Goal: Information Seeking & Learning: Learn about a topic

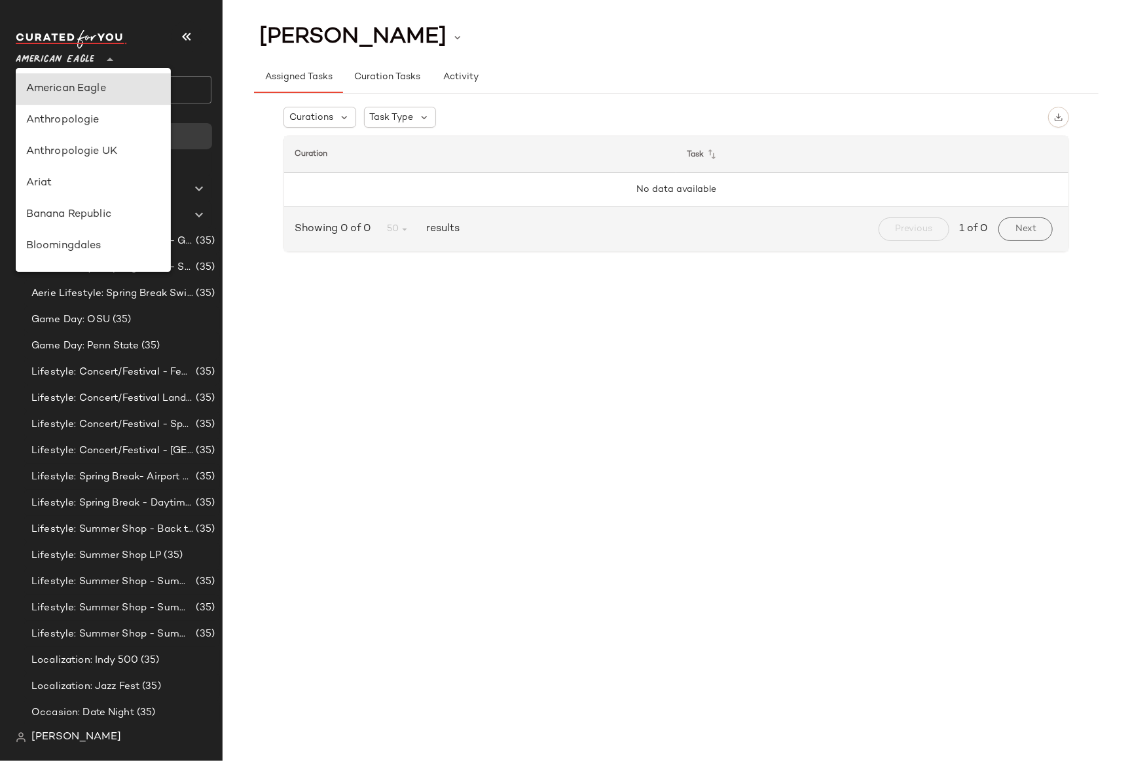
click at [66, 54] on span "American Eagle" at bounding box center [55, 57] width 79 height 24
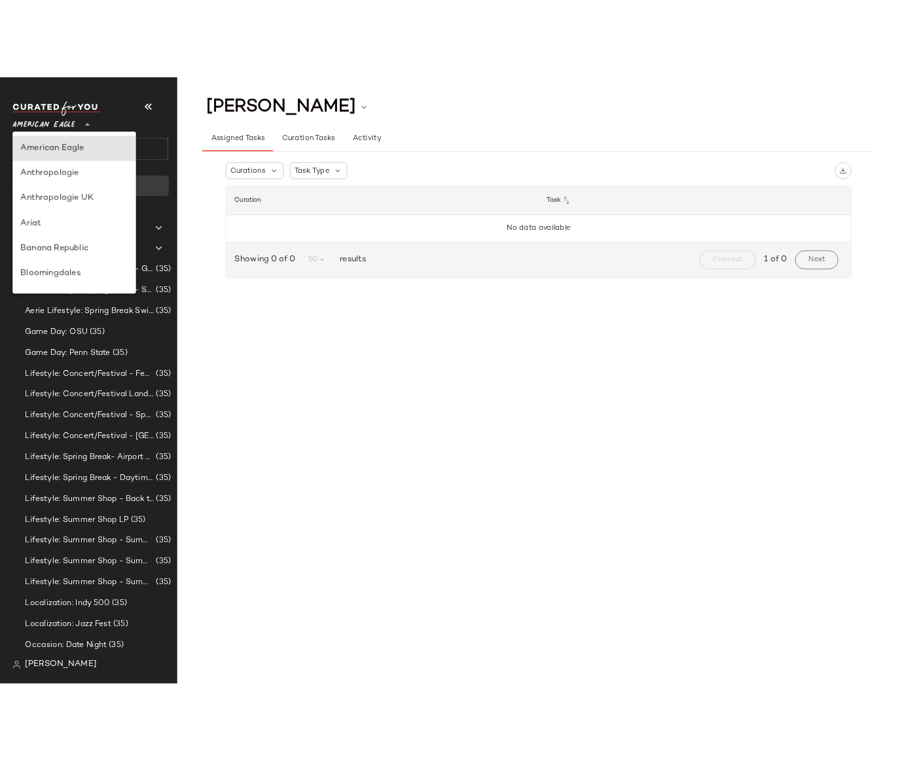
scroll to position [296, 0]
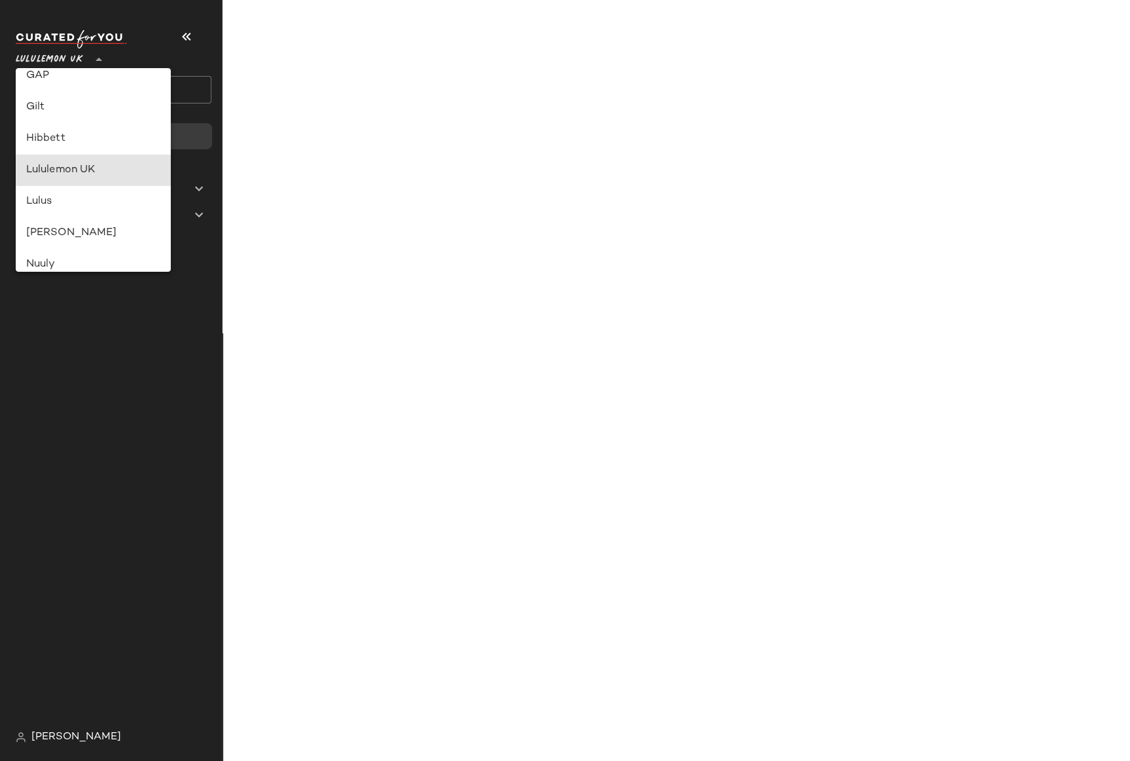
type input "**"
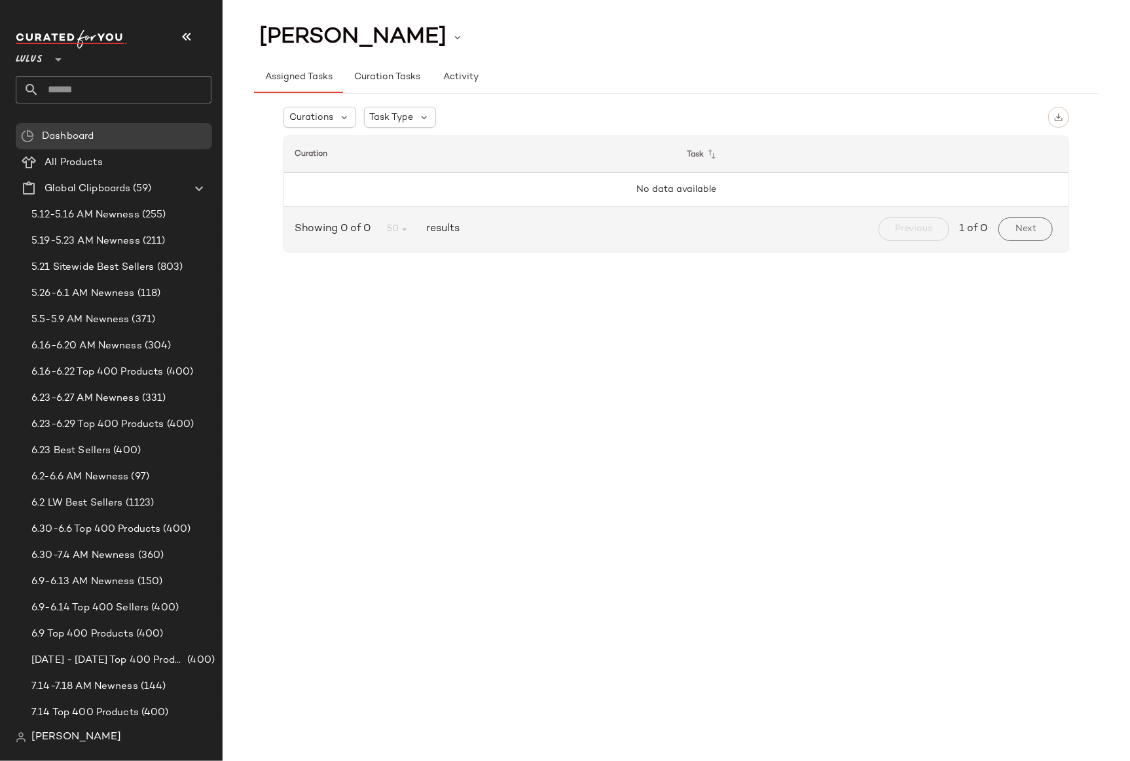
click at [477, 299] on div "CHANELLE LEADLEY Assigned Tasks Curation Tasks Activity Curations Task Type Cur…" at bounding box center [676, 391] width 907 height 740
click at [364, 278] on div "CHANELLE LEADLEY Assigned Tasks Curation Tasks Activity Curations Task Type Cur…" at bounding box center [676, 391] width 907 height 740
click at [438, 293] on div "CHANELLE LEADLEY Assigned Tasks Curation Tasks Activity Curations Task Type Cur…" at bounding box center [676, 391] width 907 height 740
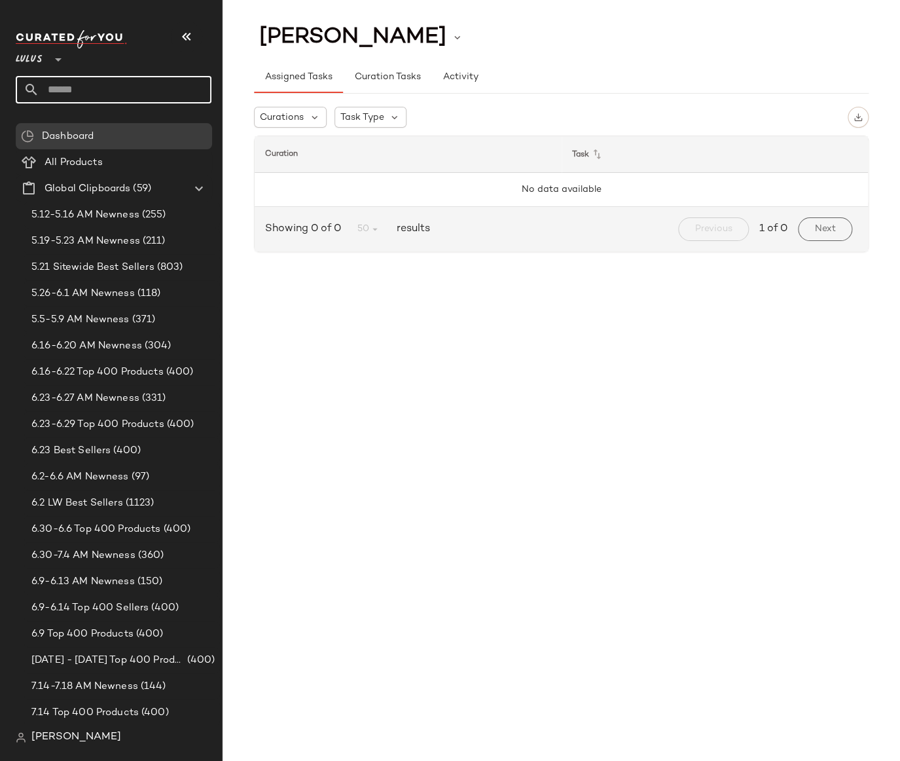
click at [83, 81] on input "text" at bounding box center [125, 89] width 172 height 27
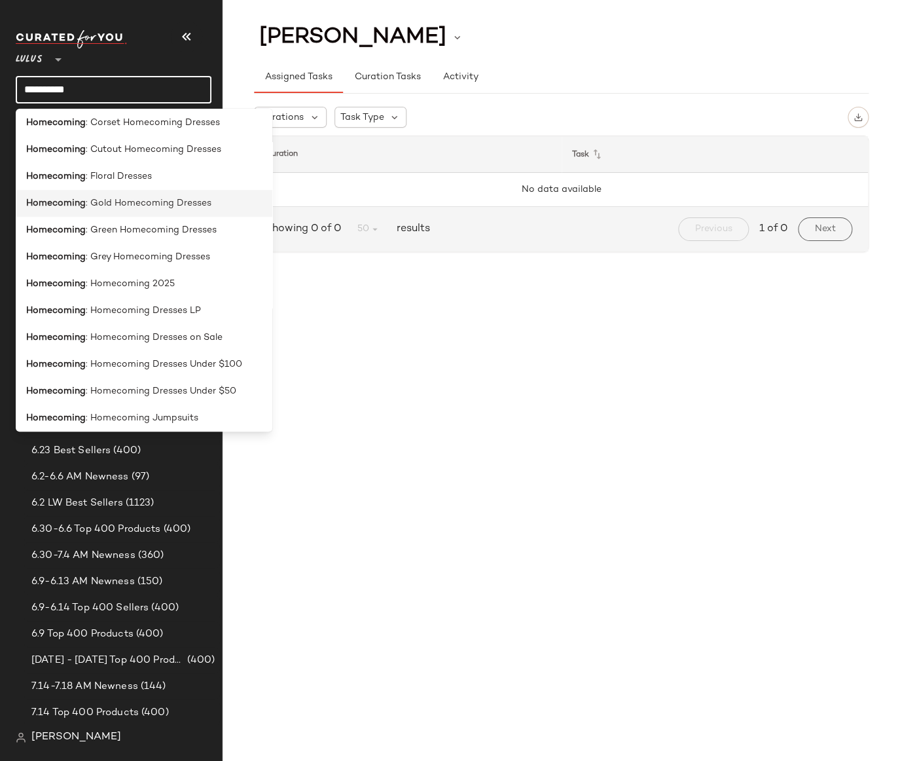
scroll to position [317, 0]
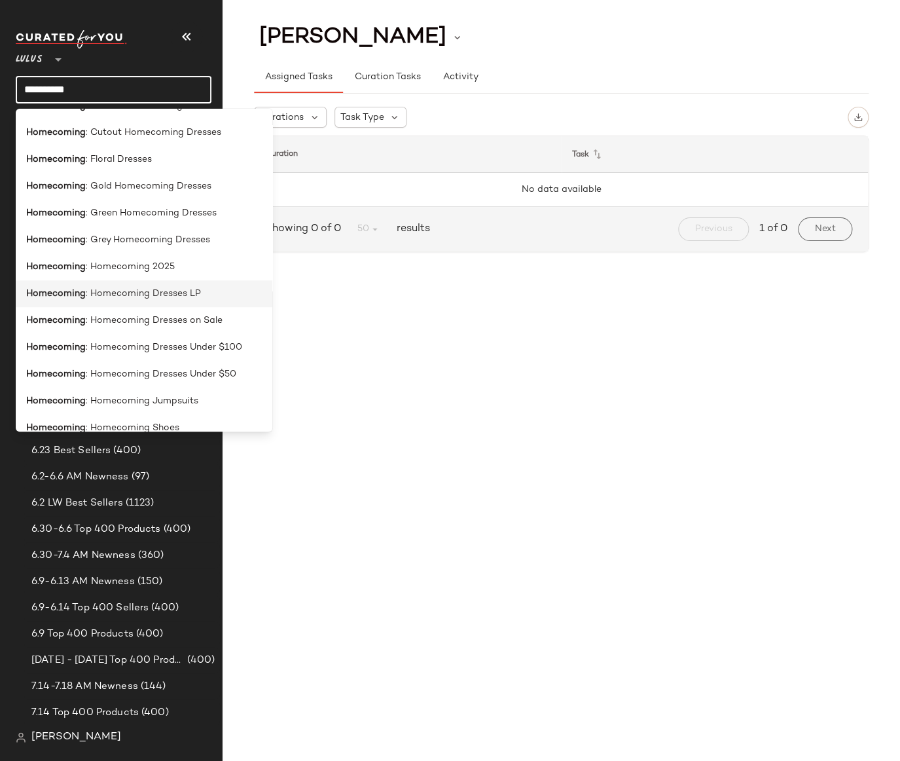
type input "**********"
click at [143, 298] on span ": Homecoming Dresses LP" at bounding box center [143, 294] width 115 height 14
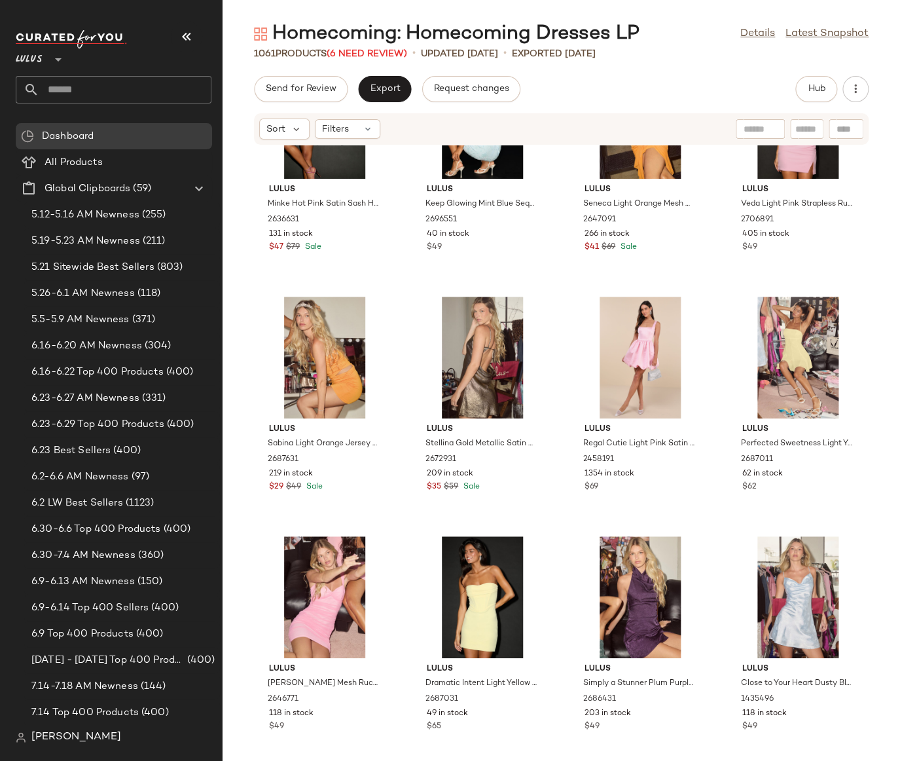
scroll to position [5487, 0]
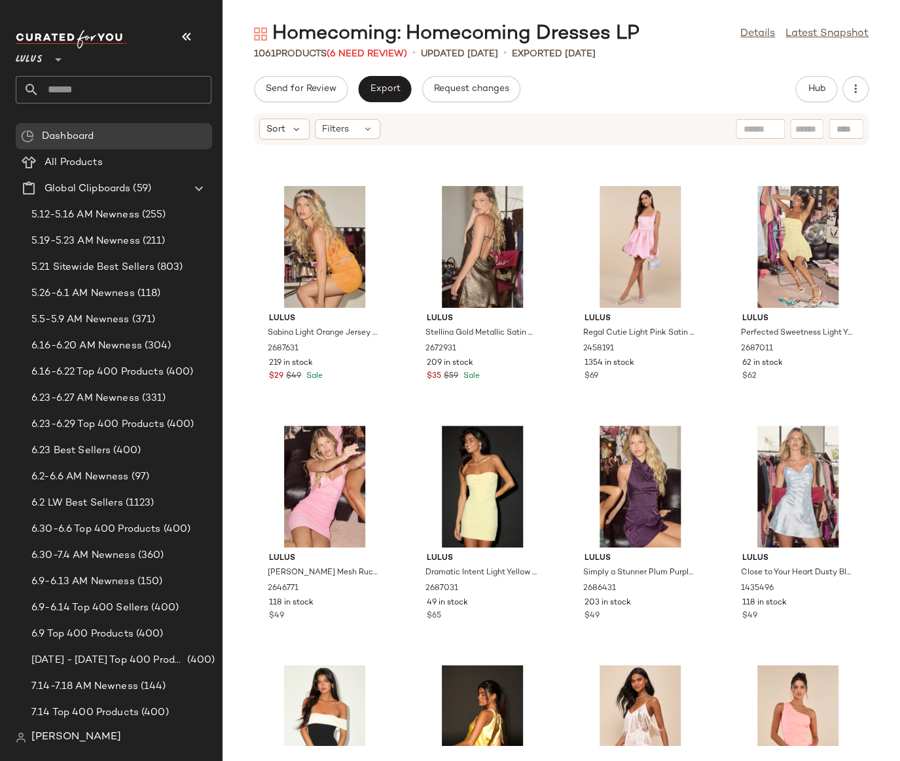
click at [882, 319] on div "Lulus Minke Hot Pink Satin Sash Halter Mini Dress 2636631 131 in stock $47 $79 …" at bounding box center [561, 445] width 677 height 600
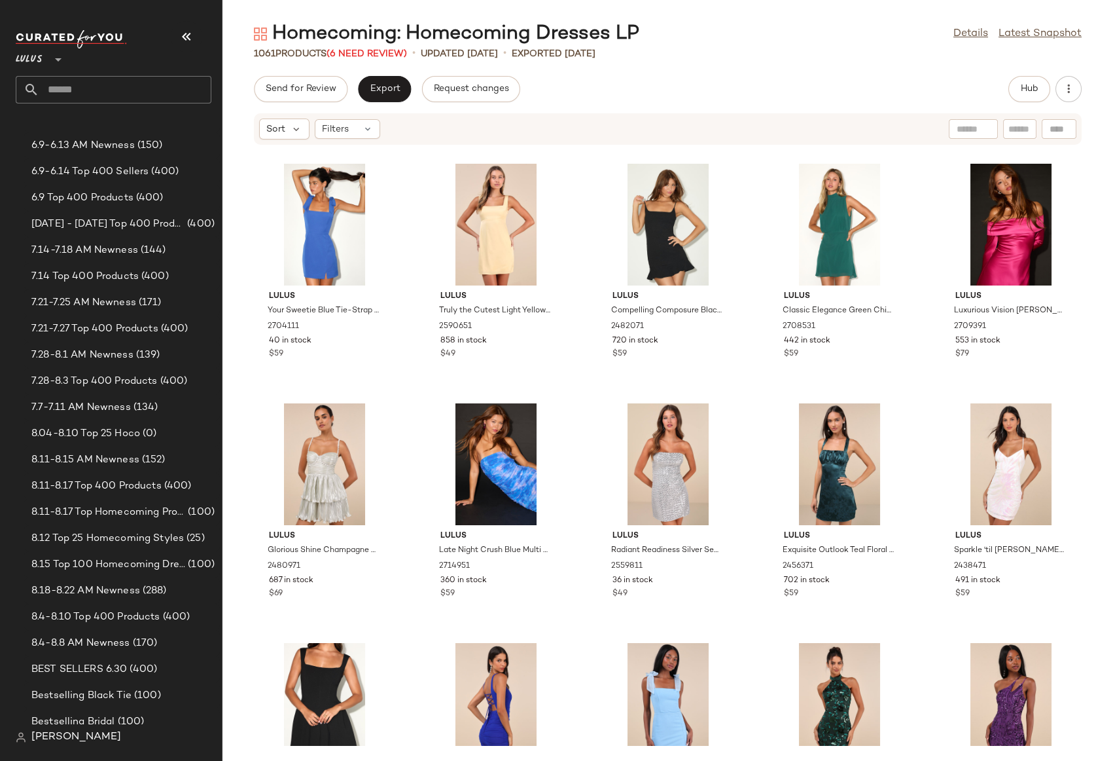
scroll to position [465, 0]
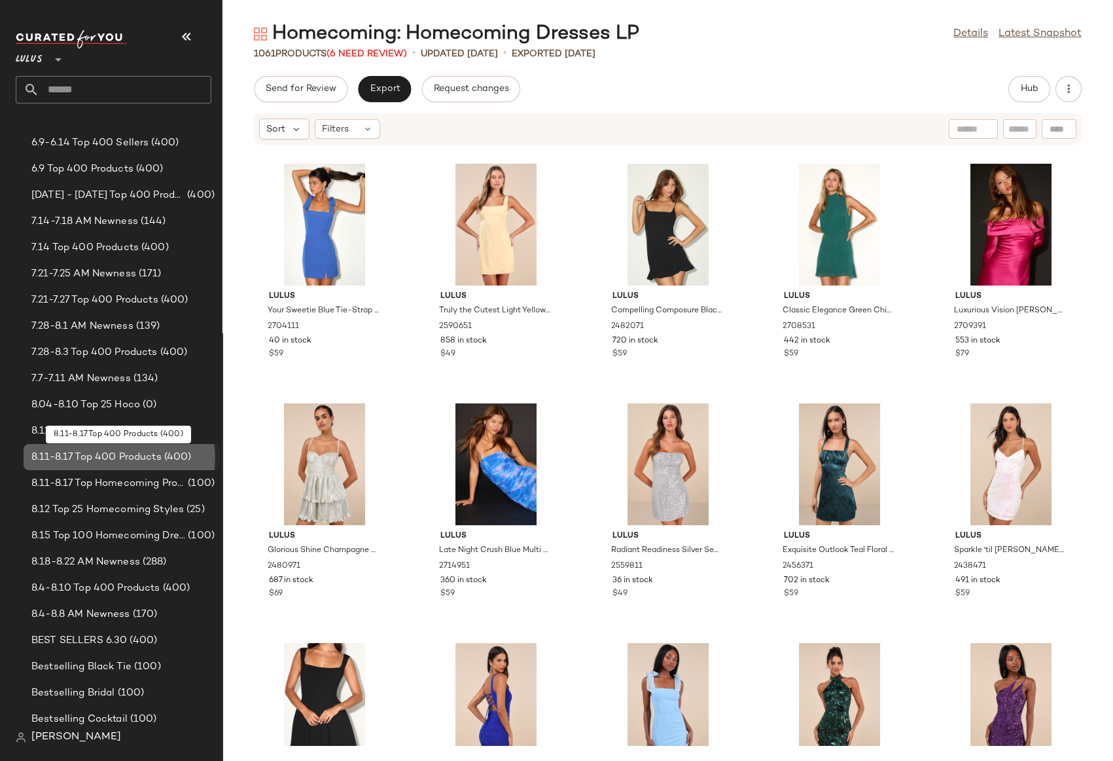
click at [107, 458] on span "8.11-8.17 Top 400 Products" at bounding box center [96, 457] width 130 height 15
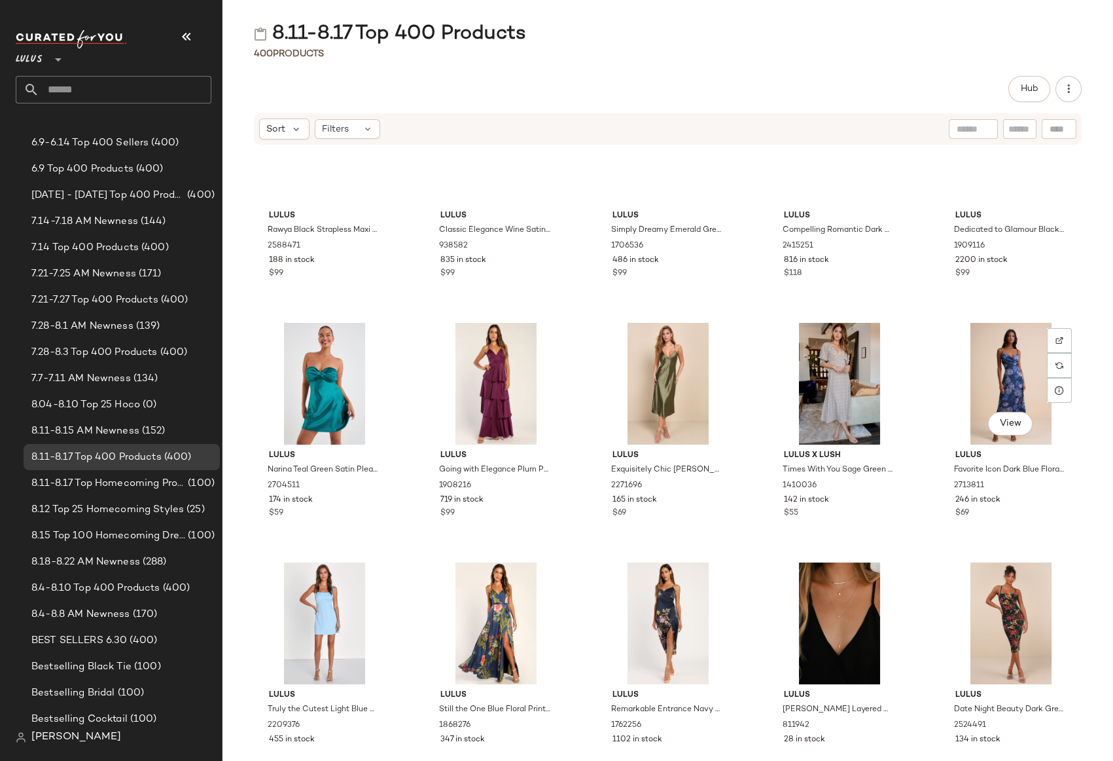
scroll to position [3847, 0]
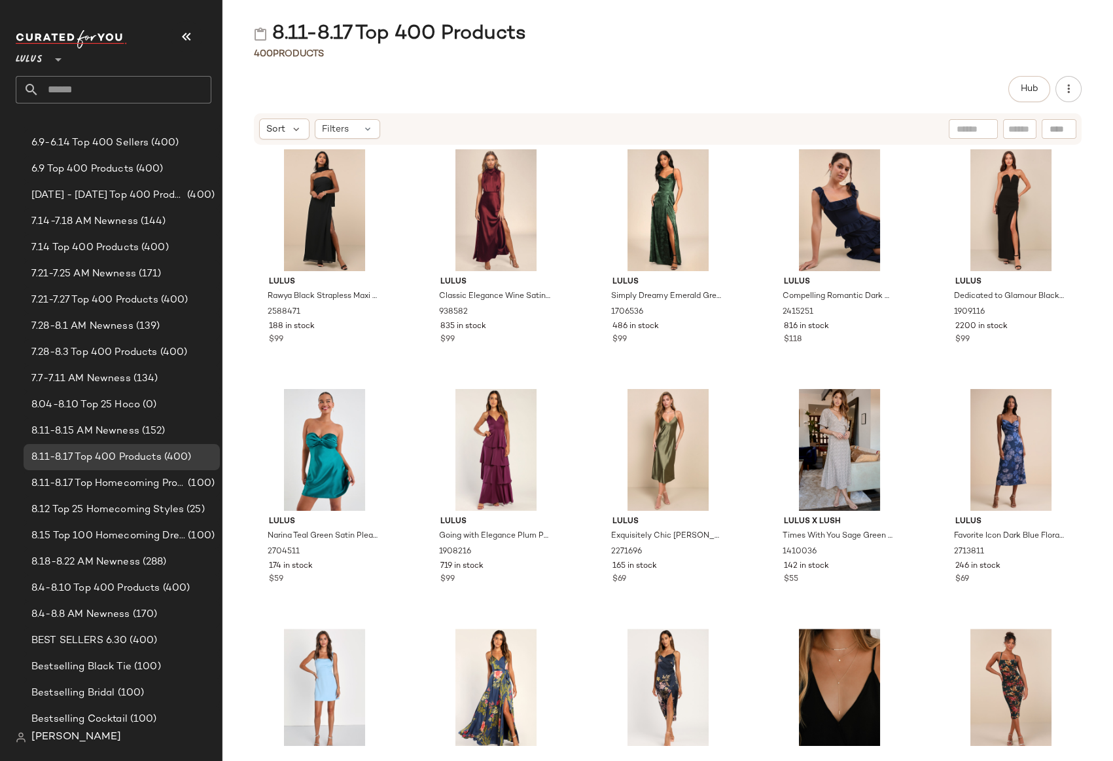
click at [695, 77] on div "Hub" at bounding box center [668, 89] width 828 height 26
click at [1037, 92] on span "Hub" at bounding box center [1029, 89] width 18 height 10
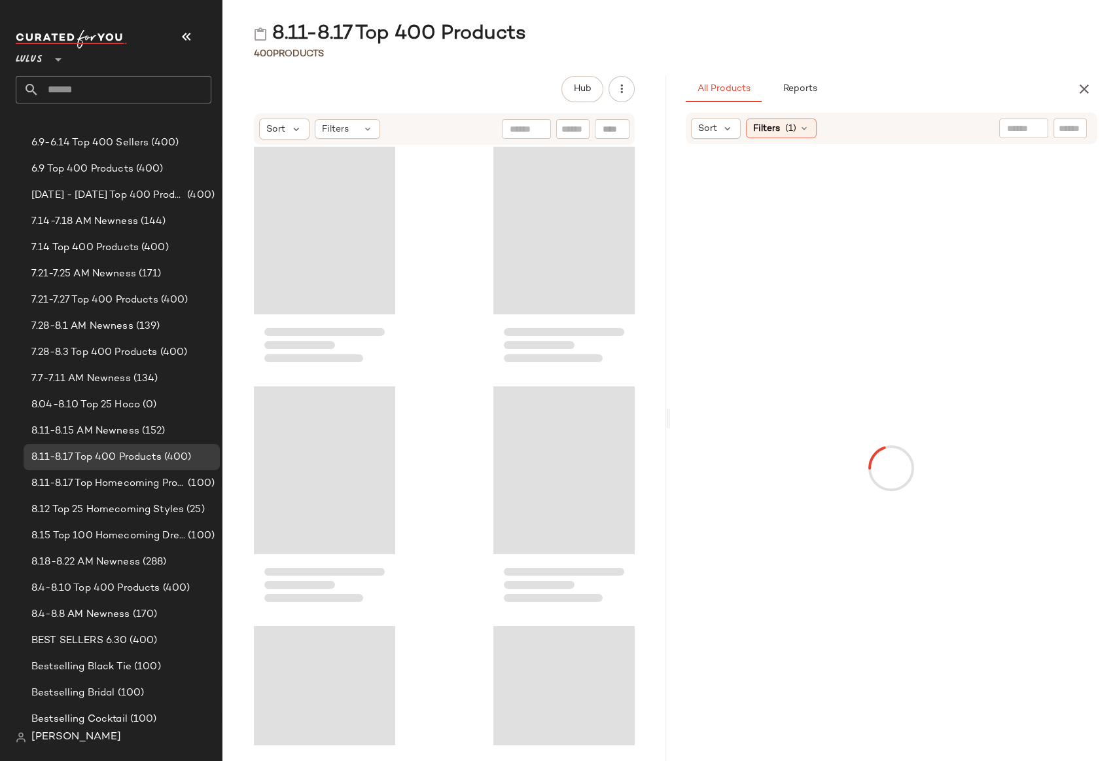
scroll to position [9343, 0]
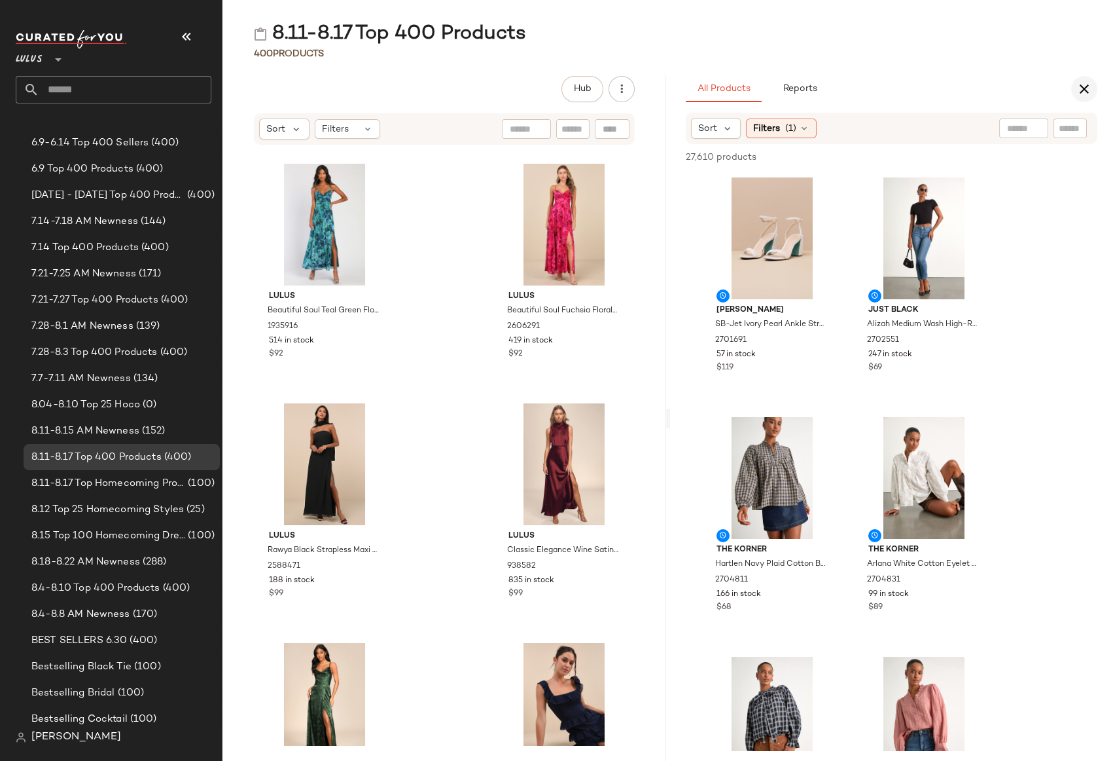
click at [1091, 85] on icon "button" at bounding box center [1085, 89] width 16 height 16
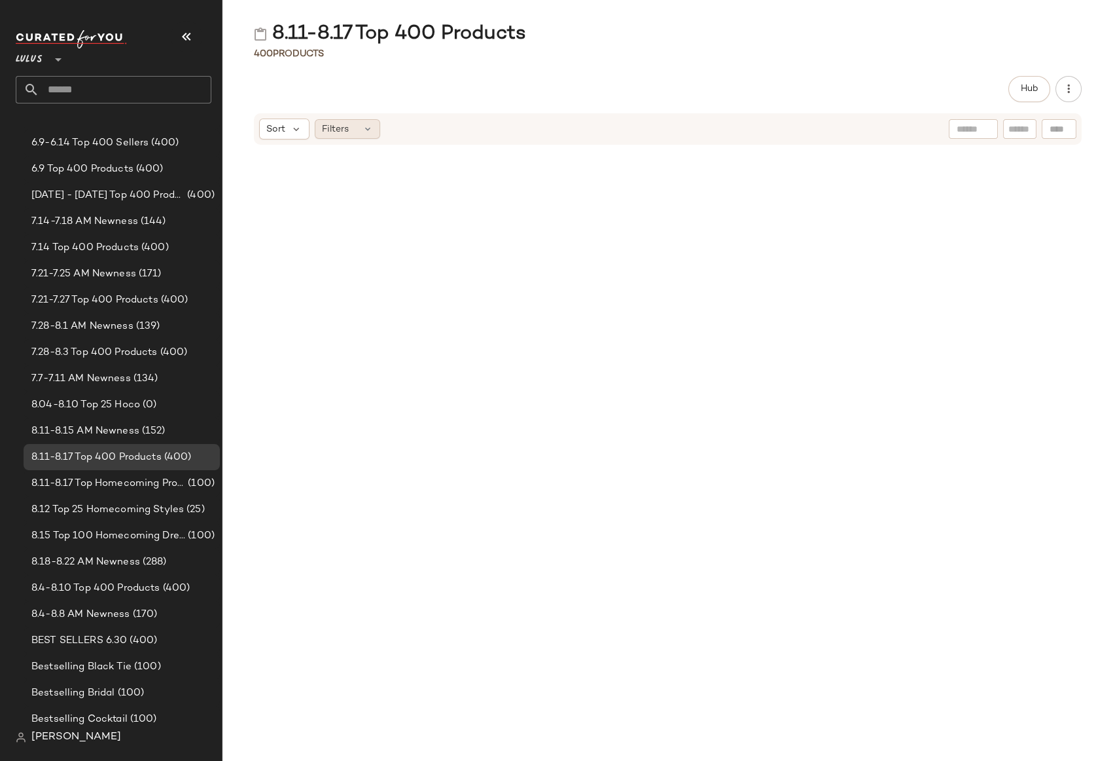
scroll to position [3353, 0]
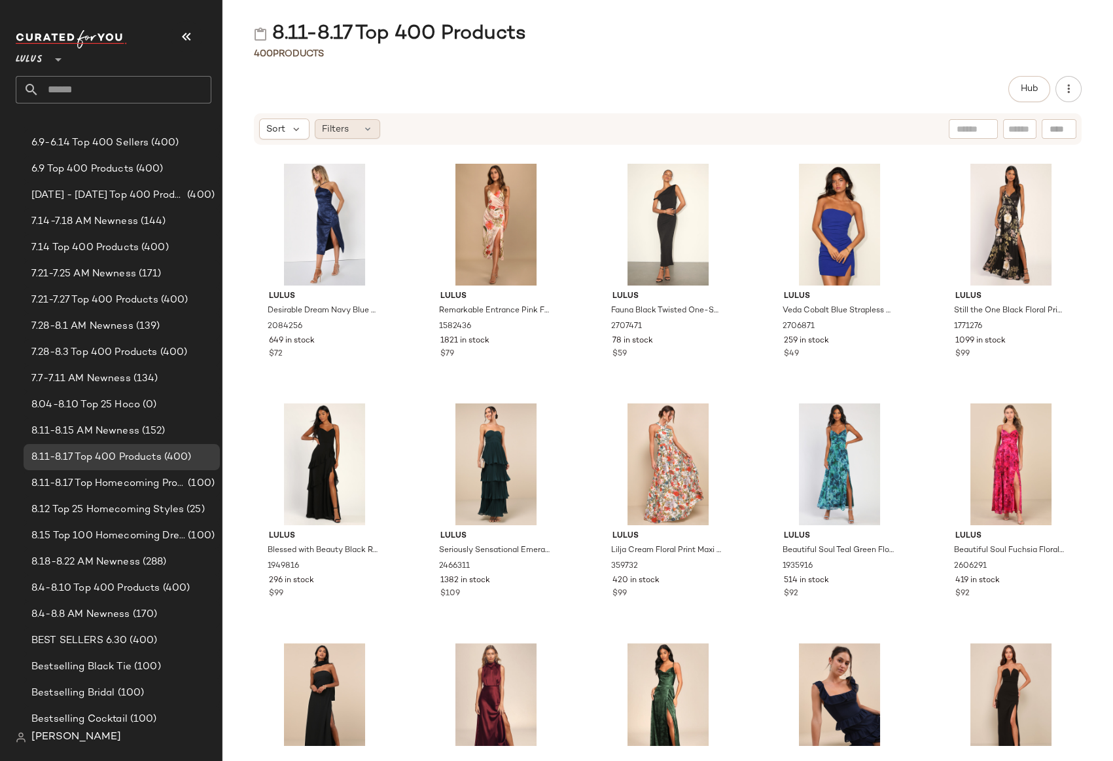
click at [365, 131] on icon at bounding box center [368, 129] width 10 height 10
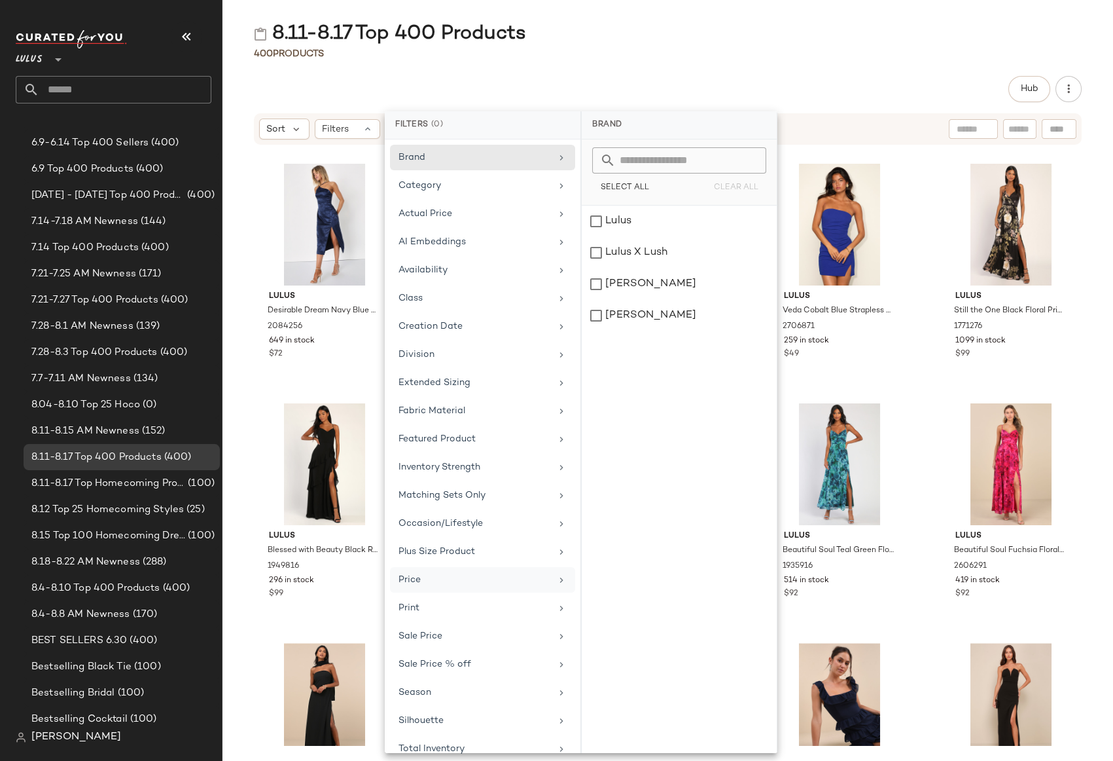
scroll to position [13, 0]
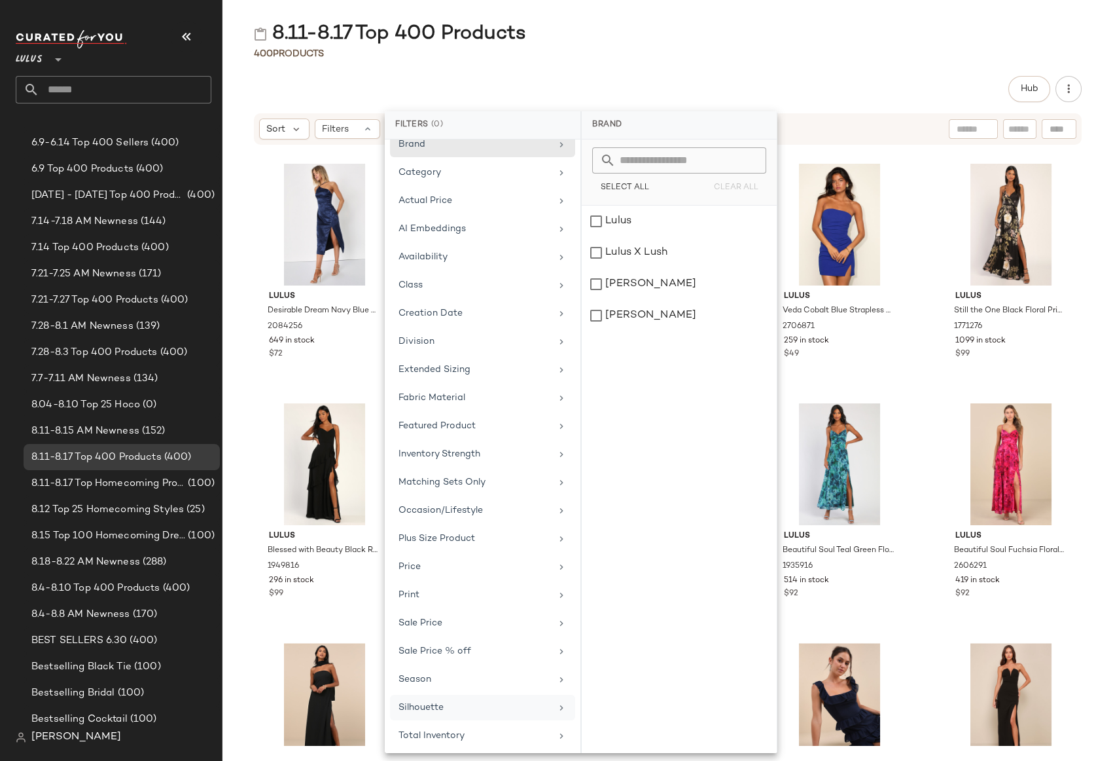
click at [447, 700] on div "Silhouette" at bounding box center [475, 707] width 153 height 14
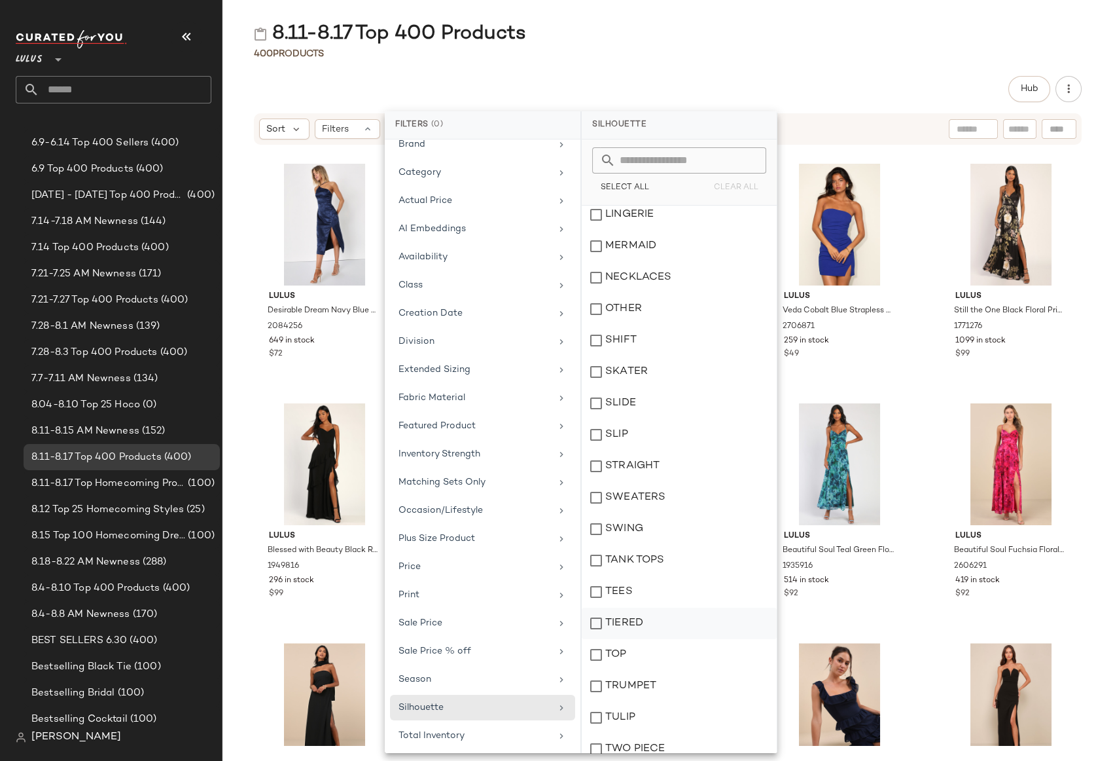
scroll to position [0, 0]
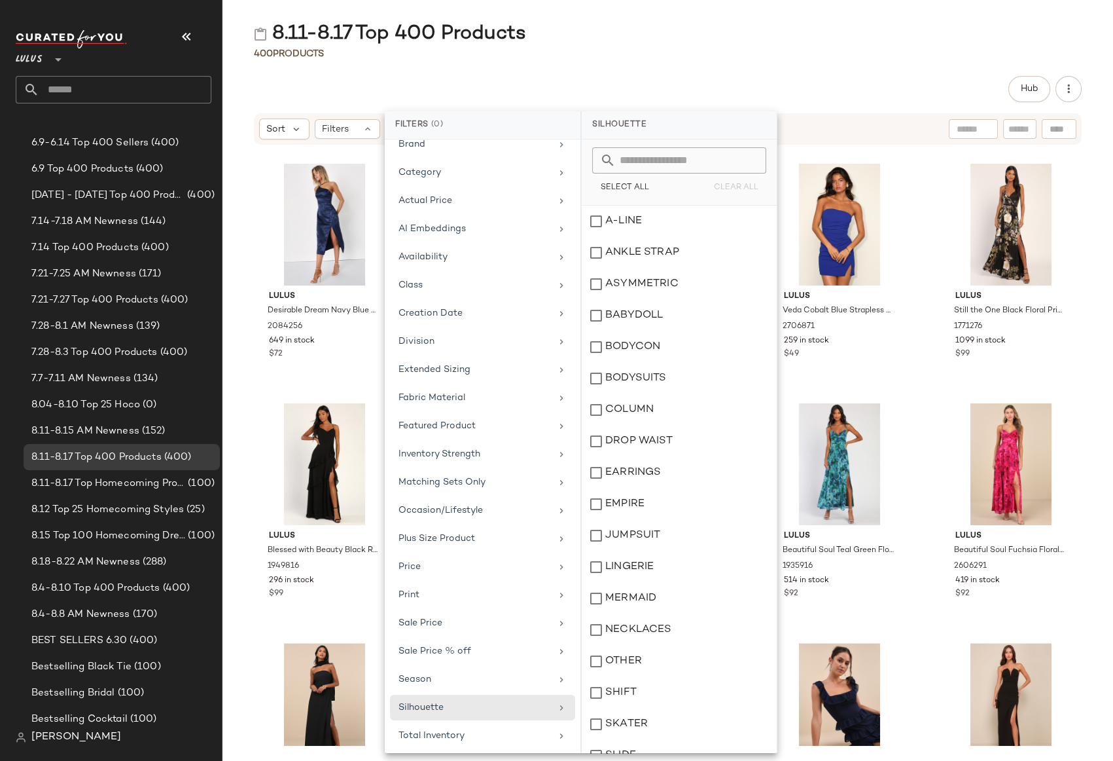
click at [527, 51] on div "400 Products" at bounding box center [668, 53] width 891 height 13
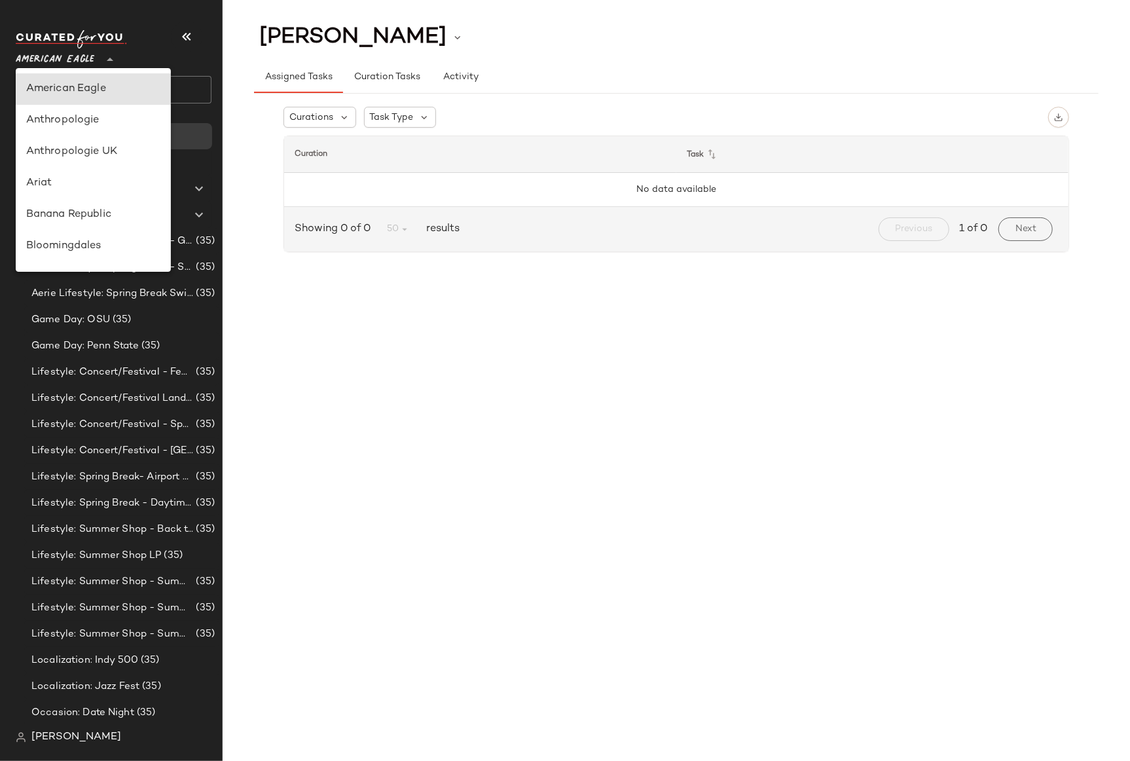
click at [64, 56] on span "American Eagle" at bounding box center [55, 57] width 79 height 24
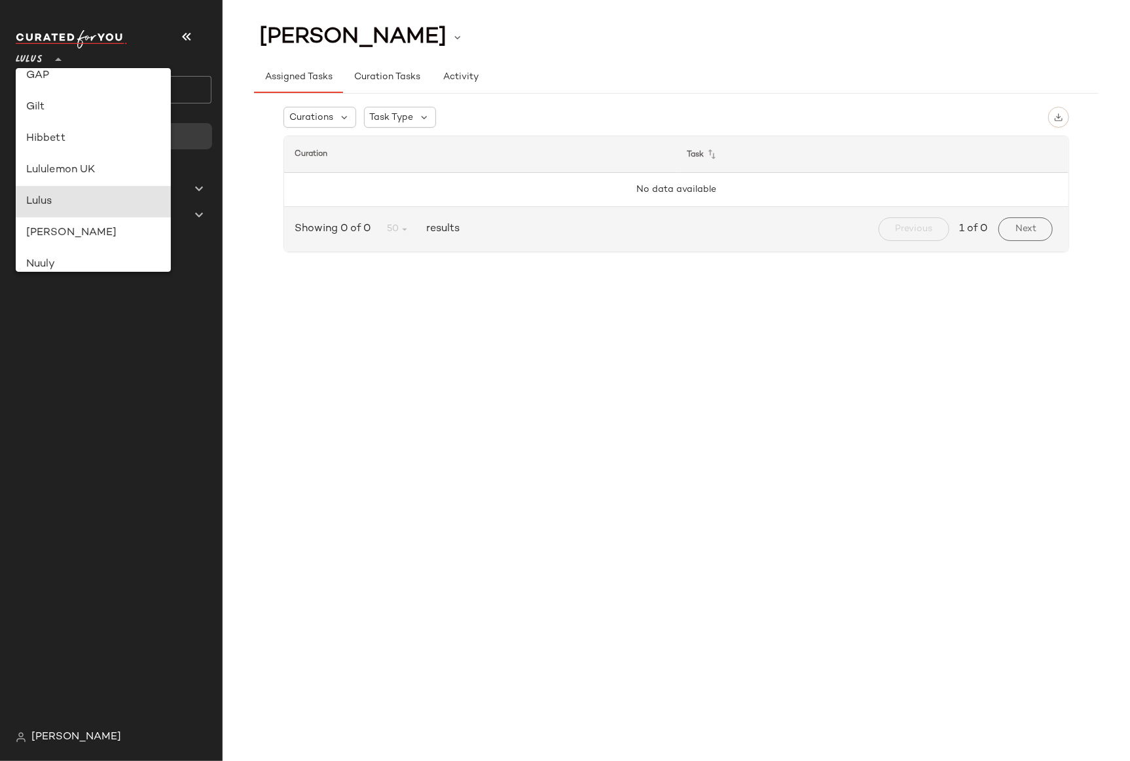
type input "**"
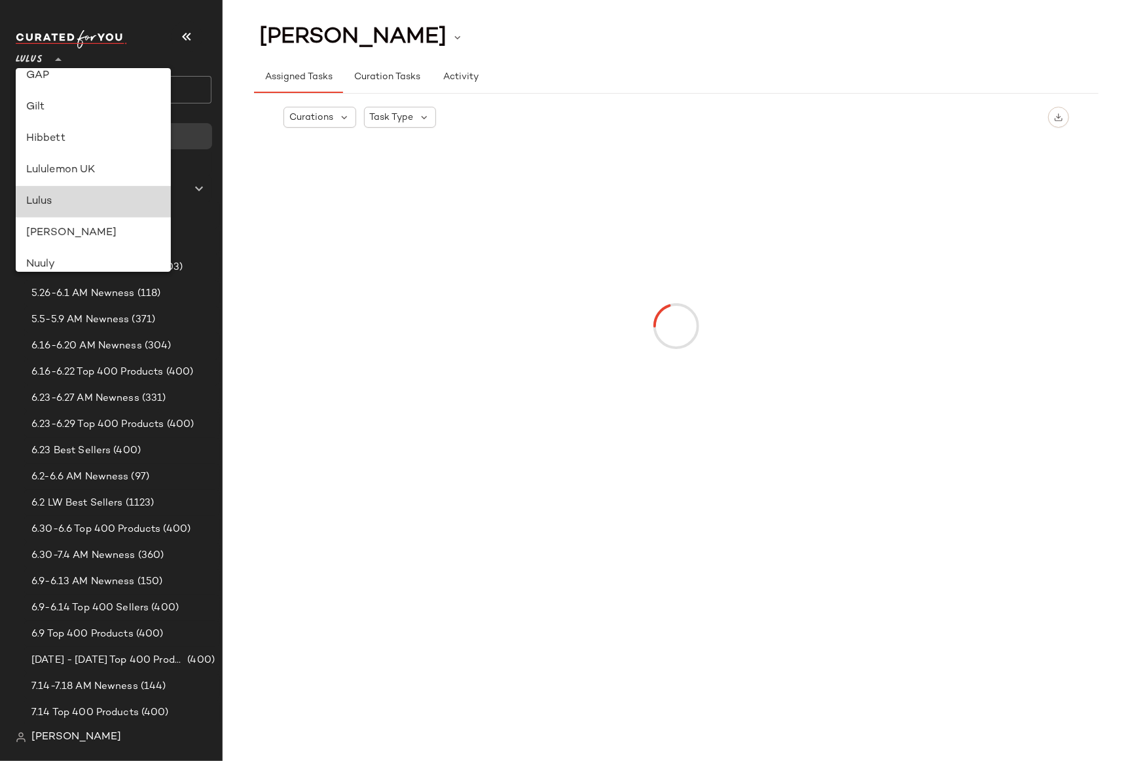
click at [39, 198] on div "Lulus" at bounding box center [93, 202] width 135 height 16
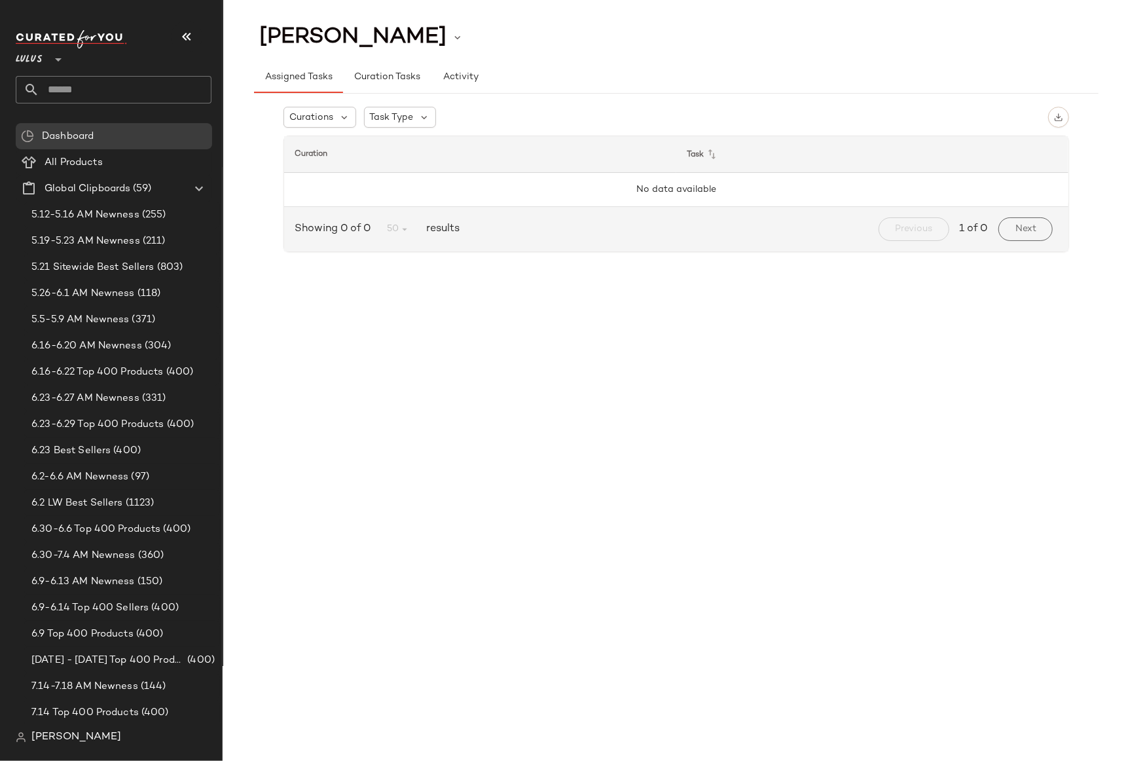
click at [75, 88] on input "text" at bounding box center [125, 89] width 172 height 27
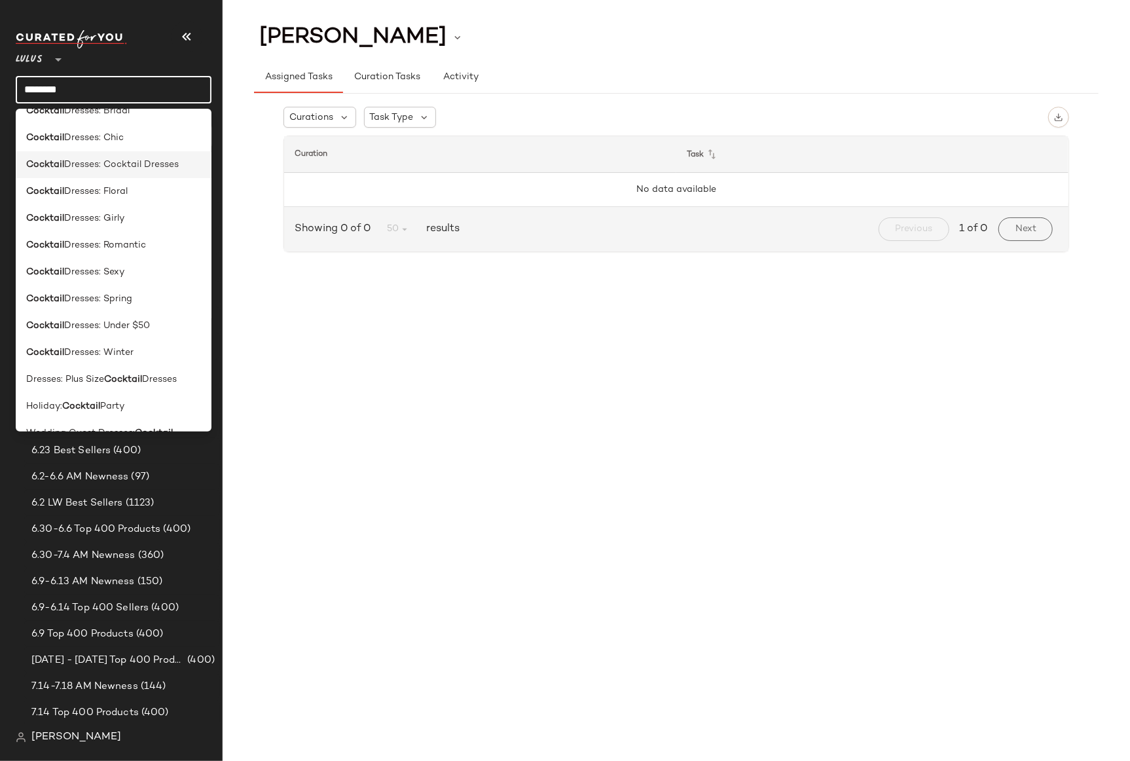
scroll to position [123, 0]
type input "********"
click at [81, 158] on span "Dresses: Cocktail Dresses" at bounding box center [121, 165] width 115 height 14
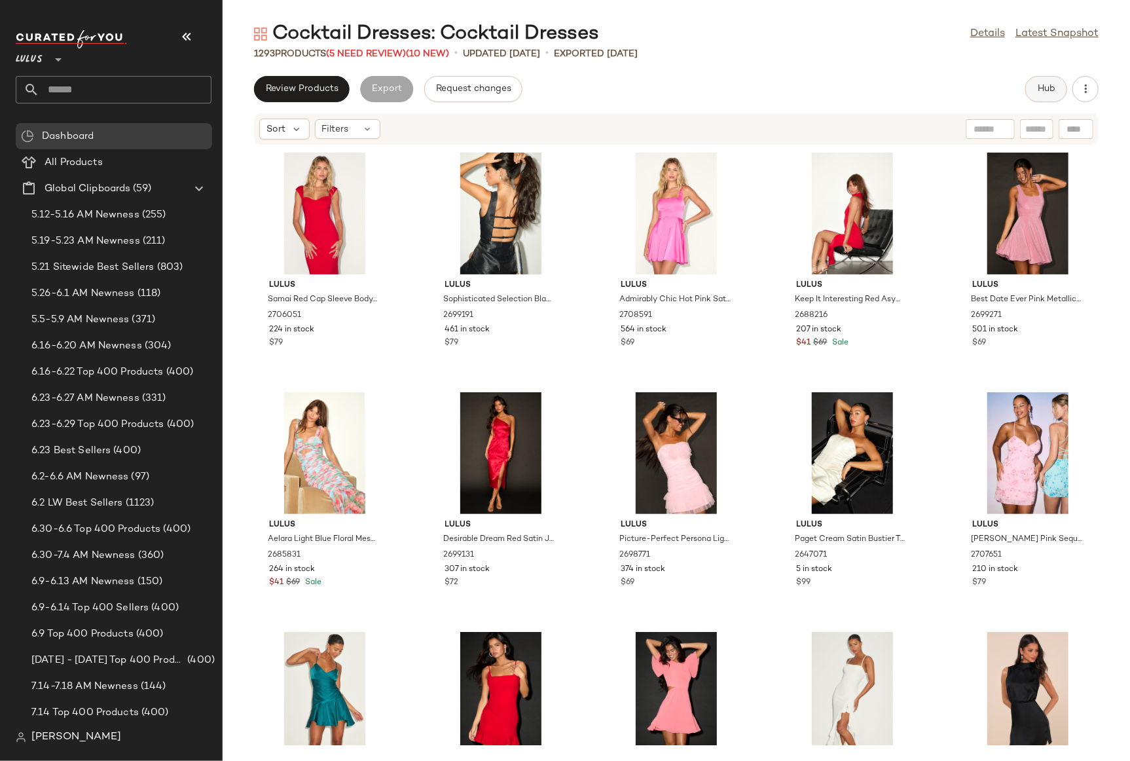
click at [1036, 90] on button "Hub" at bounding box center [1046, 89] width 42 height 26
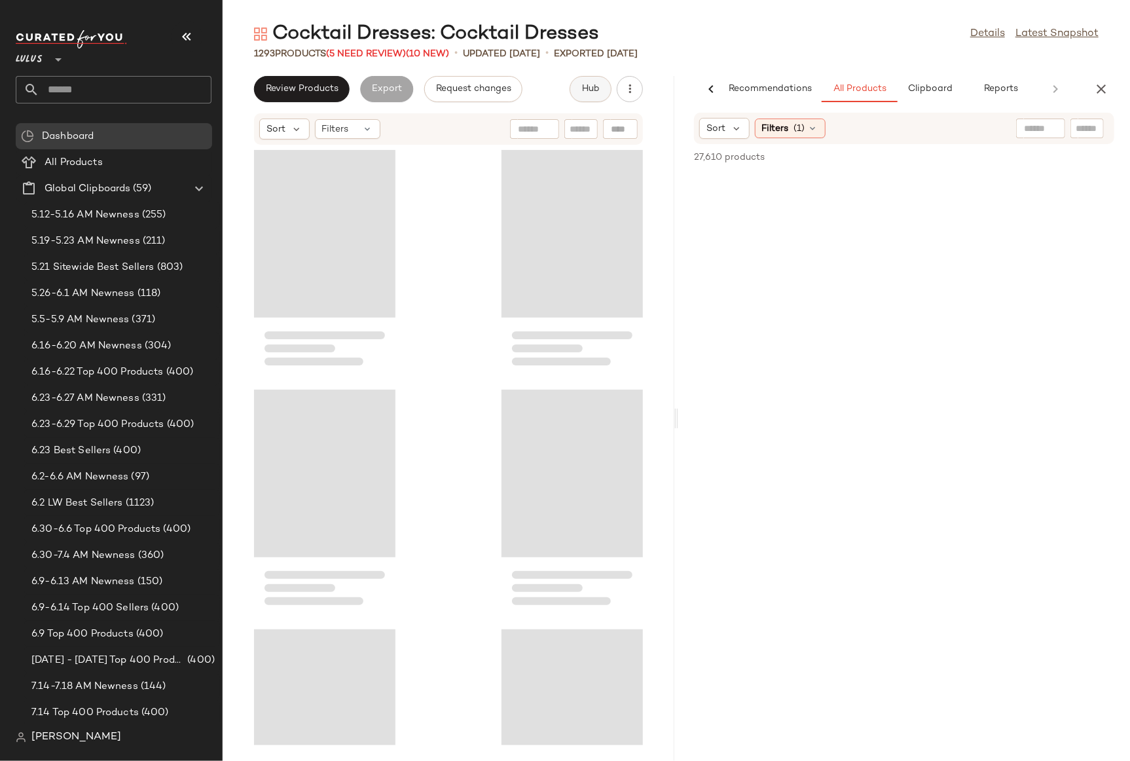
scroll to position [0, 22]
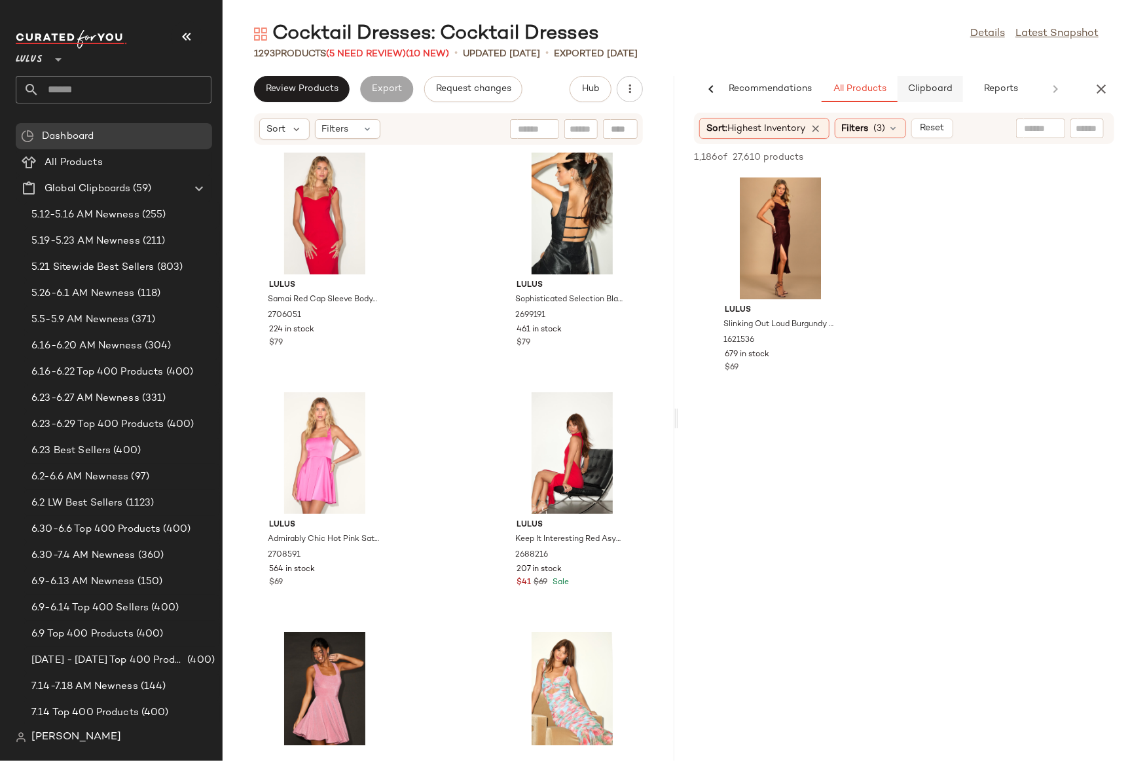
click at [939, 93] on span "Clipboard" at bounding box center [929, 89] width 45 height 10
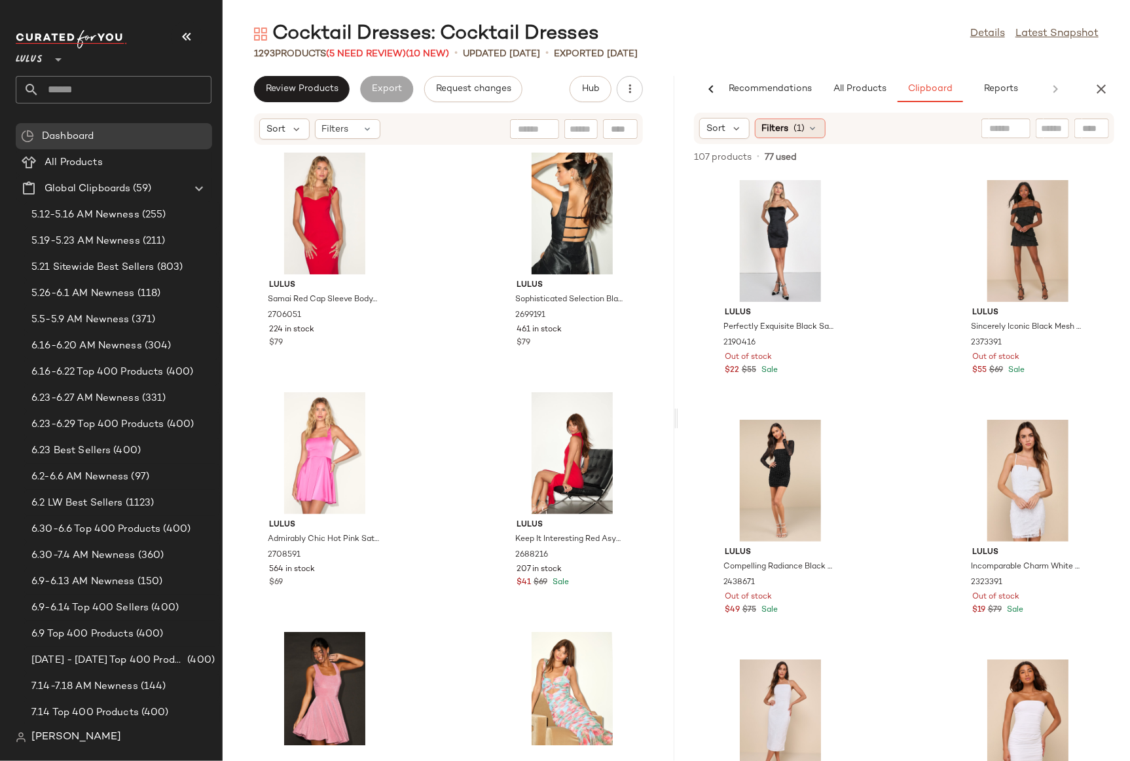
click at [816, 130] on icon at bounding box center [813, 128] width 10 height 10
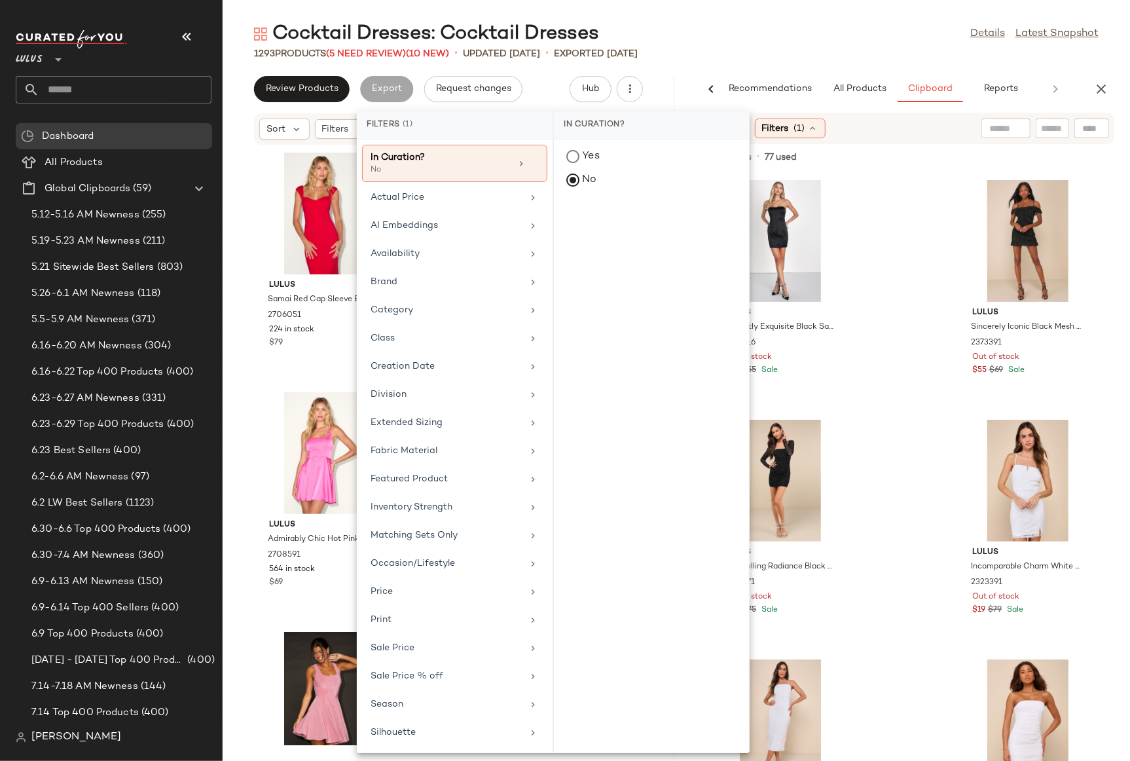
click at [873, 132] on div "Sort Filters (1)" at bounding box center [819, 128] width 240 height 21
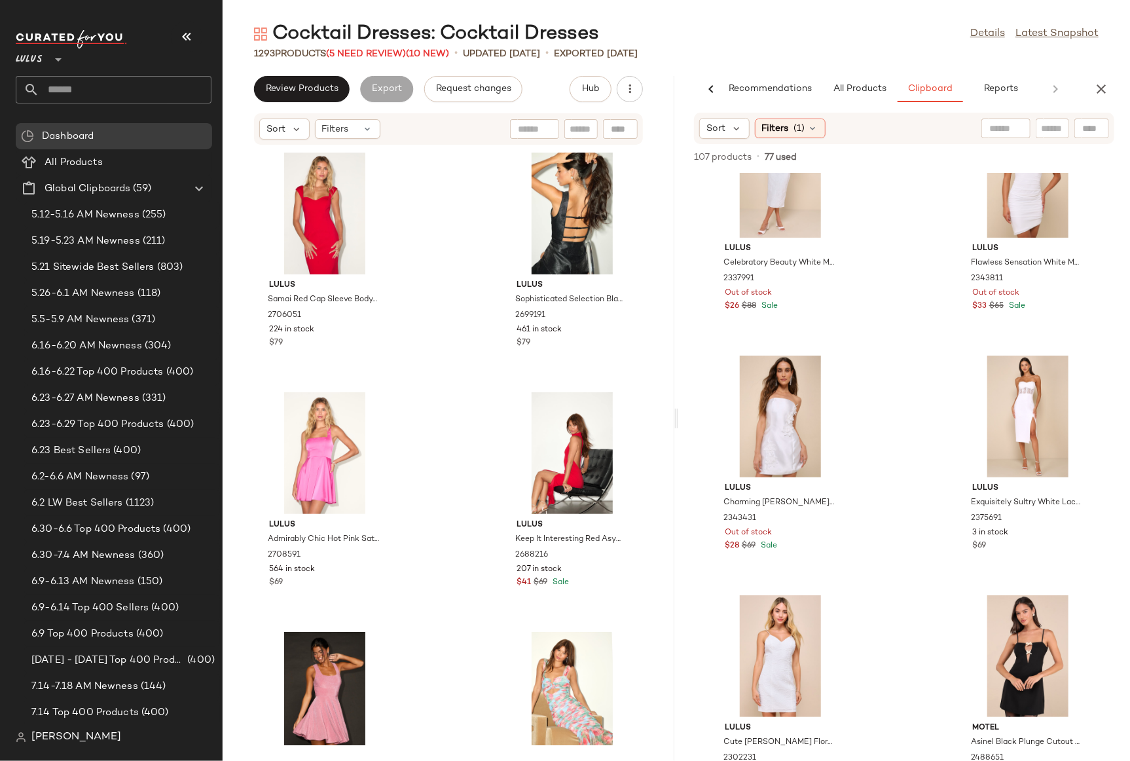
scroll to position [0, 0]
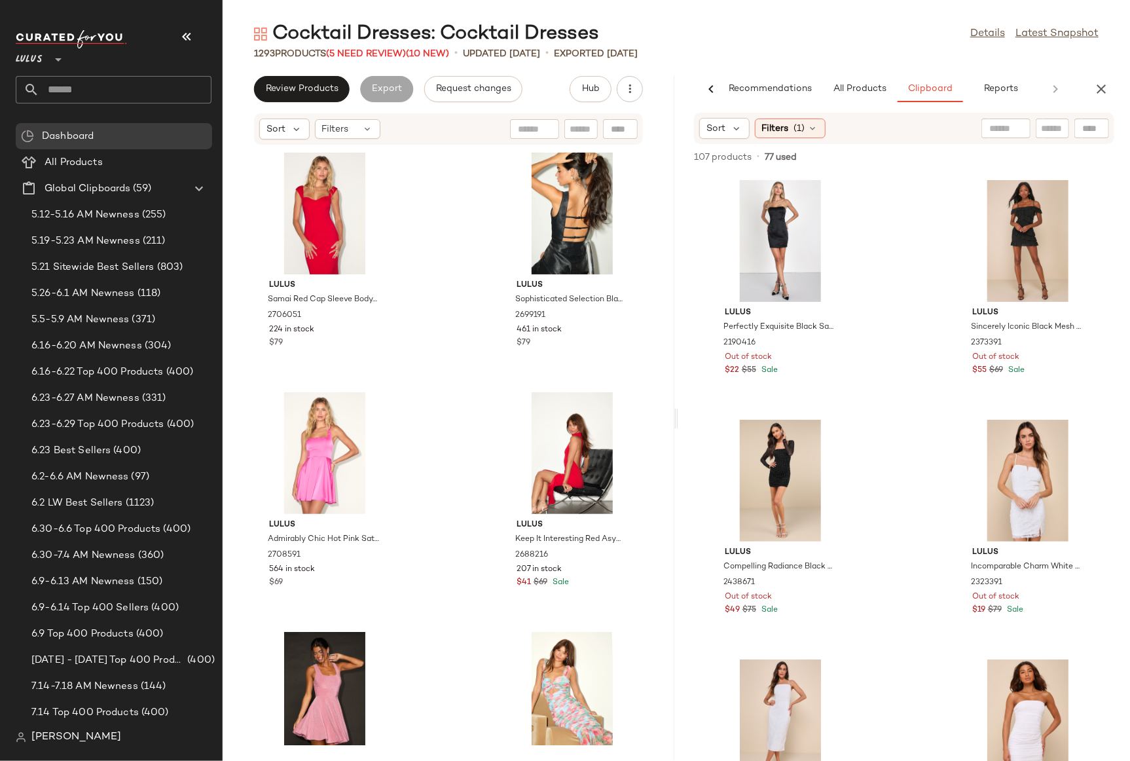
click at [709, 92] on icon at bounding box center [711, 89] width 16 height 16
click at [712, 90] on div "AI Recommendations All Products Clipboard Reports" at bounding box center [883, 89] width 410 height 26
click at [1097, 90] on icon "button" at bounding box center [1101, 89] width 16 height 16
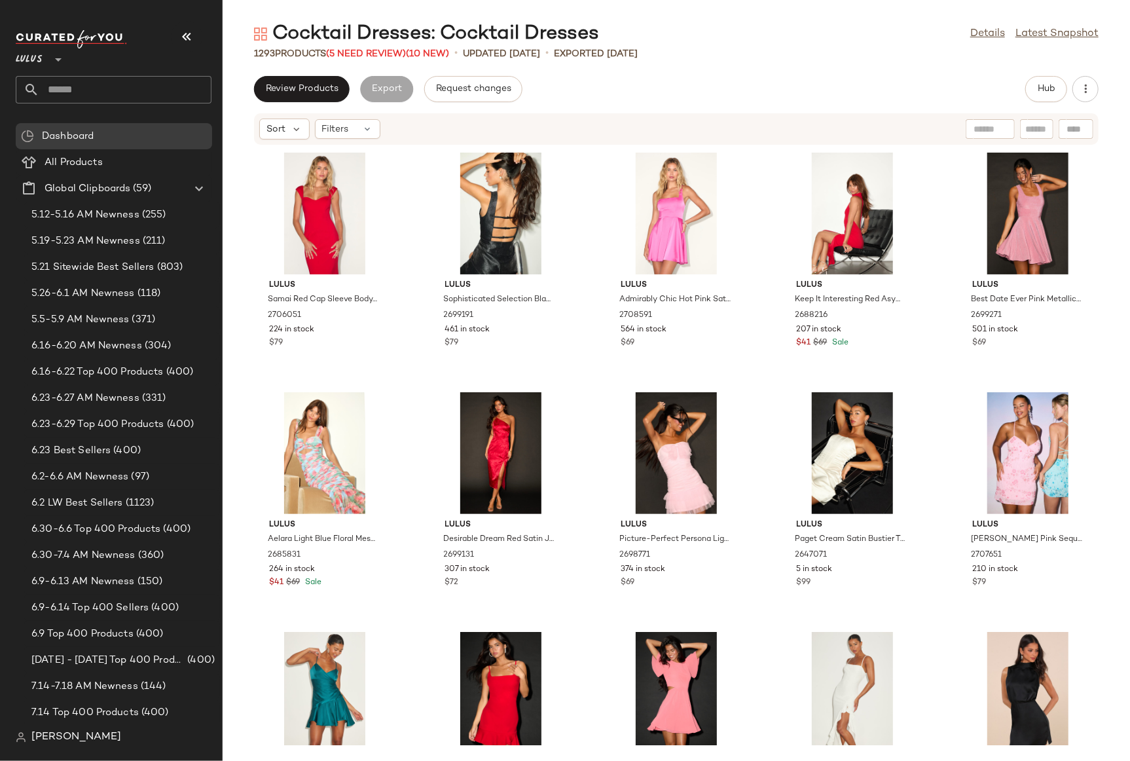
click at [1109, 289] on div "Lulus Samai Red Cap Sleeve Bodycon Midi Dress 2706051 224 in stock $79 Lulus So…" at bounding box center [676, 445] width 907 height 600
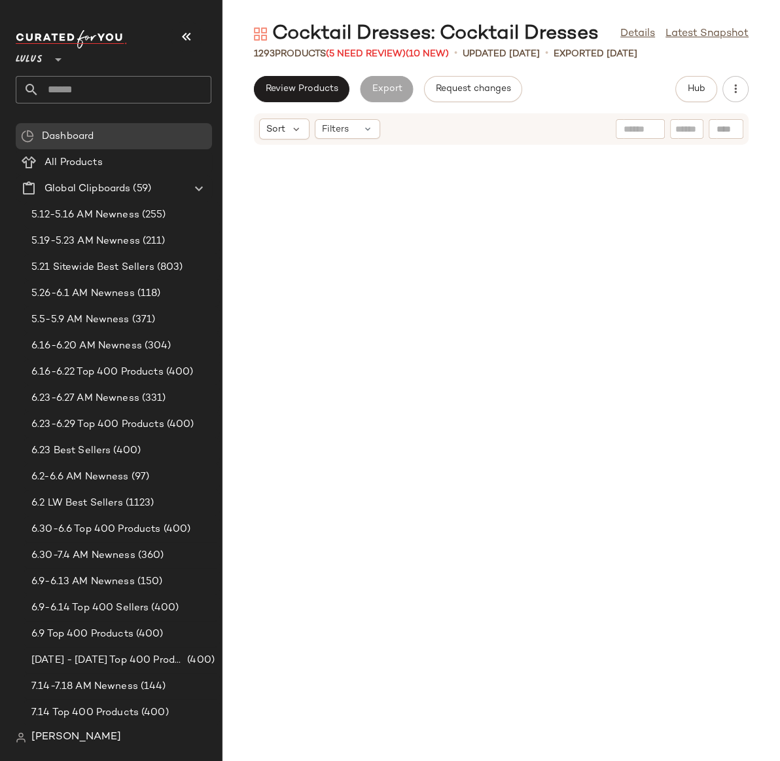
scroll to position [5510, 0]
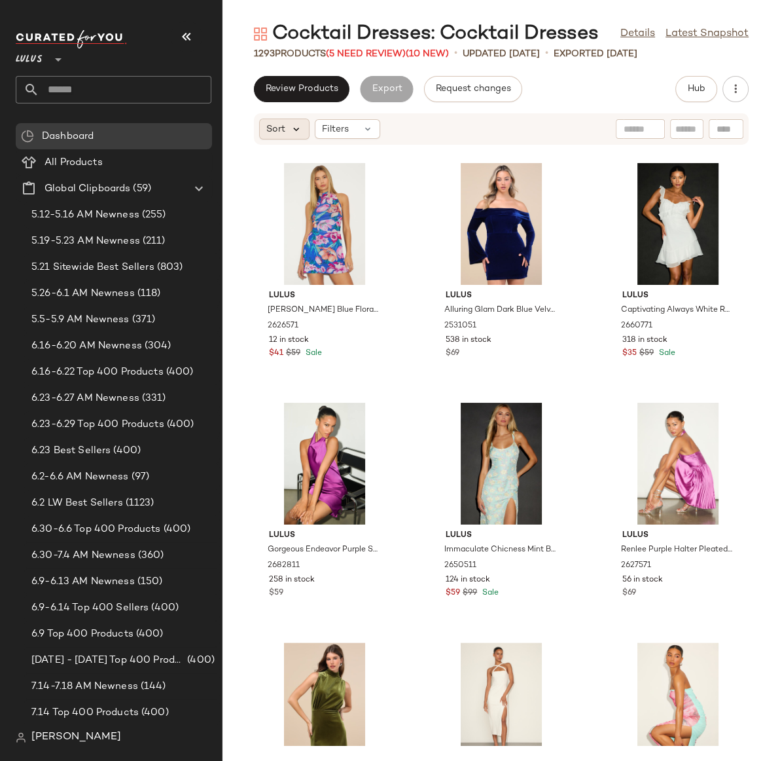
click at [291, 128] on icon at bounding box center [297, 129] width 12 height 12
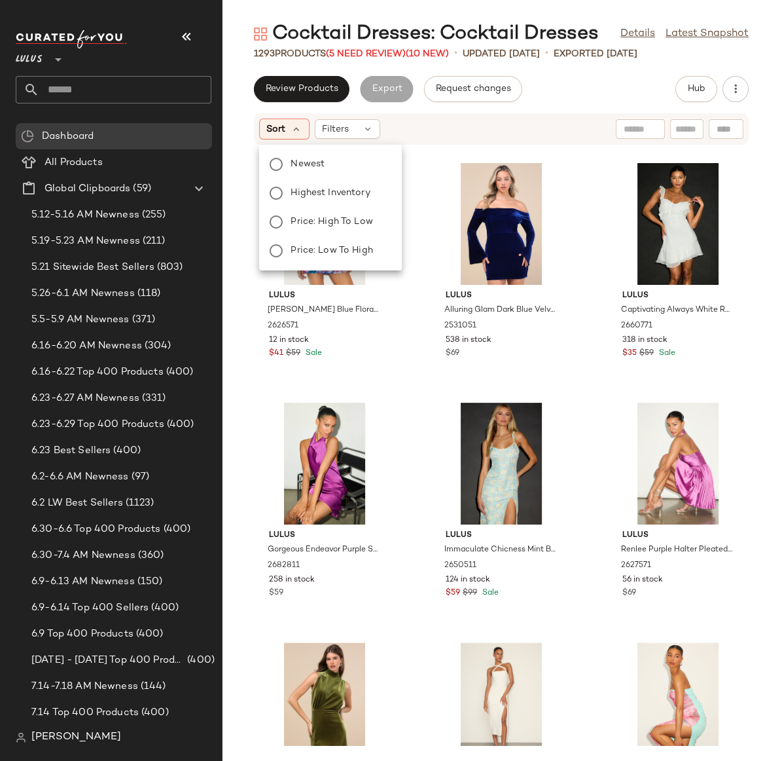
click at [766, 152] on div "Lulus Mitzi Bright Blue Floral Mesh Halter Mini Dress 2626571 12 in stock $41 $…" at bounding box center [502, 445] width 558 height 600
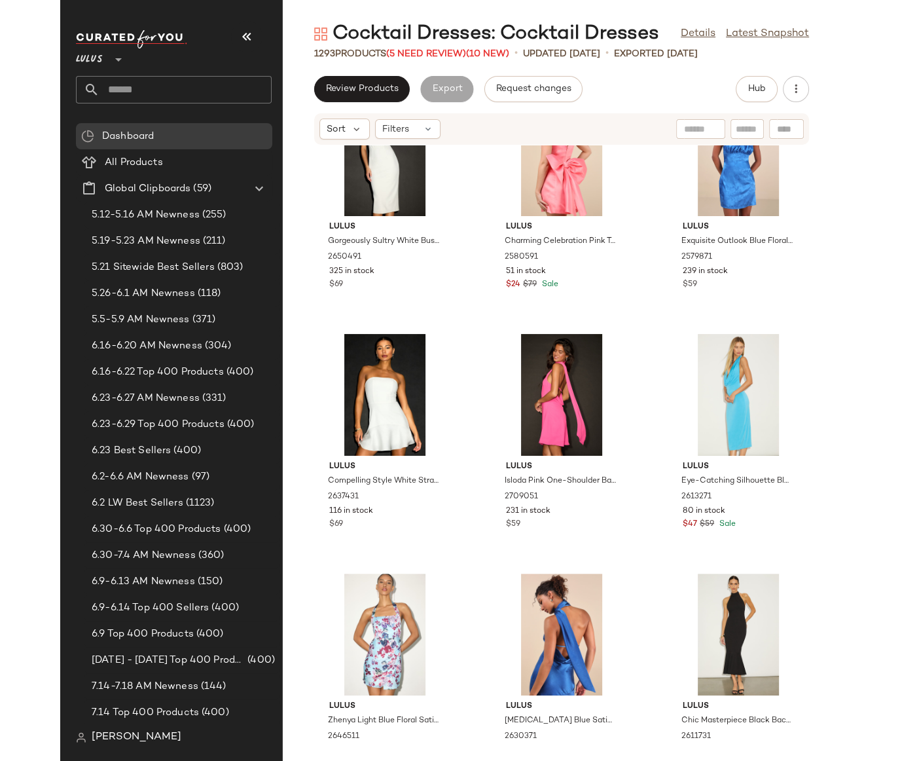
scroll to position [7040, 0]
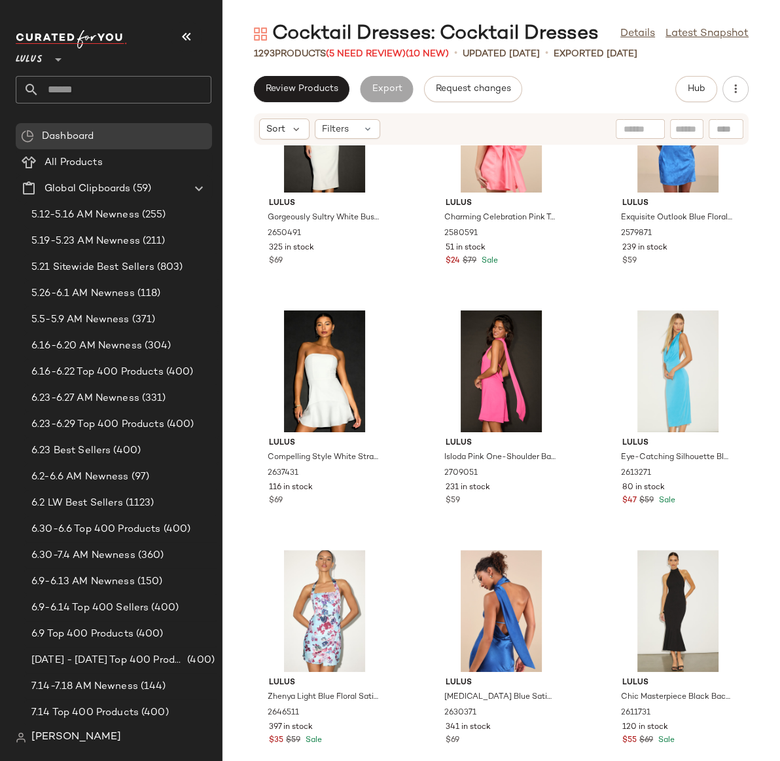
click at [765, 373] on div "Lulus Gorgeously Sultry White Bustier Strapless Midi Dress 2650491 325 in stock…" at bounding box center [502, 445] width 558 height 600
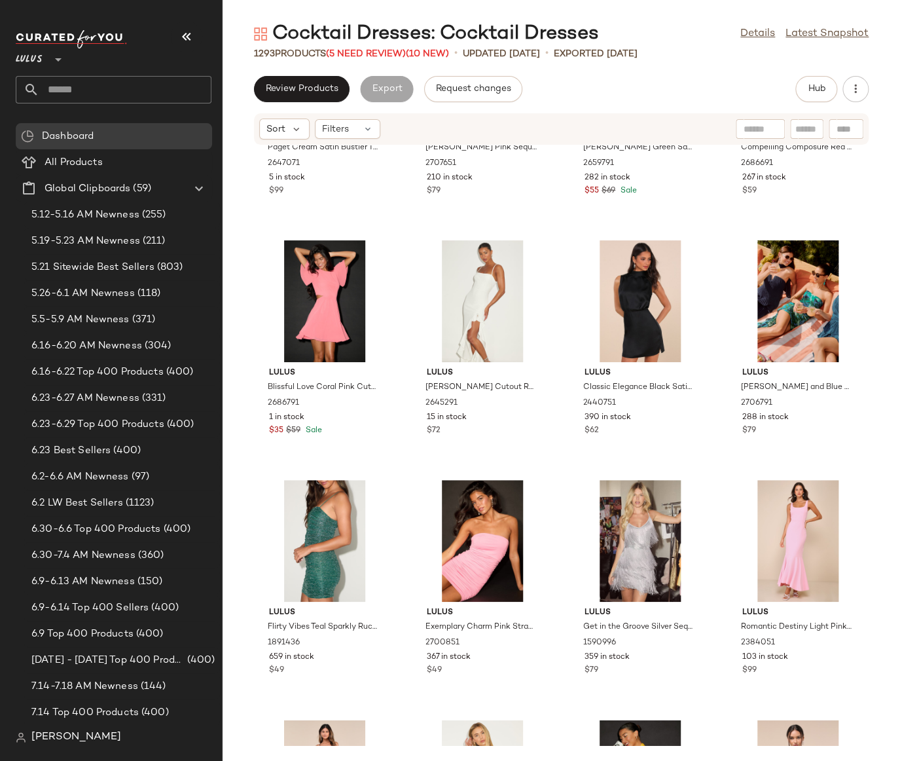
scroll to position [624, 0]
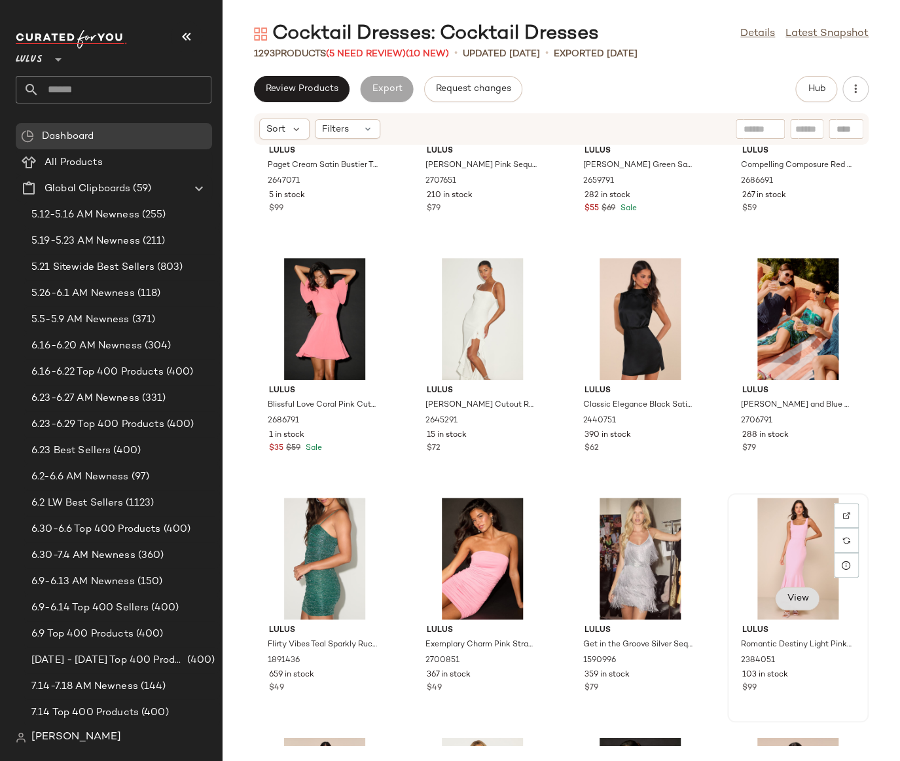
click at [787, 596] on span "View" at bounding box center [797, 598] width 22 height 10
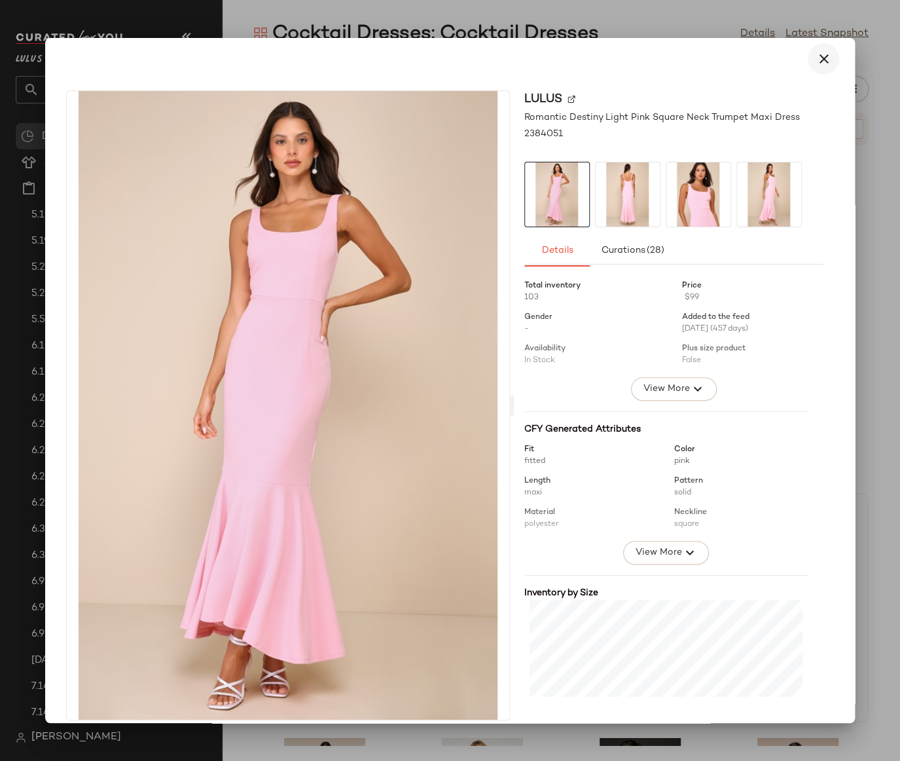
click at [816, 58] on icon "button" at bounding box center [824, 59] width 16 height 16
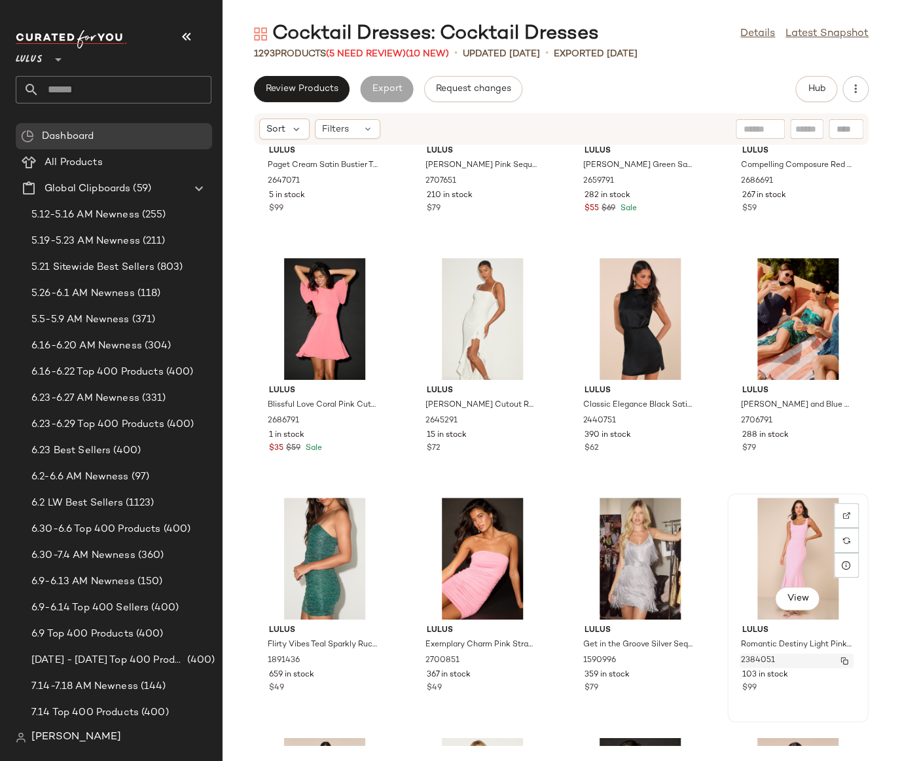
click at [840, 661] on img "button" at bounding box center [844, 661] width 8 height 8
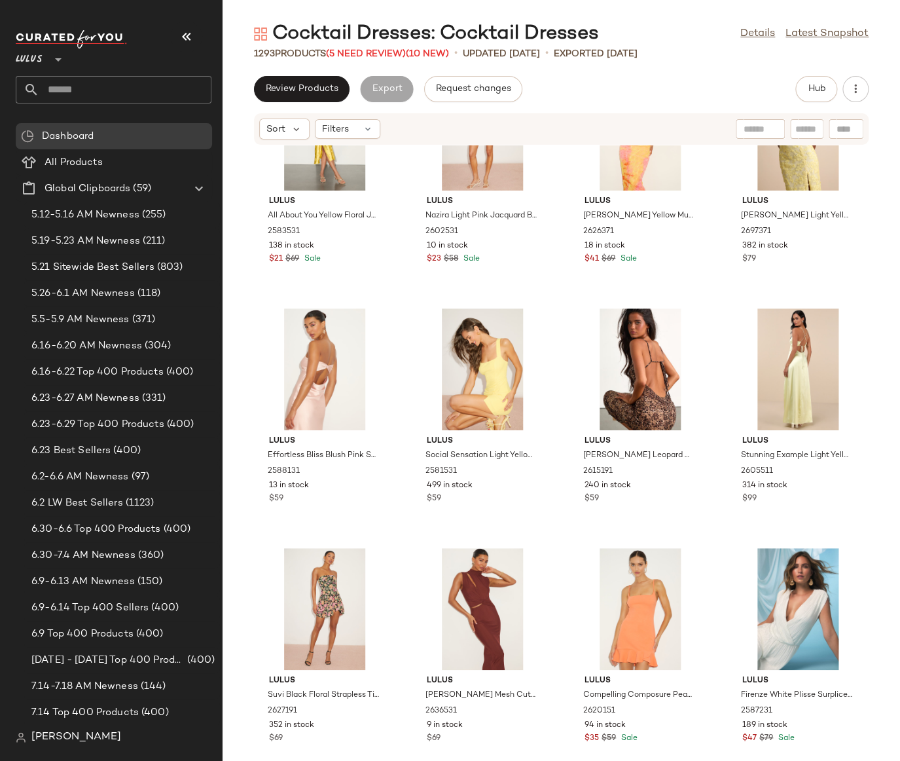
scroll to position [7521, 0]
click at [359, 124] on div "Filters" at bounding box center [347, 129] width 65 height 20
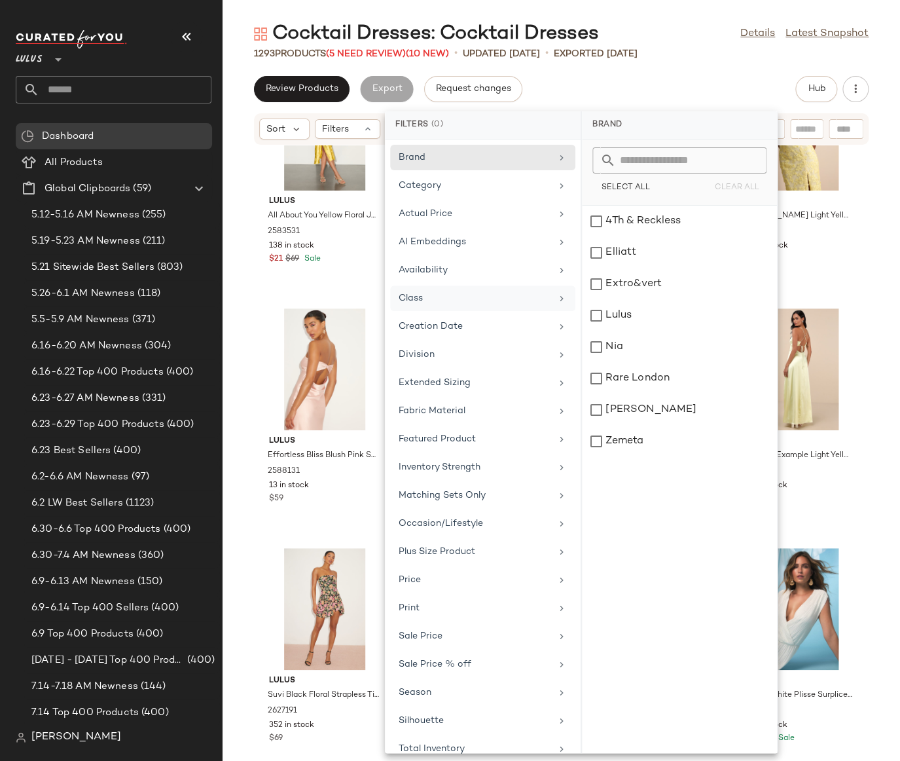
click at [448, 300] on div "Class" at bounding box center [475, 298] width 153 height 14
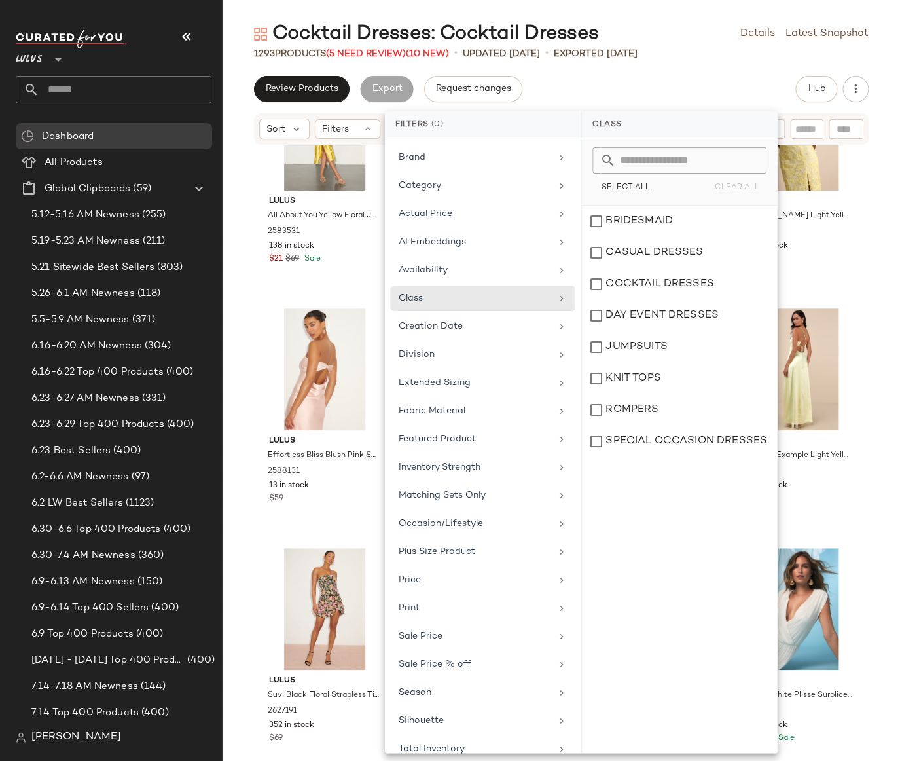
click at [872, 253] on div "Lulus All About You Yellow Floral Jacquard Satin Midi Dress 2583531 138 in stoc…" at bounding box center [561, 445] width 677 height 600
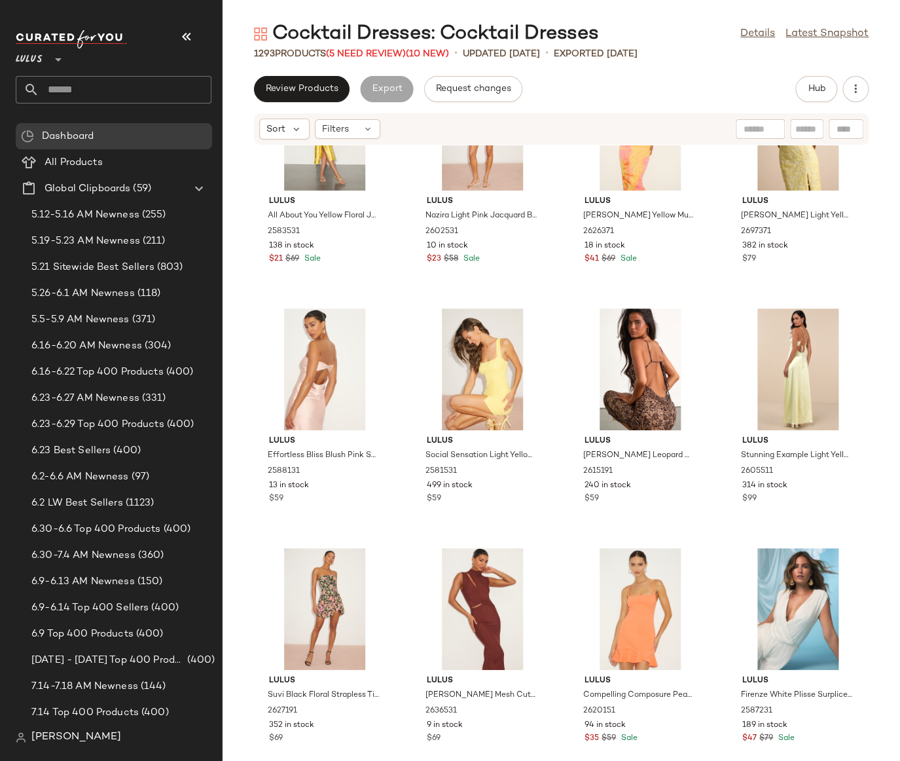
click at [873, 262] on div "Lulus All About You Yellow Floral Jacquard Satin Midi Dress 2583531 138 in stoc…" at bounding box center [561, 445] width 677 height 600
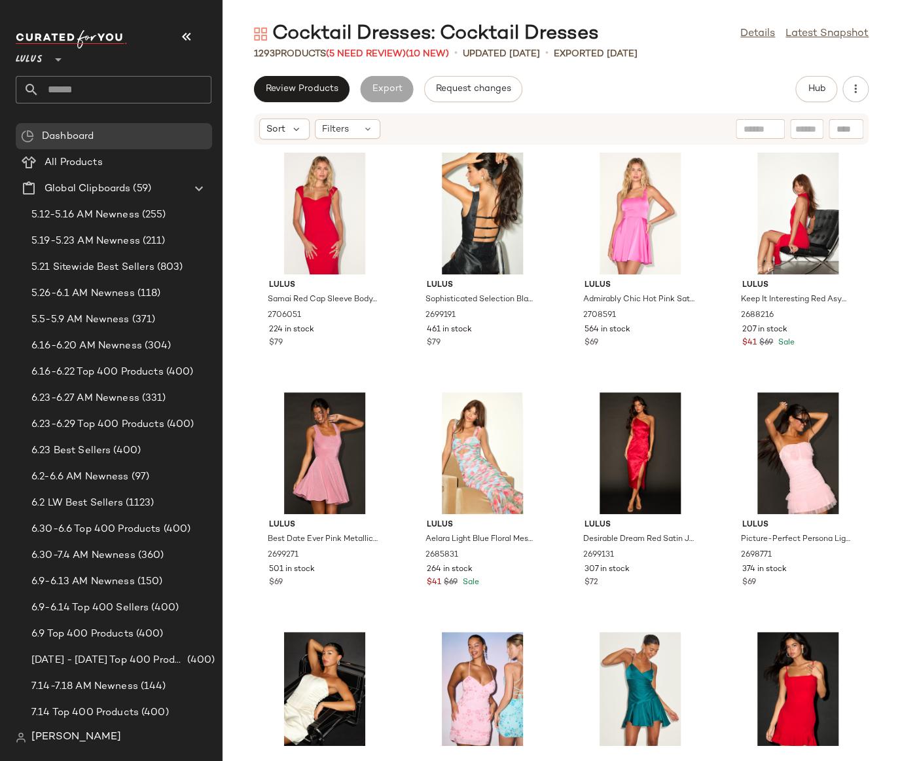
click at [60, 81] on input "text" at bounding box center [125, 89] width 172 height 27
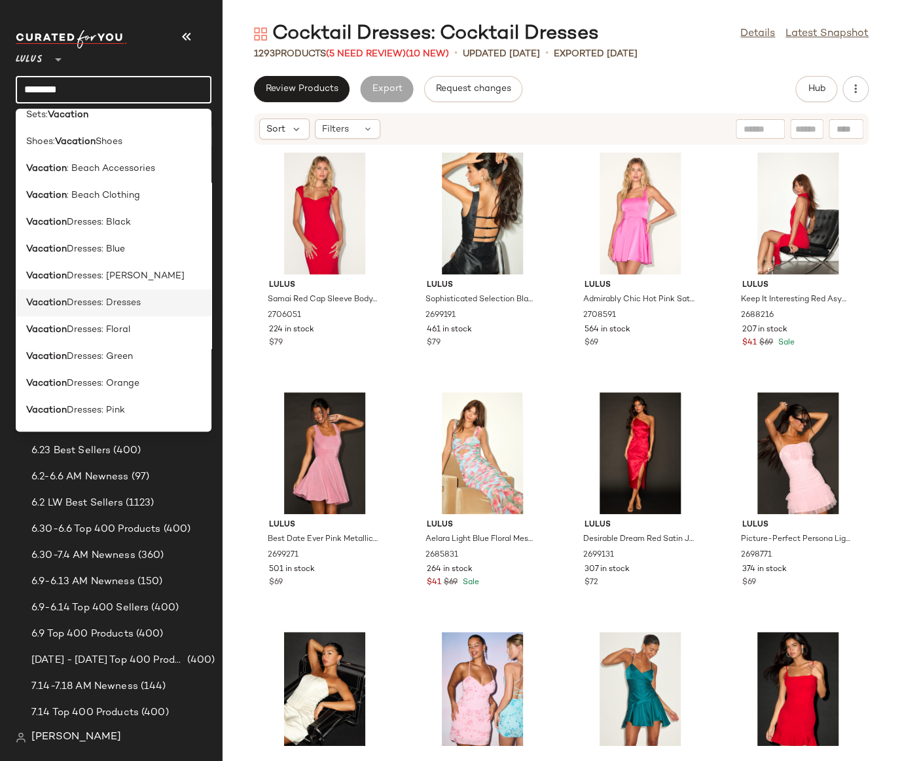
scroll to position [96, 0]
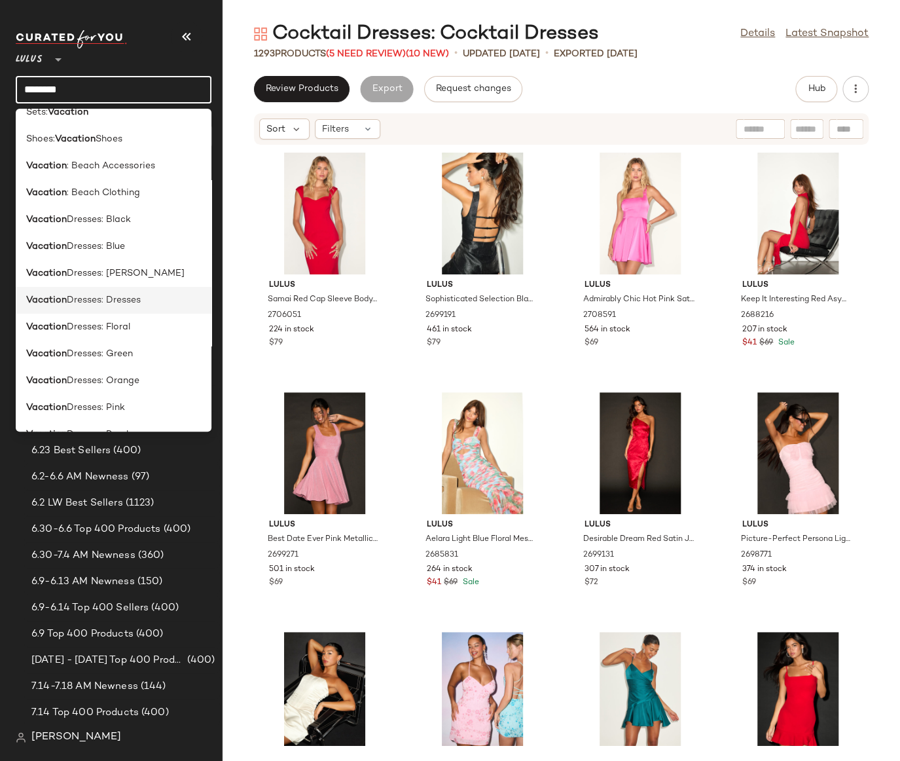
type input "********"
click at [94, 300] on span "Dresses: Dresses" at bounding box center [104, 300] width 74 height 14
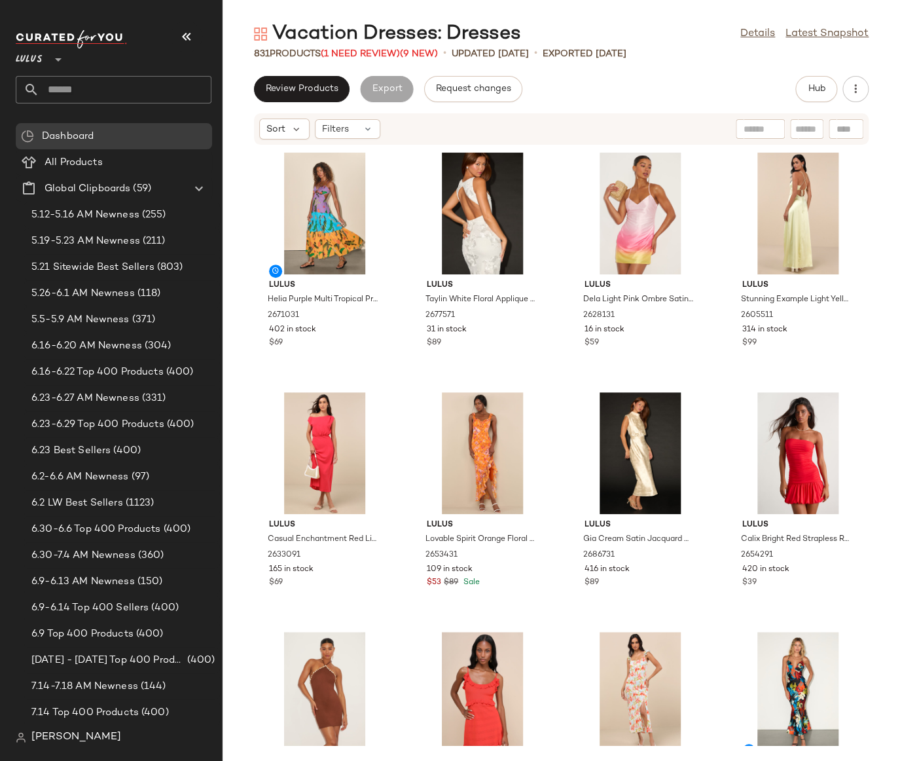
click at [873, 284] on div "Lulus Helia Purple Multi Tropical Print Cutout Maxi Dress 2671031 402 in stock …" at bounding box center [561, 445] width 677 height 600
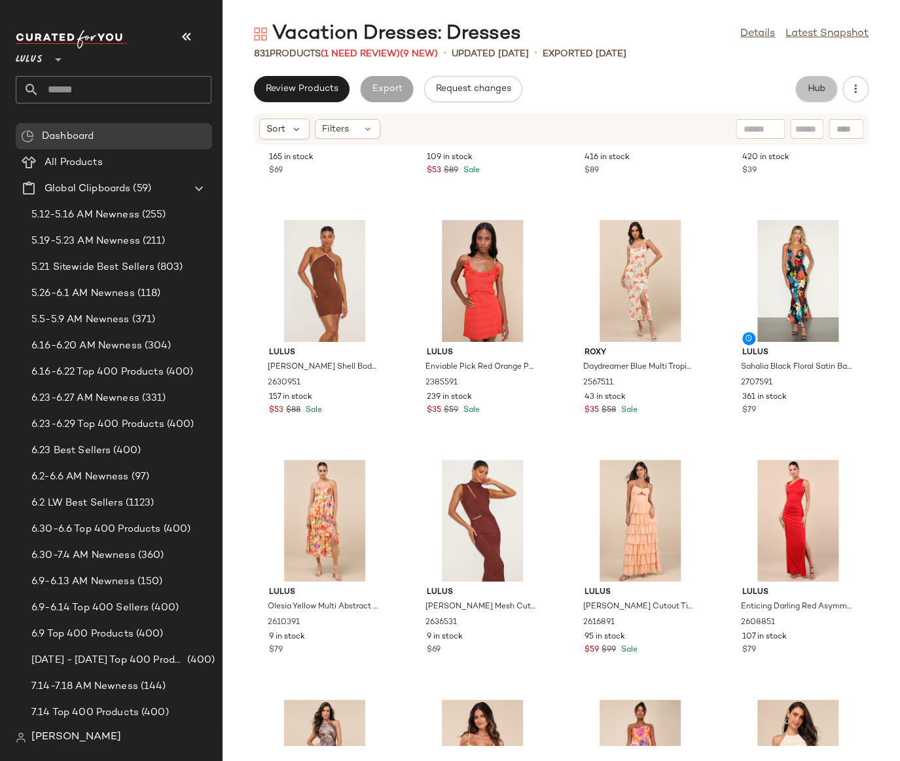
click at [820, 95] on button "Hub" at bounding box center [816, 89] width 42 height 26
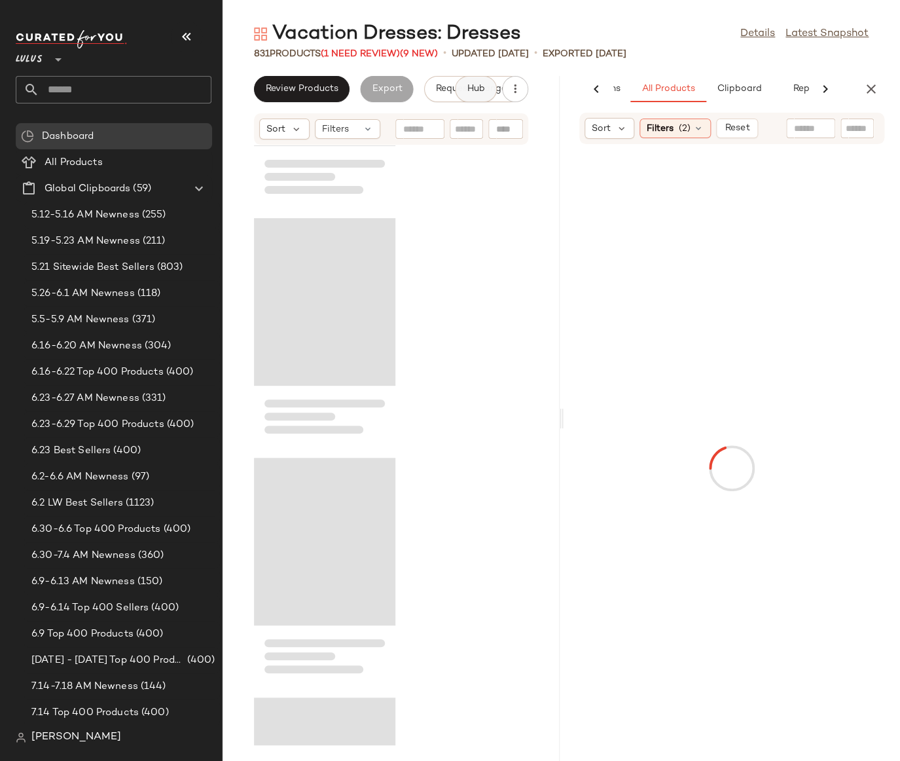
scroll to position [1676, 0]
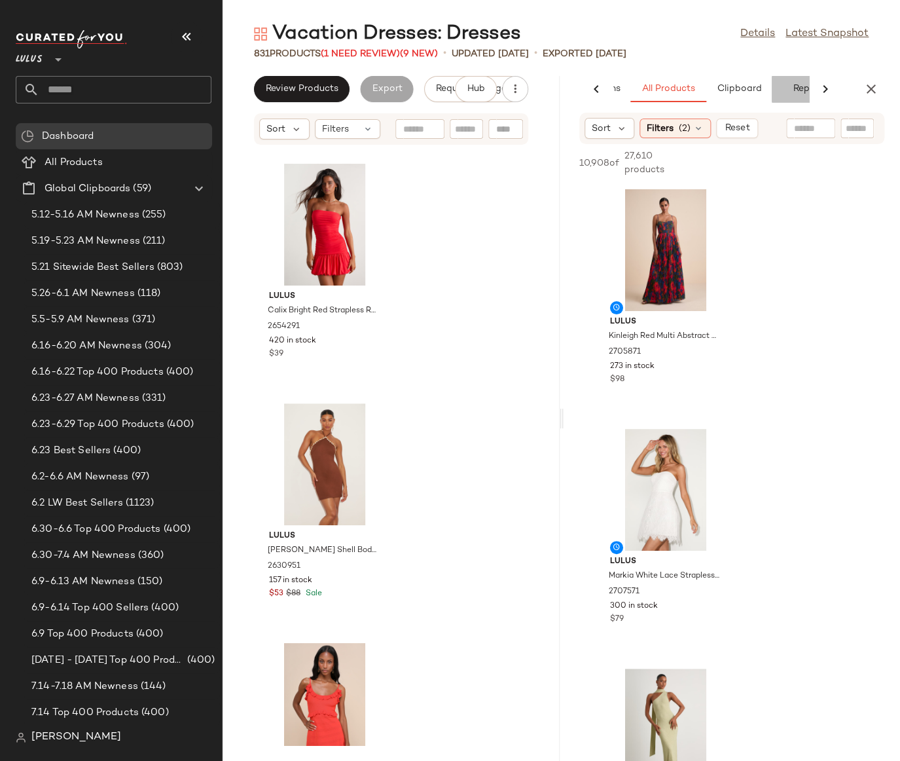
click at [802, 91] on button "Reports" at bounding box center [810, 89] width 76 height 26
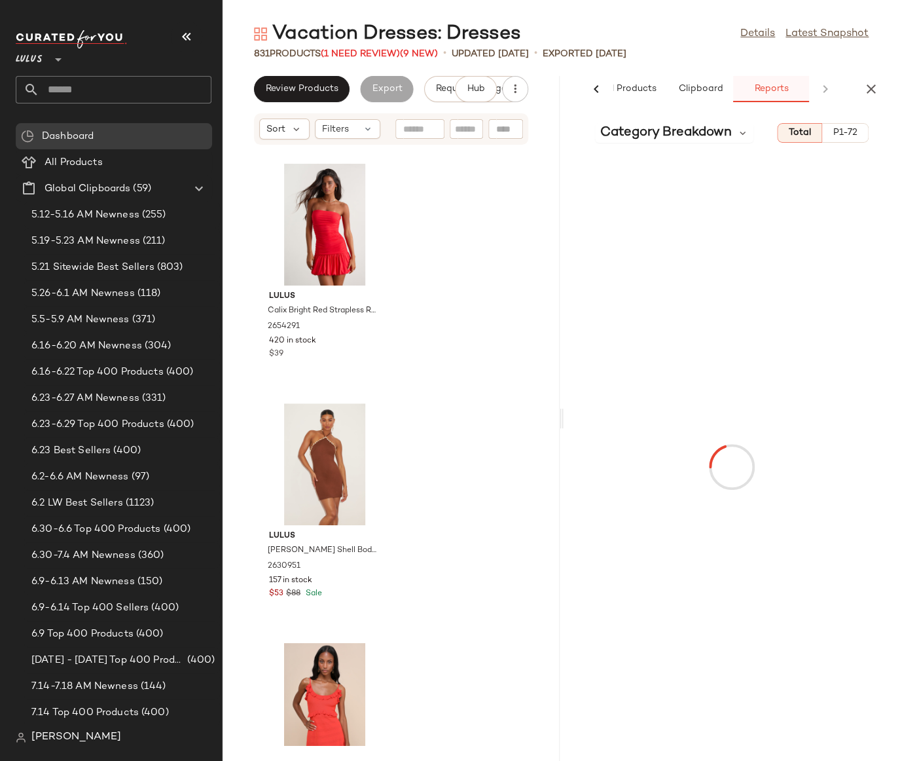
scroll to position [0, 137]
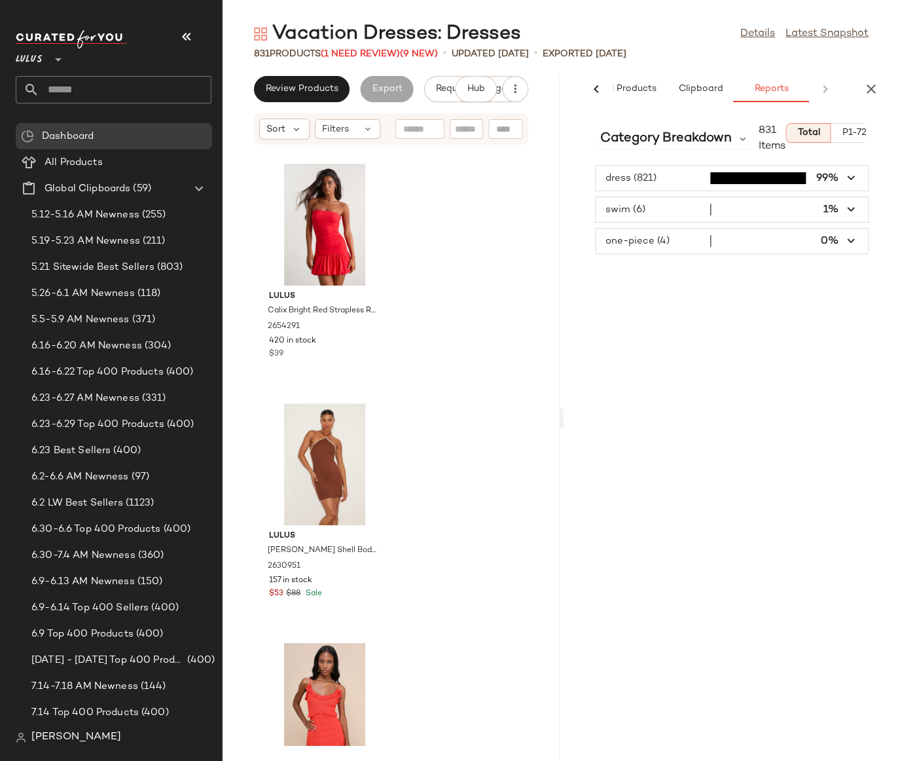
click at [847, 177] on icon "button" at bounding box center [851, 178] width 15 height 15
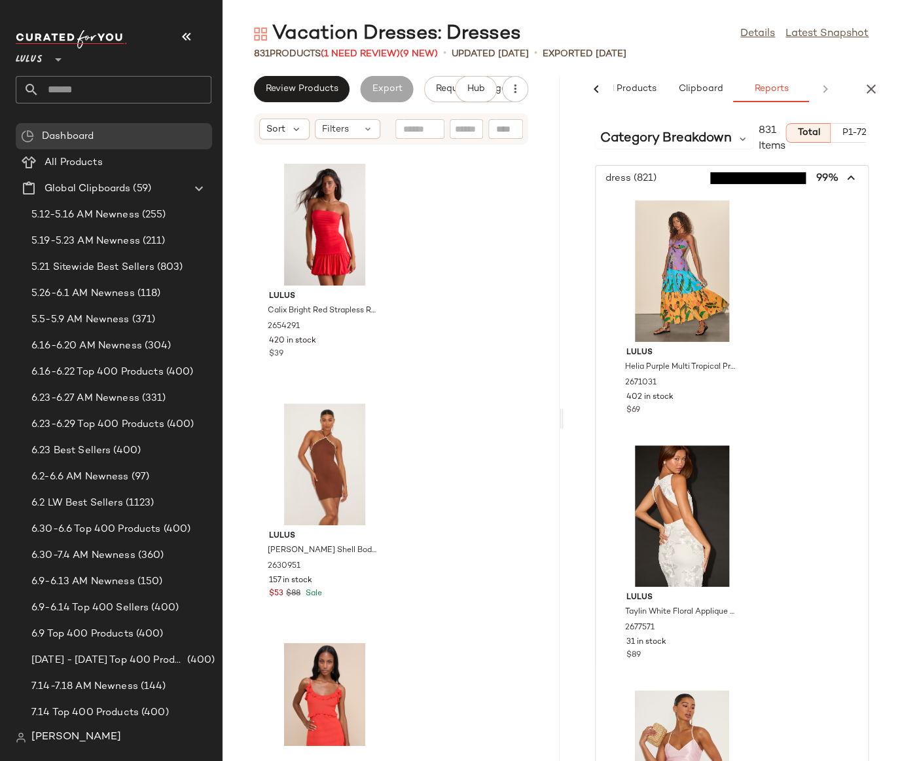
click at [847, 177] on icon "button" at bounding box center [851, 178] width 15 height 15
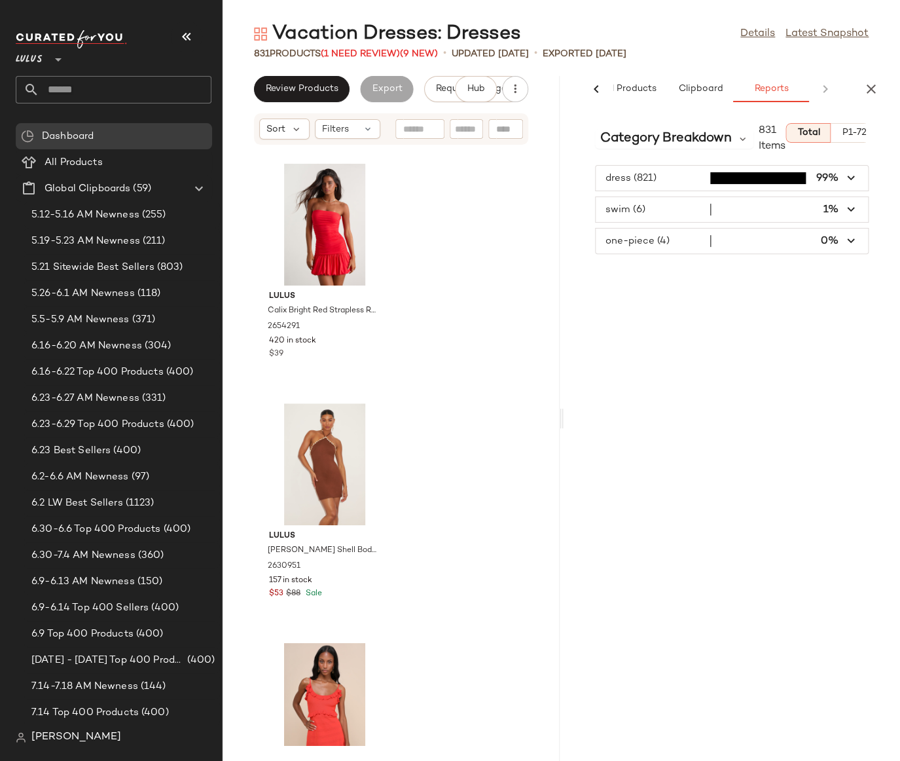
click at [688, 216] on span "button" at bounding box center [732, 209] width 273 height 25
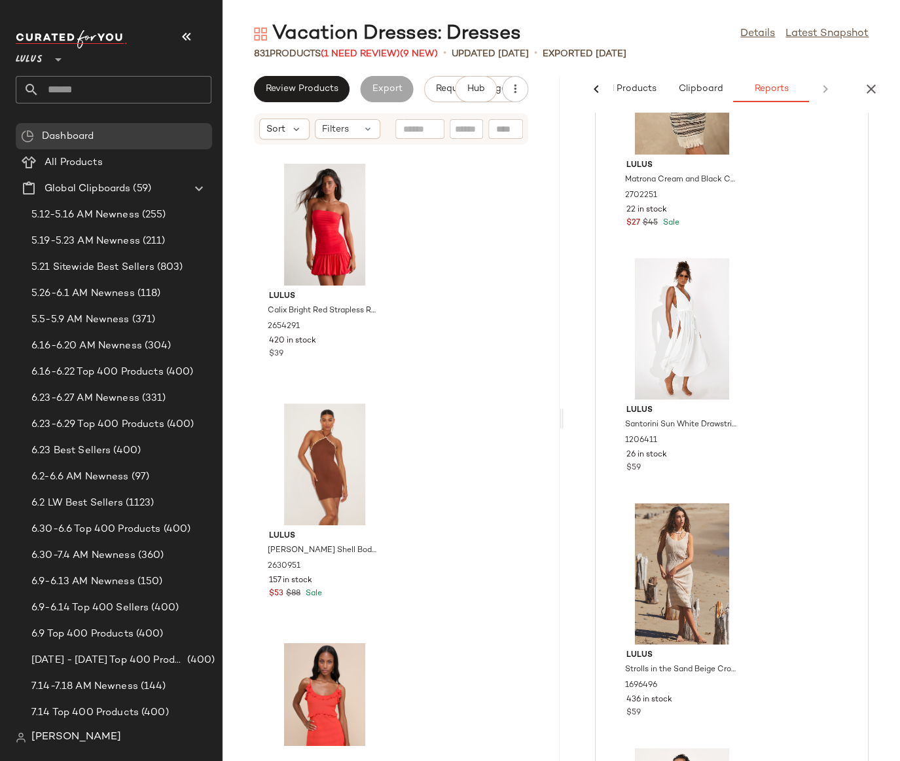
scroll to position [0, 0]
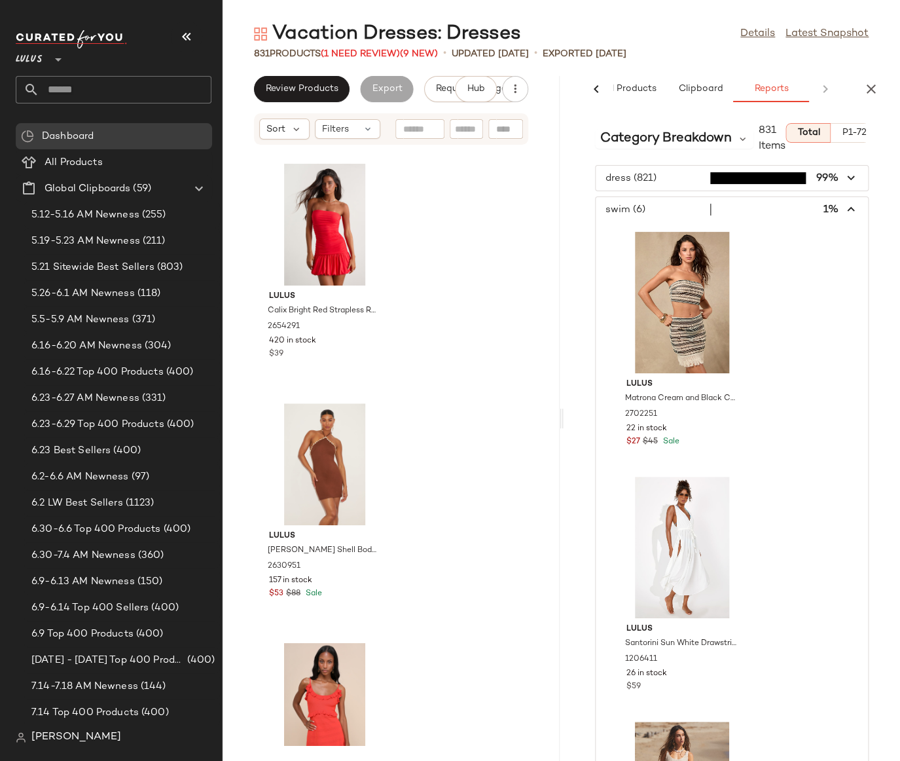
click at [846, 206] on icon "button" at bounding box center [851, 209] width 15 height 15
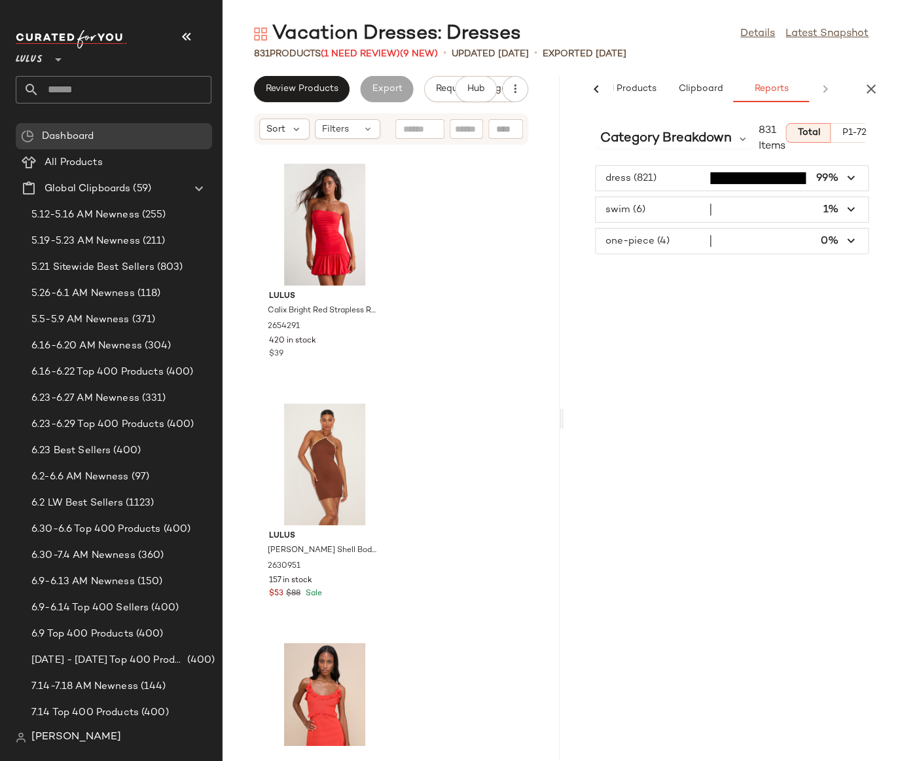
click at [859, 240] on span "button" at bounding box center [732, 240] width 273 height 25
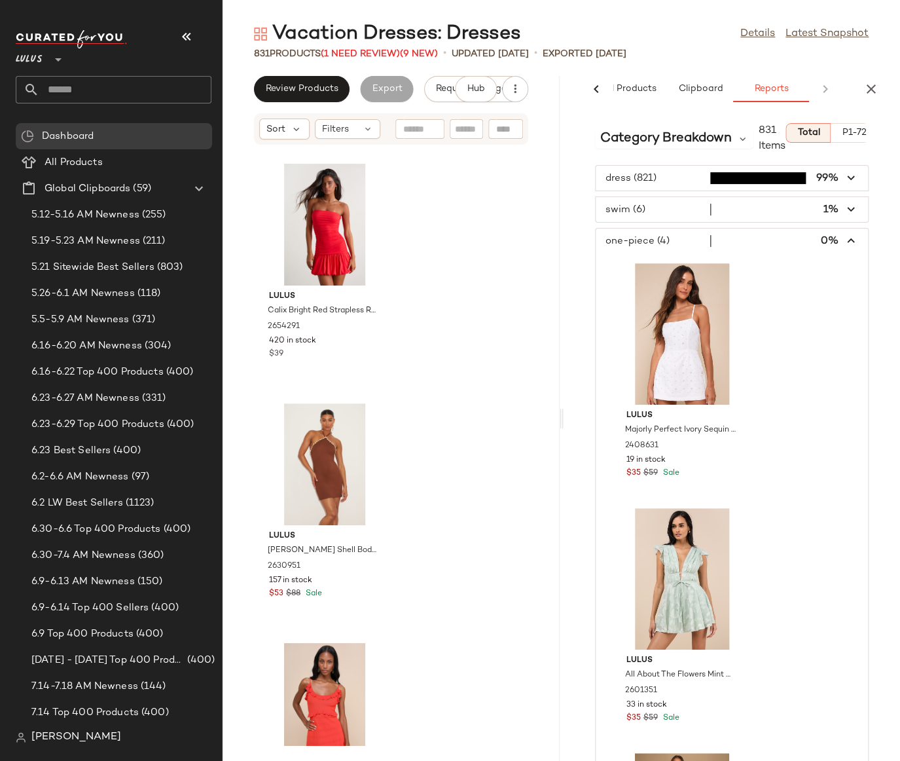
click at [857, 240] on span "button" at bounding box center [732, 240] width 273 height 25
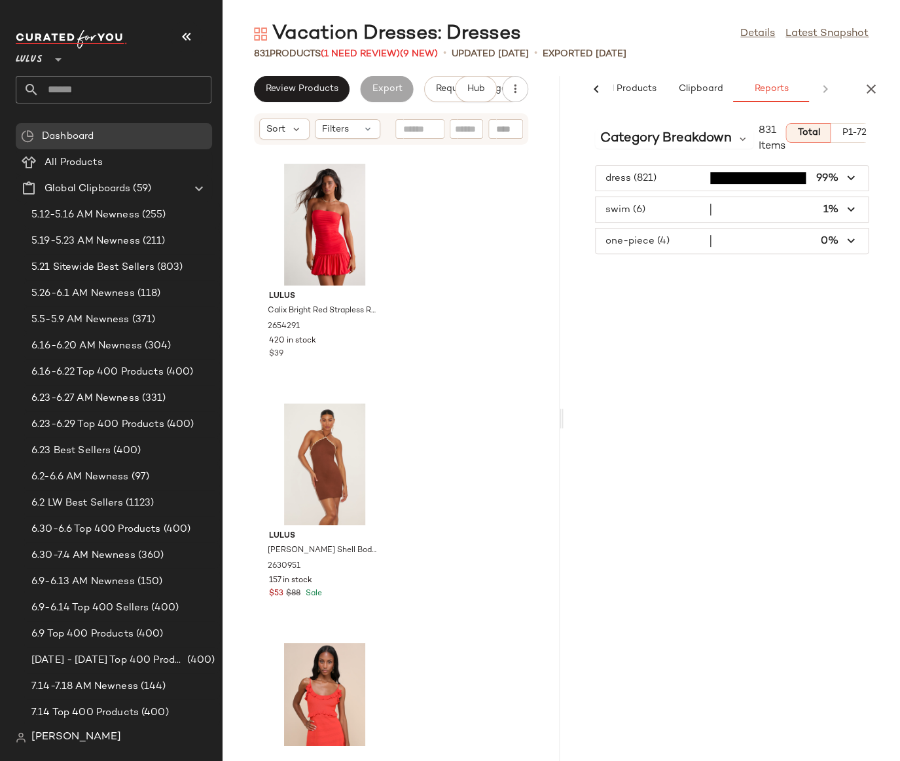
click at [856, 137] on span "P1-72" at bounding box center [853, 133] width 25 height 10
click at [858, 245] on div "Category Breakdown 72 Items Total P1-72 dress (72) 100%" at bounding box center [732, 437] width 337 height 648
click at [596, 91] on icon at bounding box center [596, 89] width 16 height 16
click at [872, 88] on icon "button" at bounding box center [871, 89] width 16 height 16
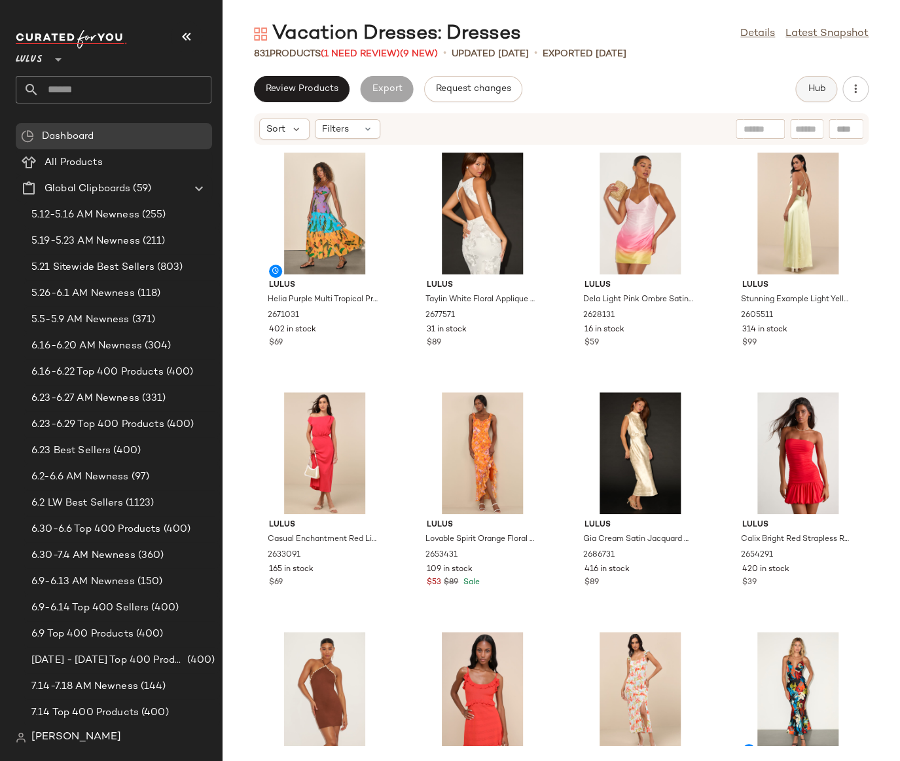
click at [825, 92] on span "Hub" at bounding box center [816, 89] width 18 height 10
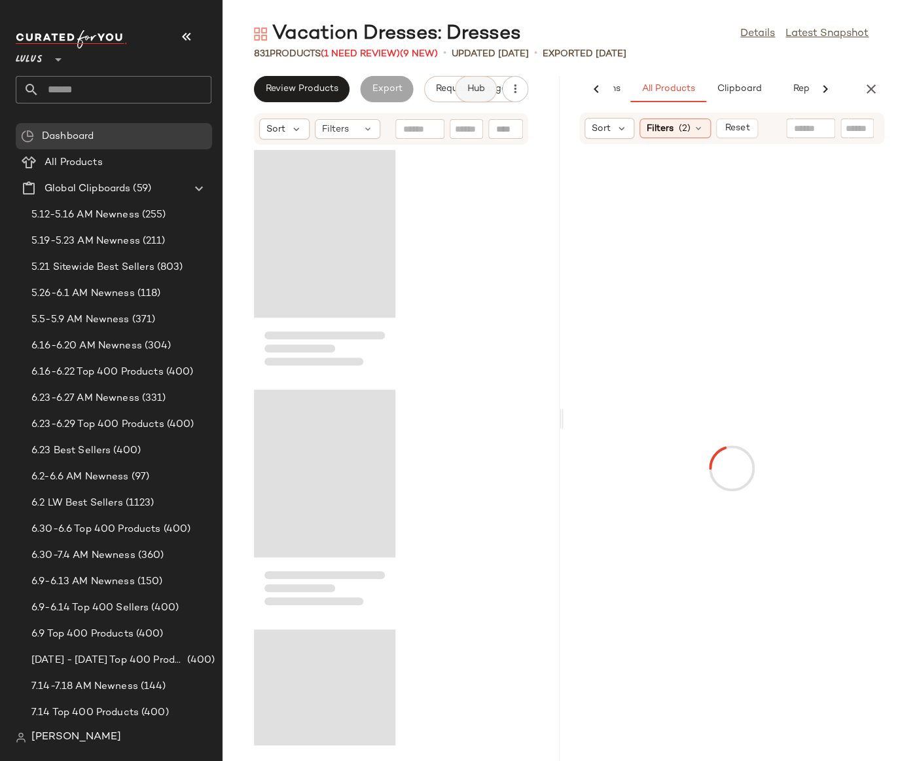
scroll to position [0, 98]
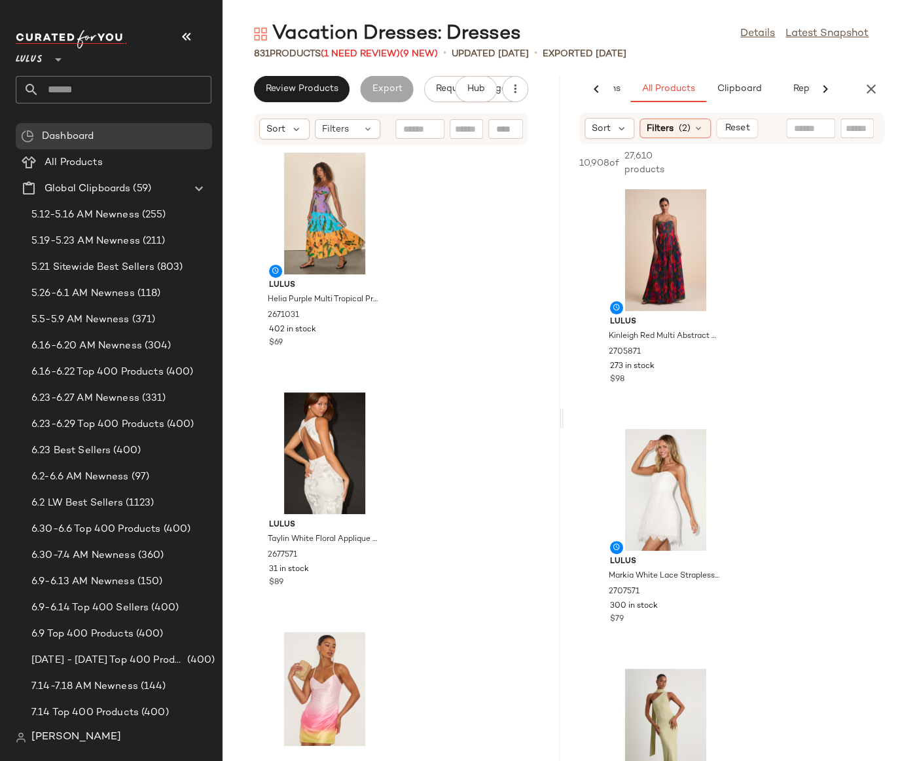
click at [590, 88] on icon at bounding box center [596, 89] width 16 height 16
click at [663, 85] on span "AI Recommendations" at bounding box center [670, 89] width 96 height 10
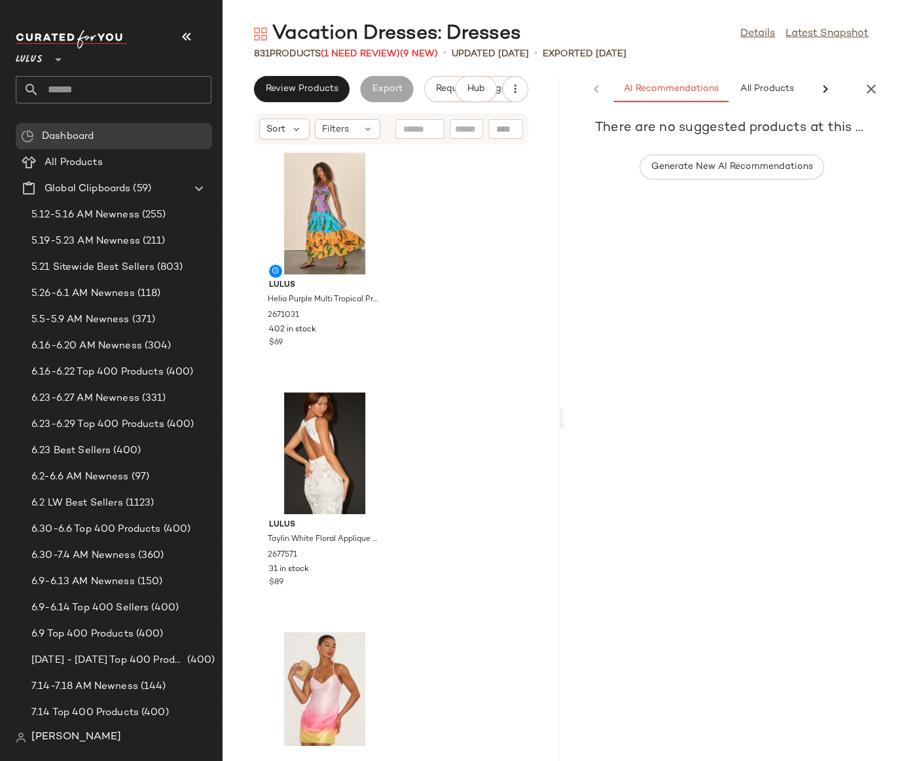
click at [598, 86] on div "AI Recommendations All Products Clipboard Reports" at bounding box center [711, 89] width 295 height 26
click at [598, 95] on div "AI Recommendations All Products Clipboard Reports" at bounding box center [711, 89] width 295 height 26
click at [890, 88] on div "AI Recommendations All Products Clipboard Reports" at bounding box center [732, 89] width 337 height 26
click at [873, 88] on icon "button" at bounding box center [871, 89] width 16 height 16
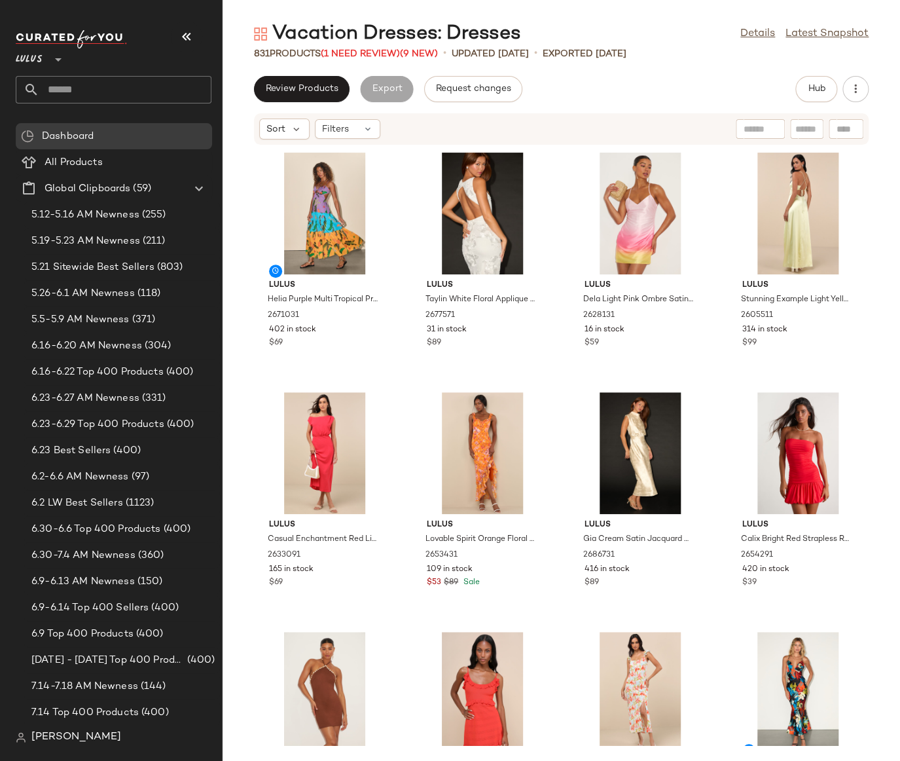
click at [873, 240] on div "Lulus Helia Purple Multi Tropical Print Cutout Maxi Dress 2671031 402 in stock …" at bounding box center [561, 445] width 677 height 600
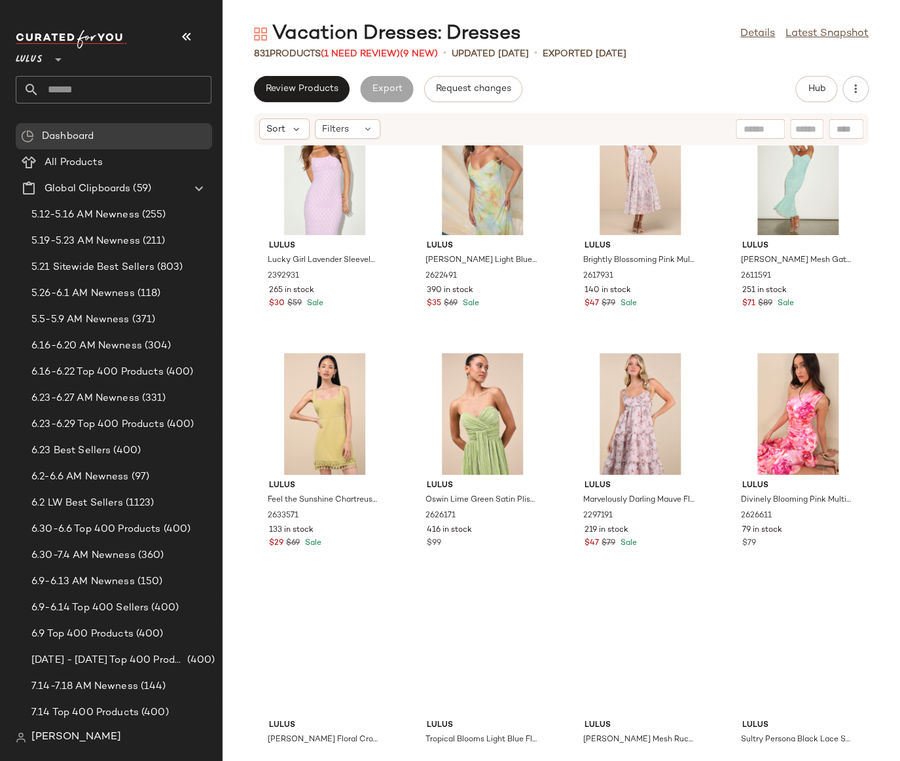
scroll to position [3425, 0]
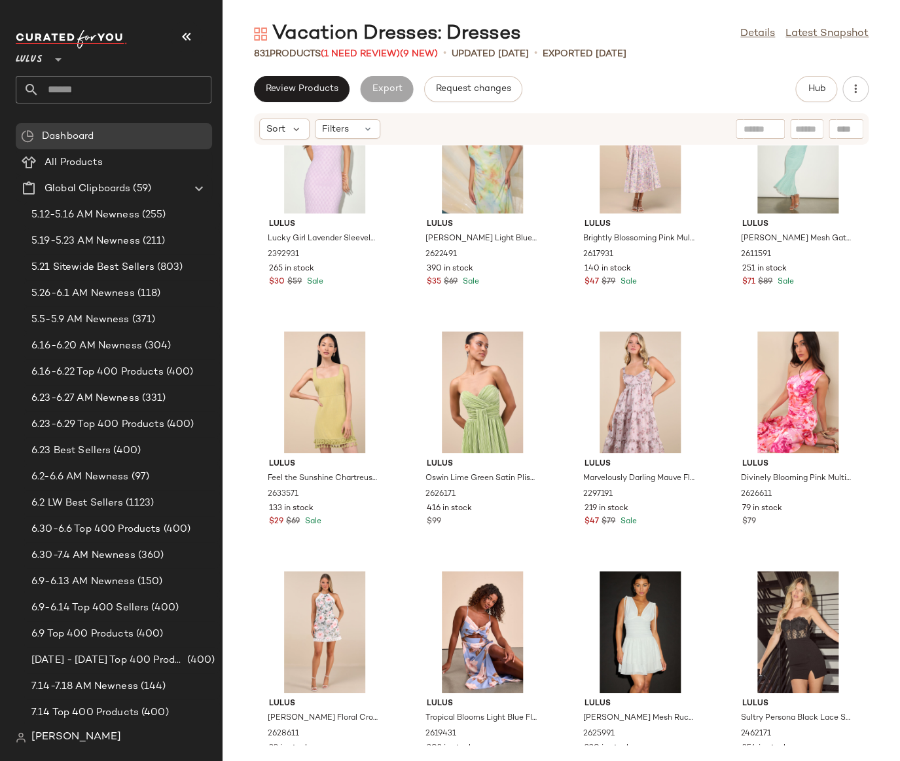
click at [81, 87] on input "text" at bounding box center [125, 89] width 172 height 27
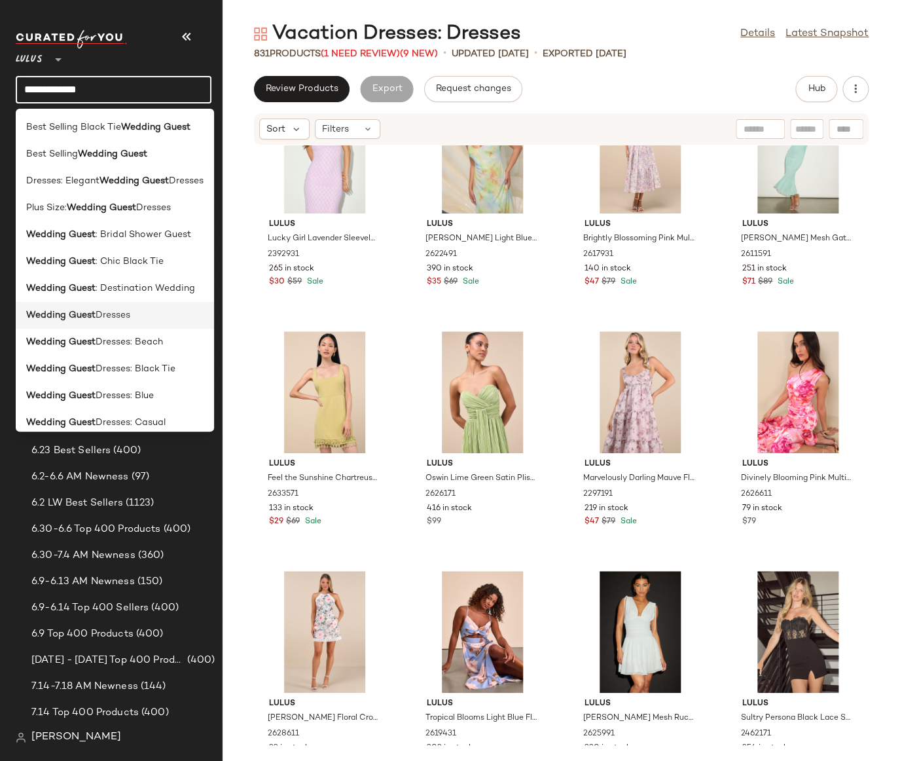
type input "**********"
click at [100, 316] on span "Dresses" at bounding box center [113, 315] width 35 height 14
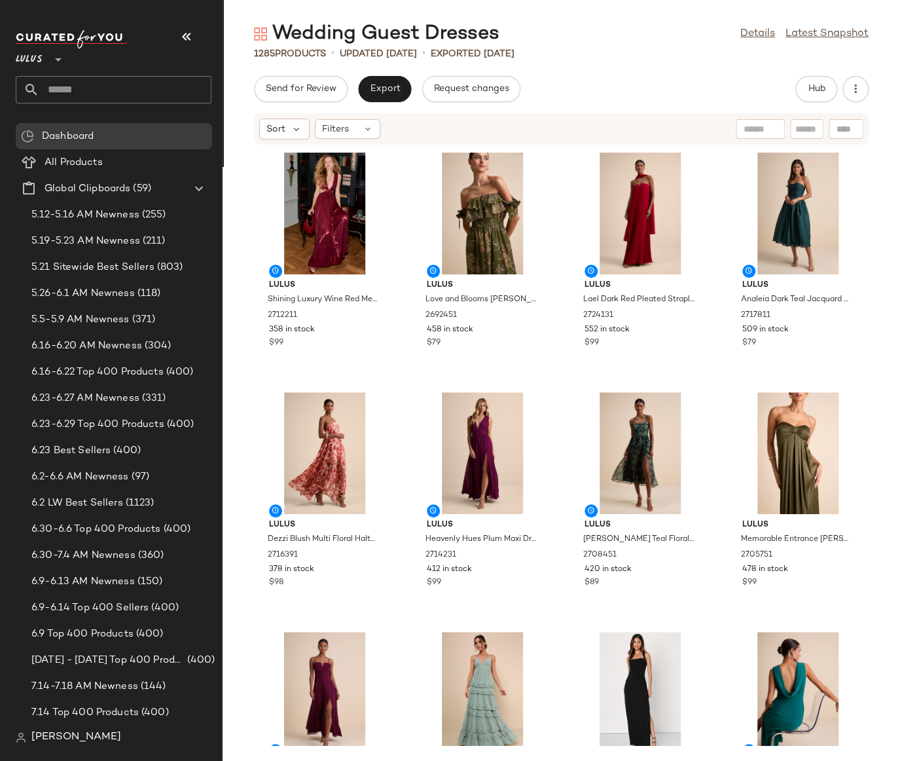
click at [238, 221] on div "Lulus Shining Luxury Wine Red Metallic Lurex Cutout Maxi Dress 2712211 358 in s…" at bounding box center [561, 445] width 677 height 600
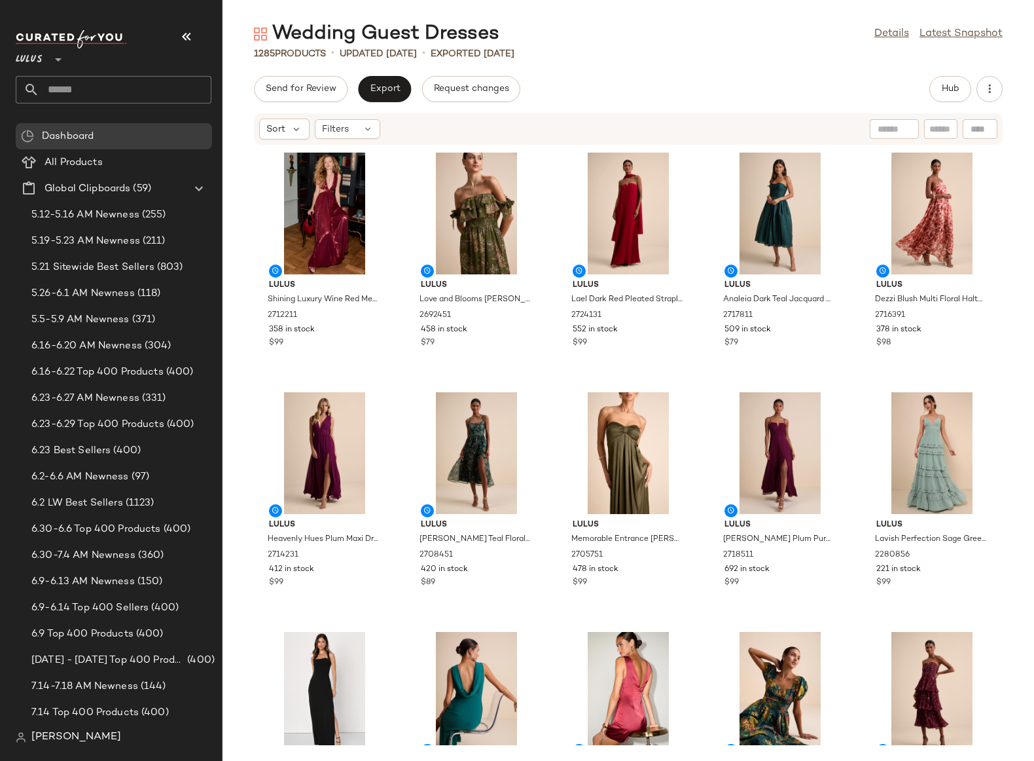
click at [115, 93] on input "text" at bounding box center [125, 89] width 172 height 27
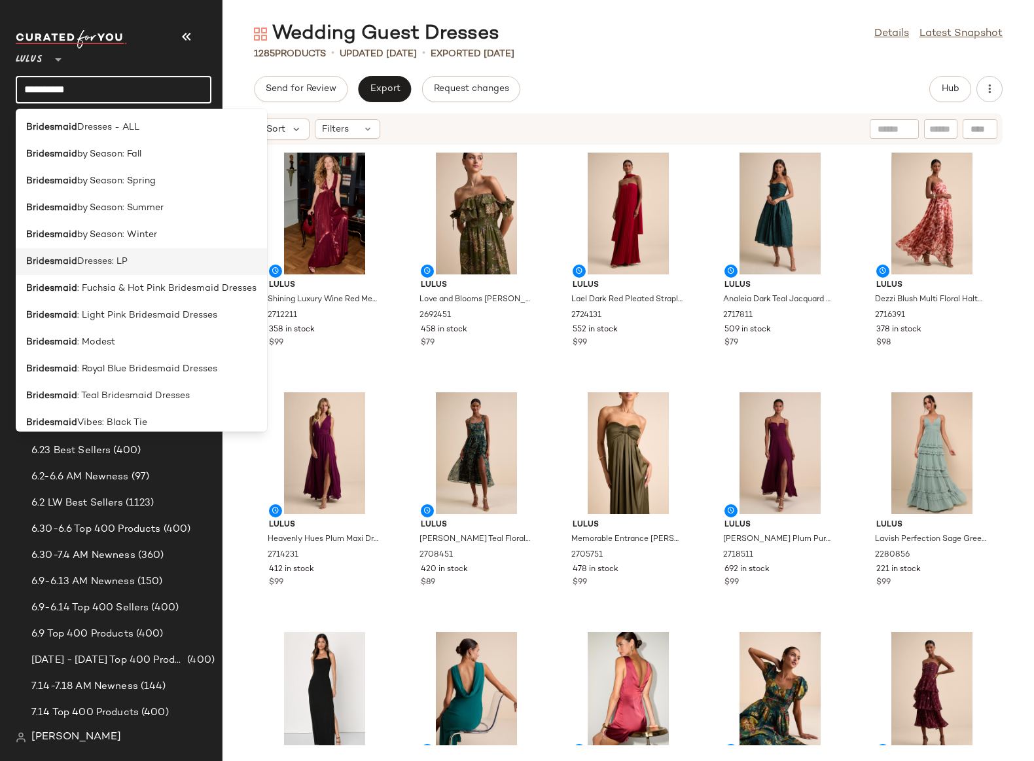
type input "**********"
click at [111, 261] on span "Dresses: LP" at bounding box center [102, 262] width 50 height 14
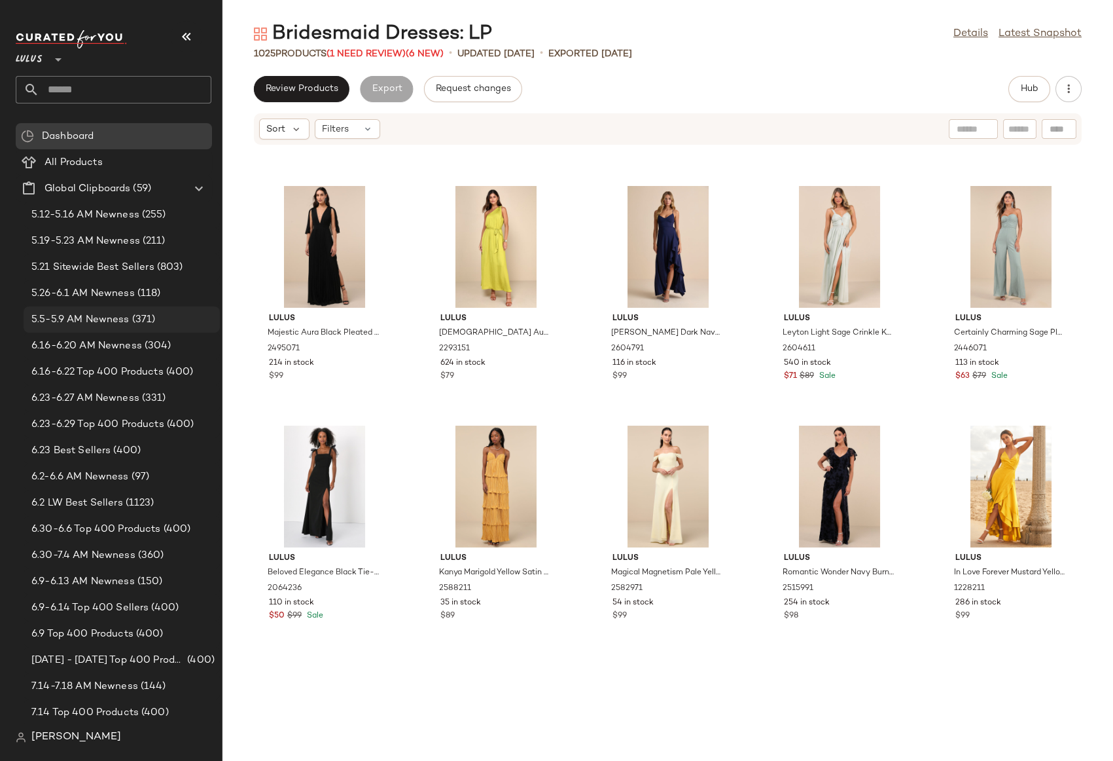
scroll to position [3574, 0]
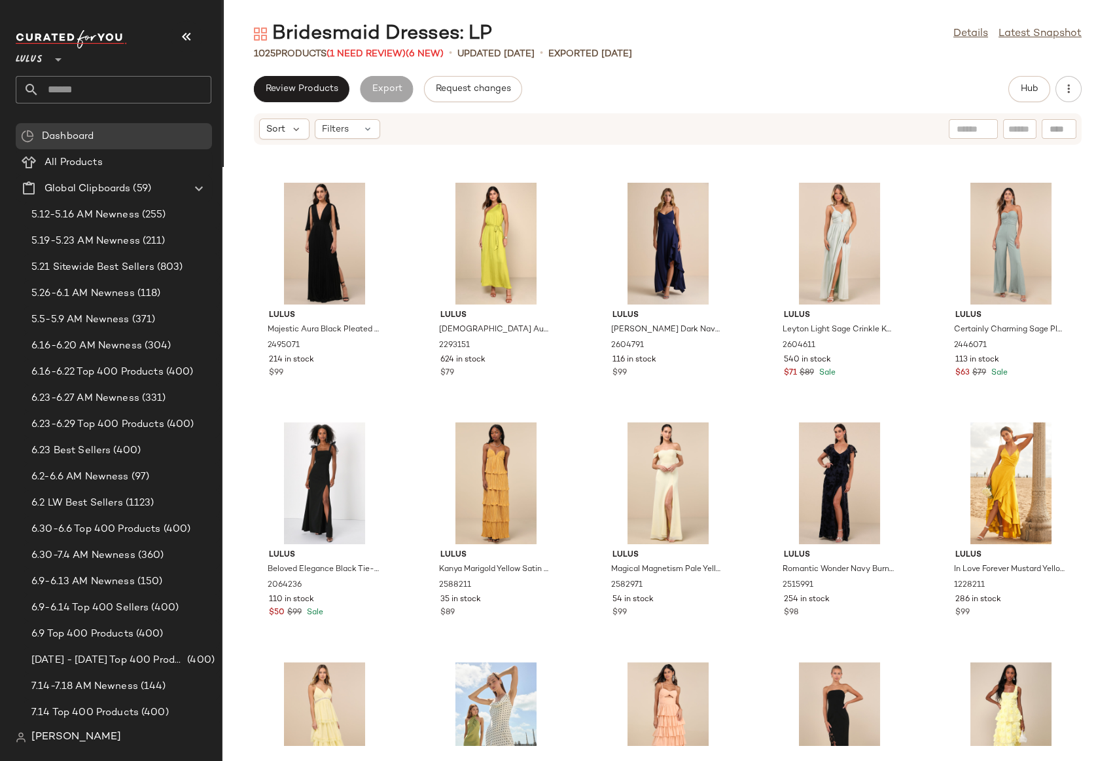
click at [1095, 331] on div "Lulus Radiant Charisma Sage Brush Chiffon Ruched Tie-Strap Maxi Dress 2433171 3…" at bounding box center [668, 445] width 891 height 600
click at [990, 60] on div "1025 Products (1 Need Review) (6 New) • updated Aug 20th • Exported Aug 20th" at bounding box center [668, 53] width 891 height 13
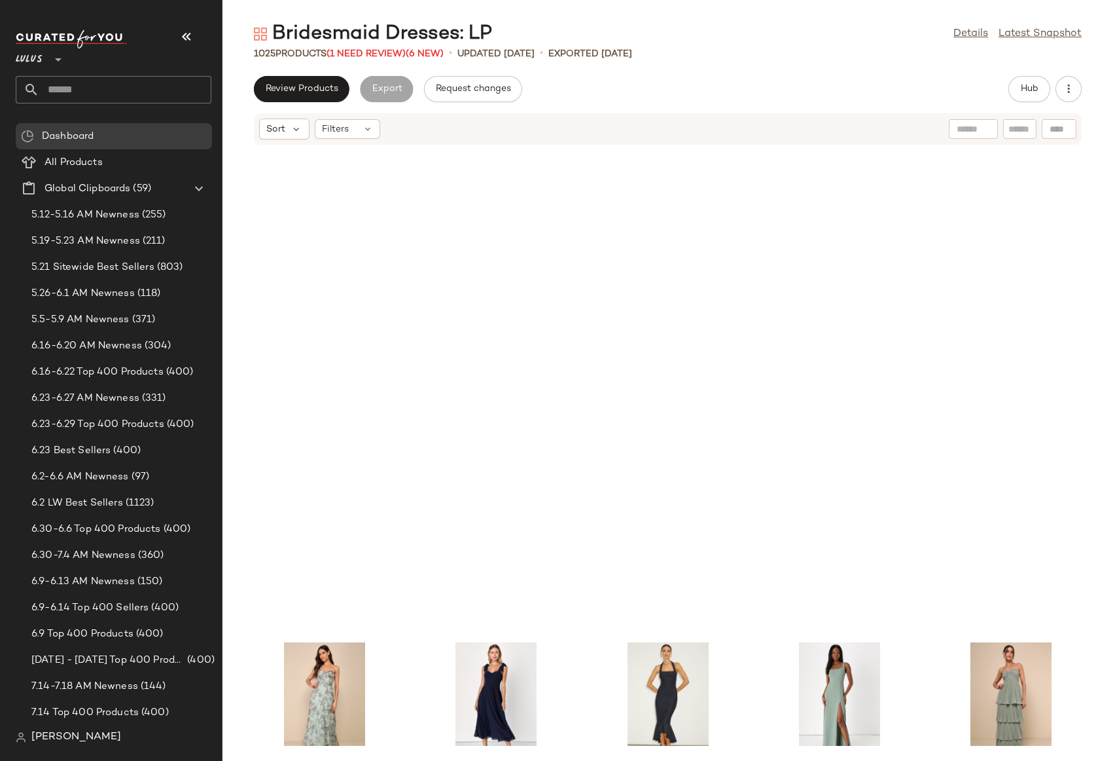
scroll to position [0, 0]
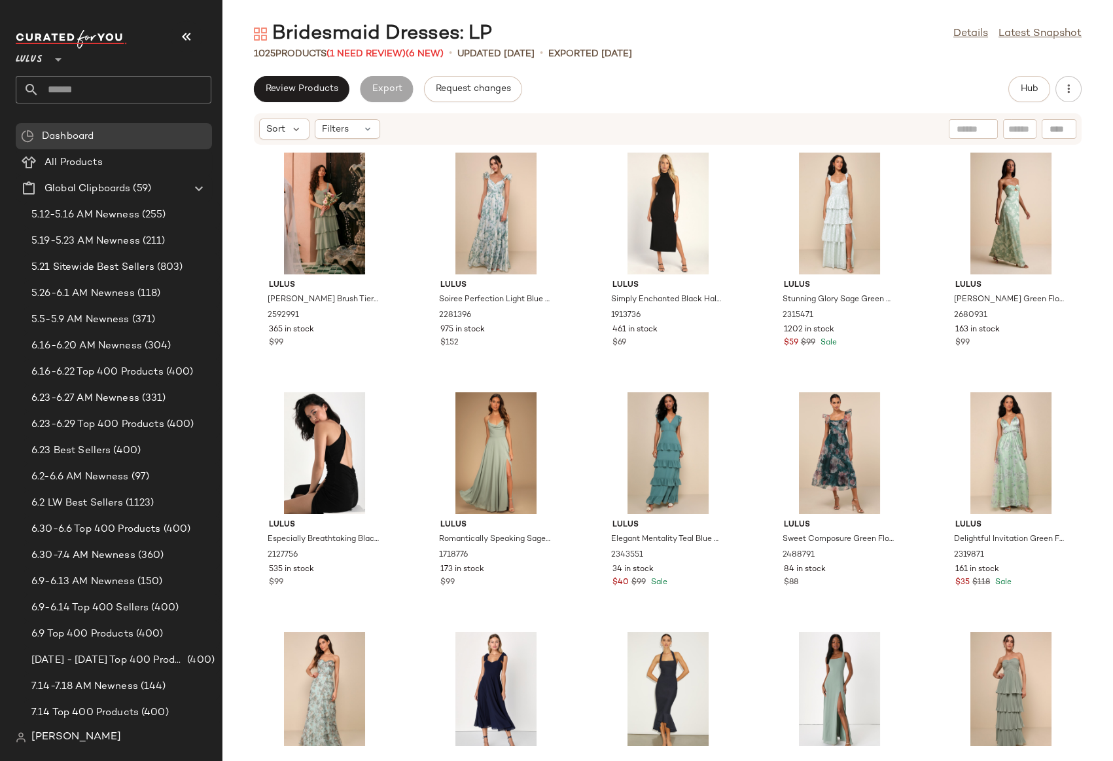
click at [1094, 285] on div "Lulus Carlynda Sage Brush Tiered Bustier Maxi Dress 2592991 365 in stock $99 Lu…" at bounding box center [668, 445] width 891 height 600
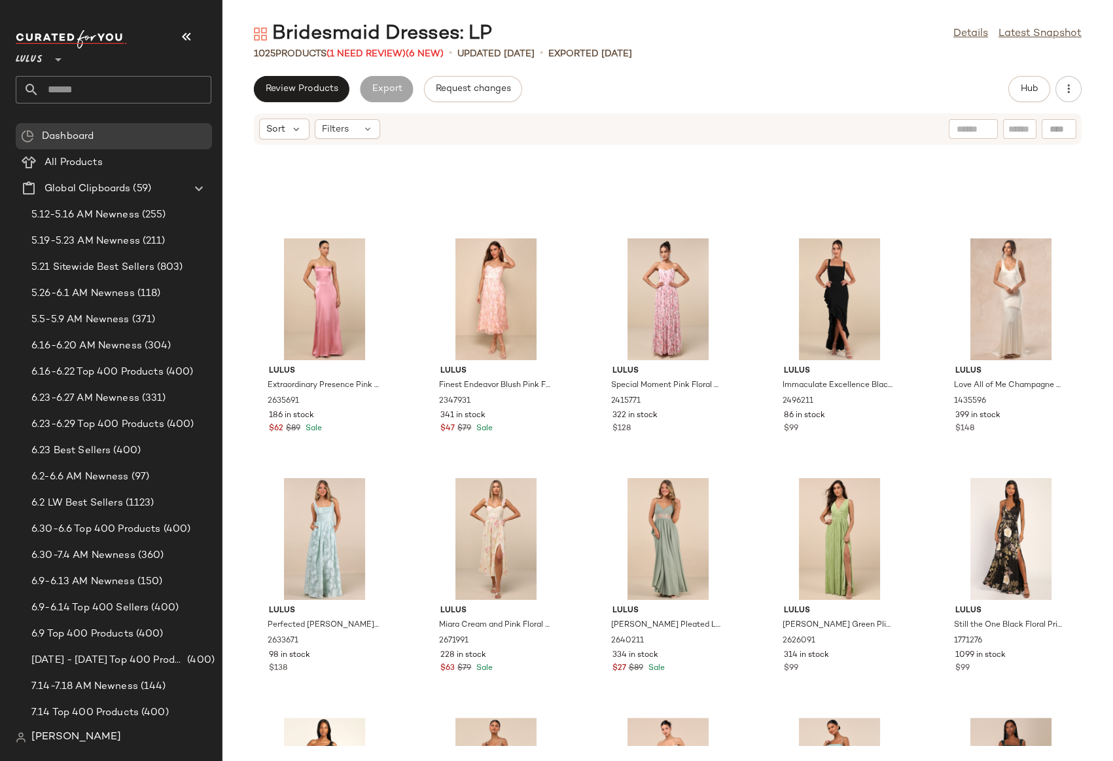
scroll to position [2324, 0]
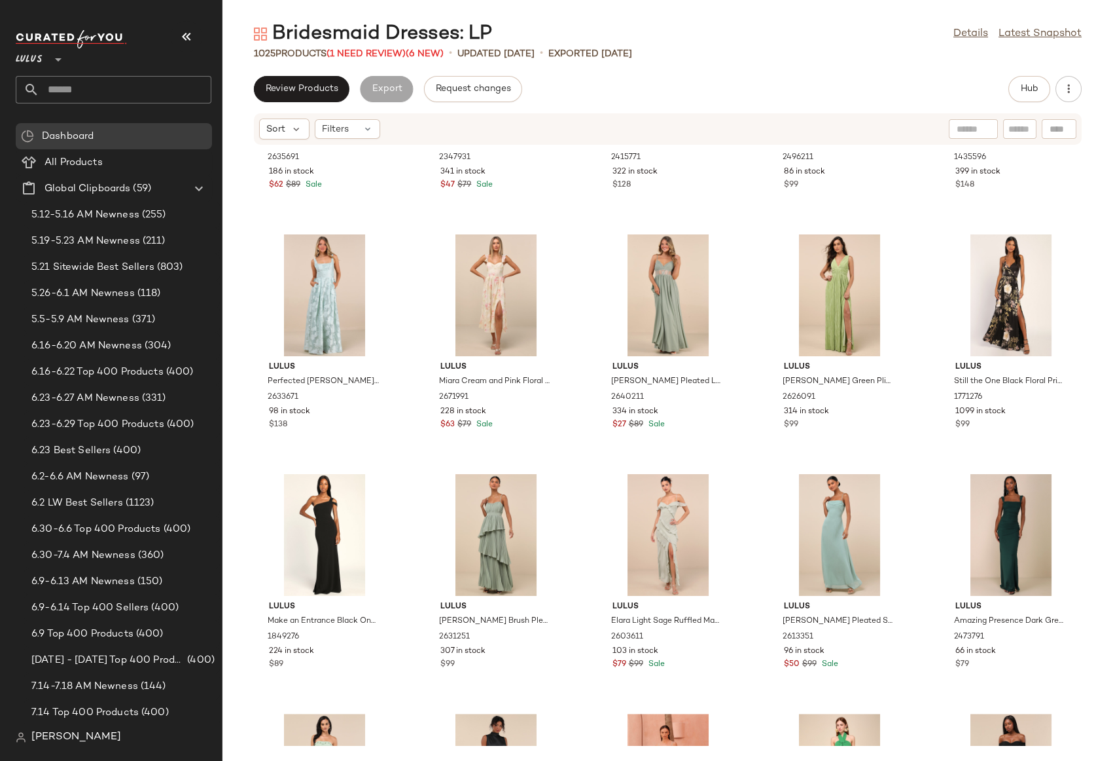
click at [77, 92] on input "text" at bounding box center [125, 89] width 172 height 27
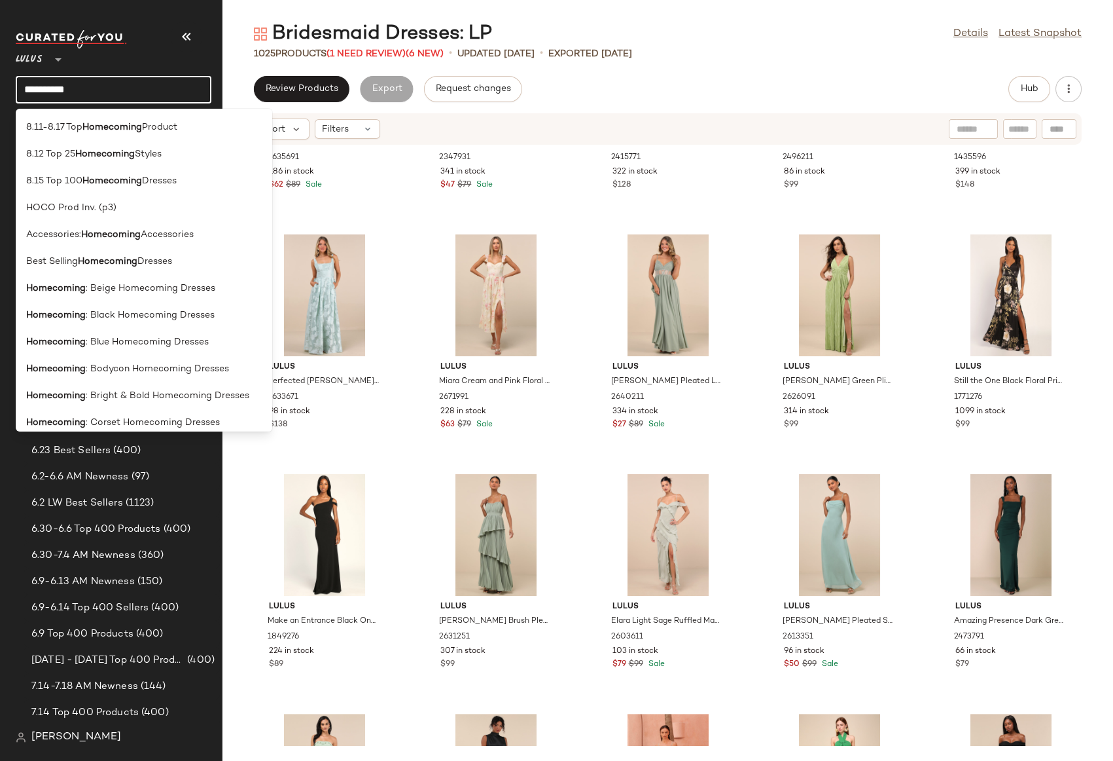
type input "**********"
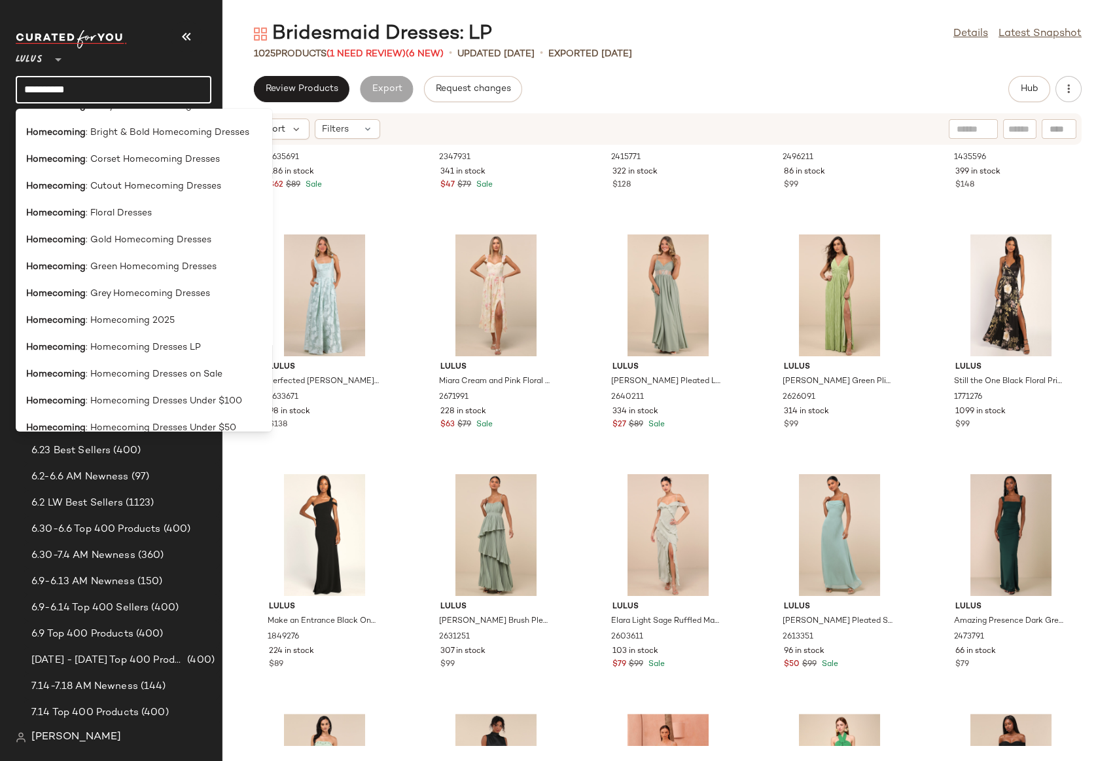
scroll to position [293, 0]
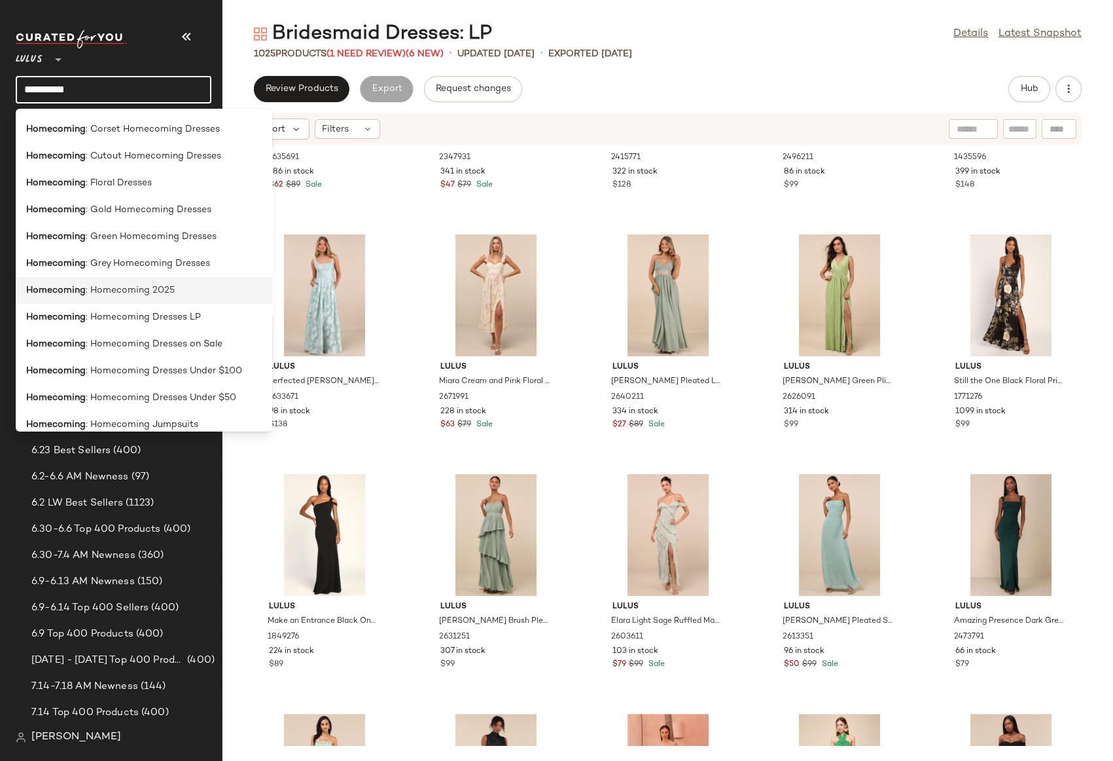
click at [108, 290] on span ": Homecoming 2025" at bounding box center [130, 290] width 89 height 14
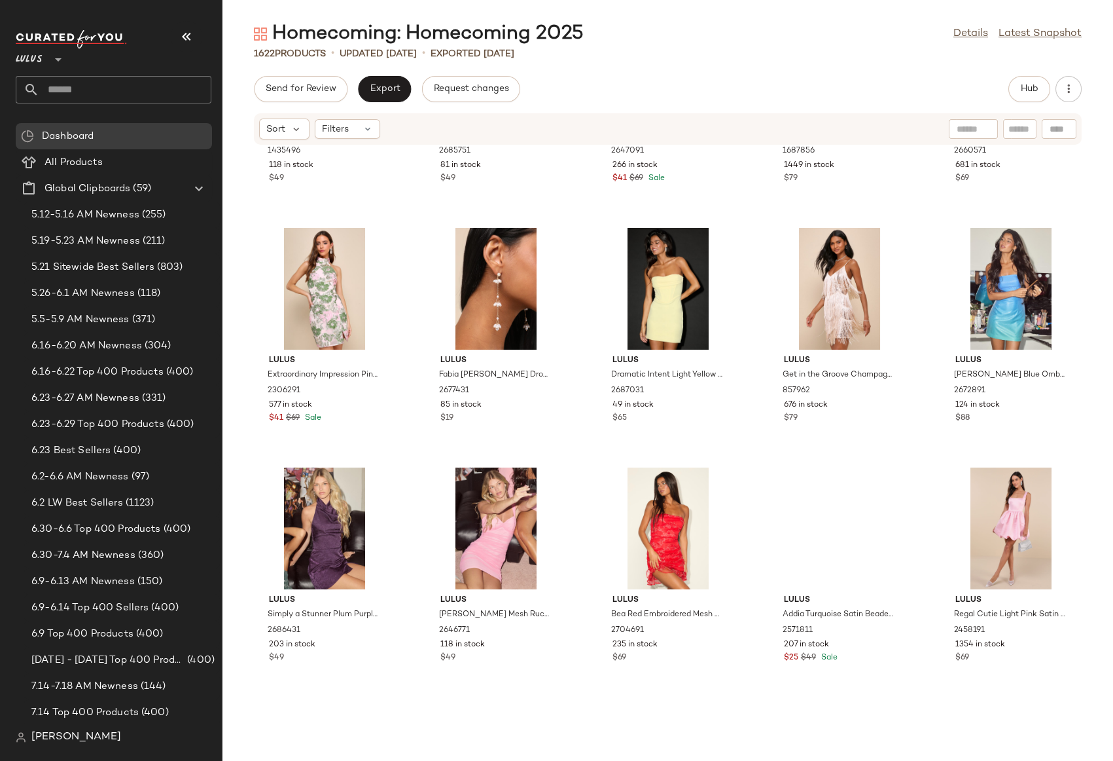
scroll to position [4015, 0]
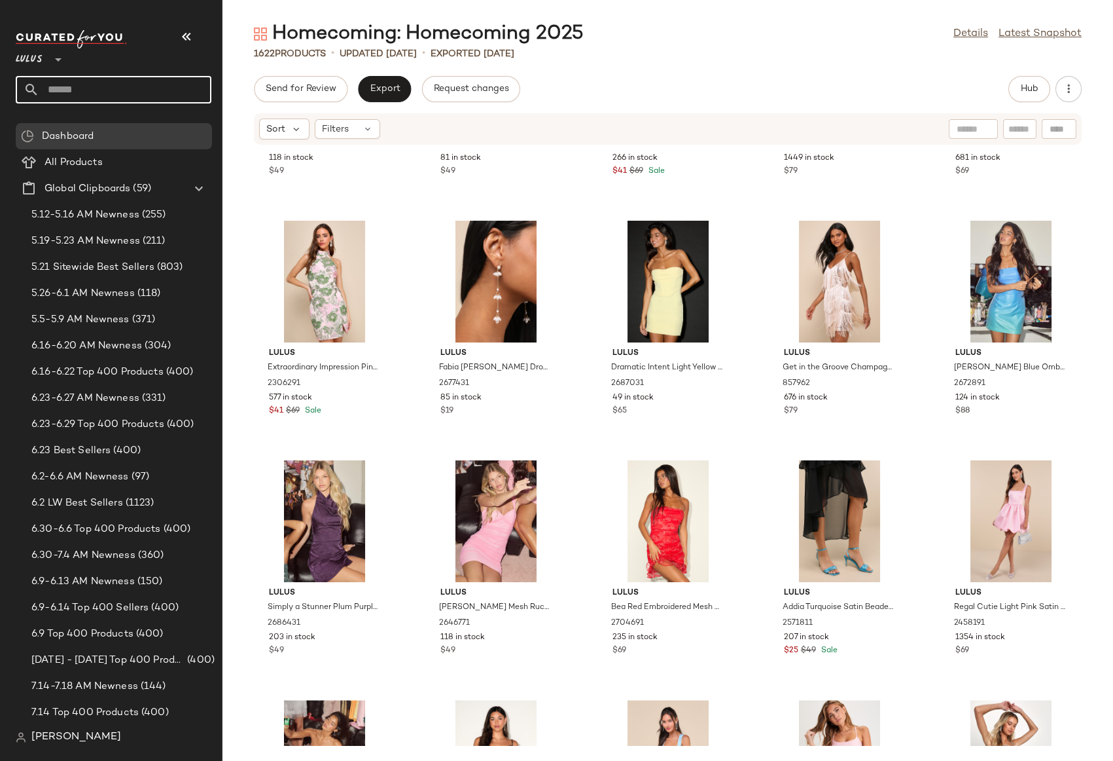
click at [96, 97] on input "text" at bounding box center [125, 89] width 172 height 27
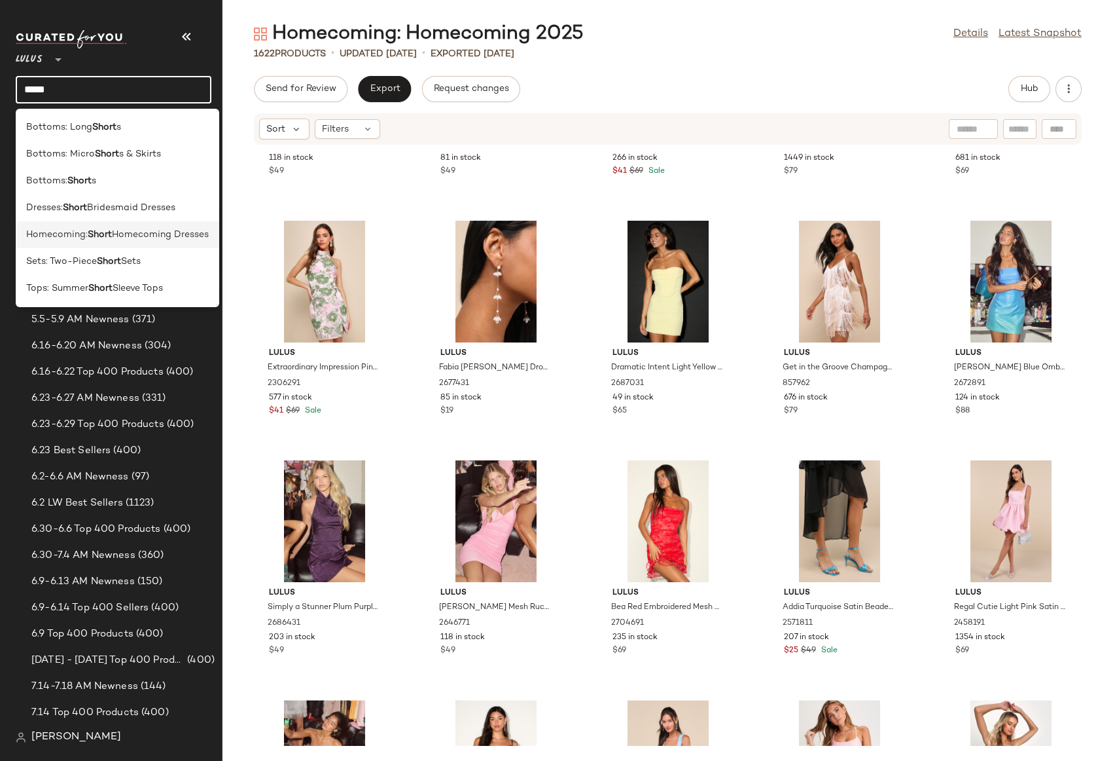
type input "*****"
click at [117, 233] on span "Homecoming Dresses" at bounding box center [160, 235] width 97 height 14
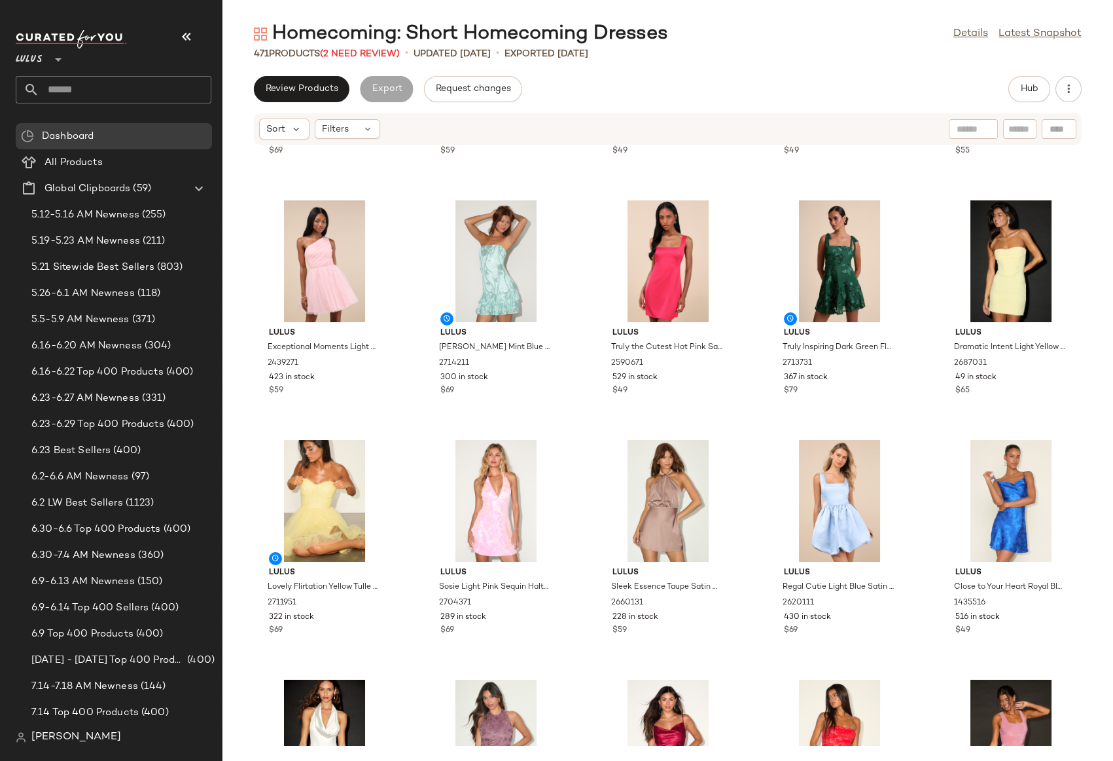
scroll to position [9080, 0]
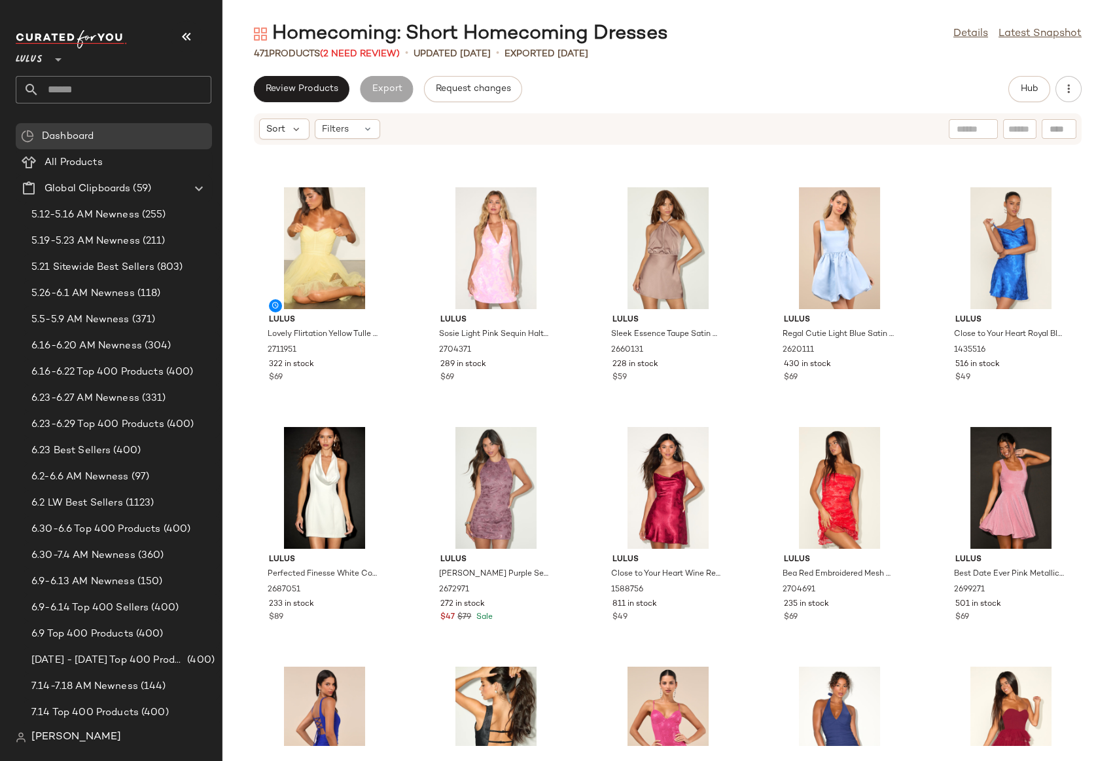
click at [94, 90] on input "text" at bounding box center [125, 89] width 172 height 27
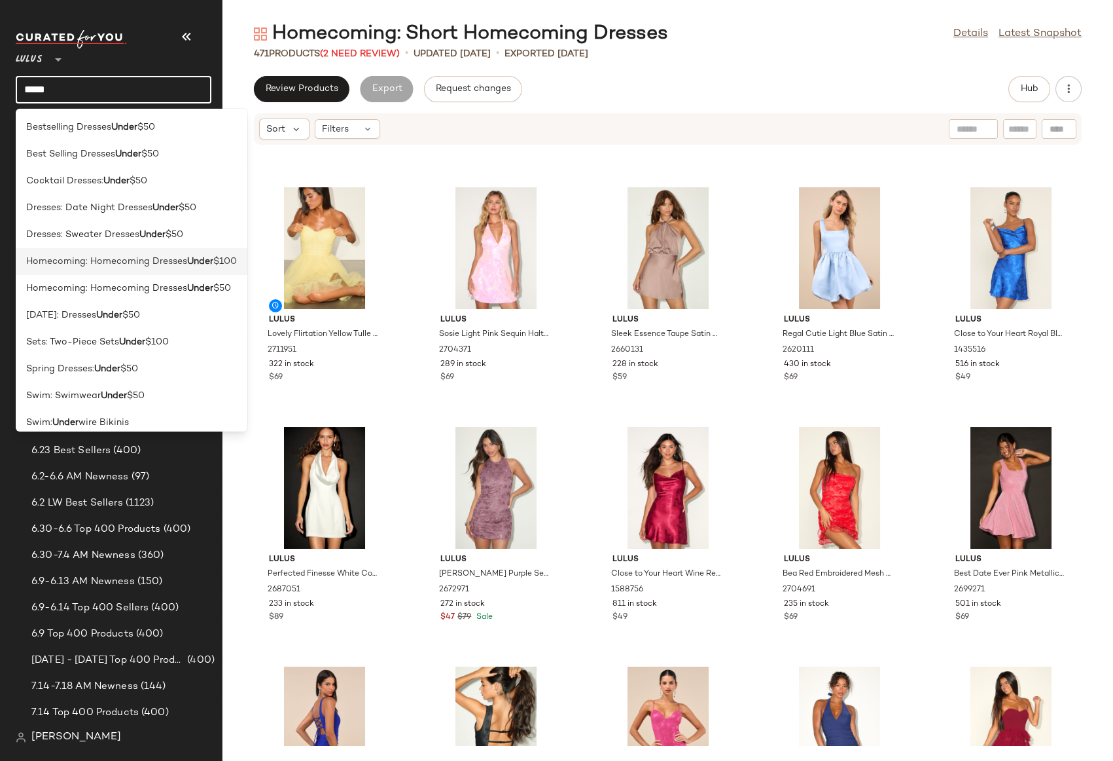
type input "*****"
click at [117, 256] on span "Homecoming: Homecoming Dresses" at bounding box center [106, 262] width 161 height 14
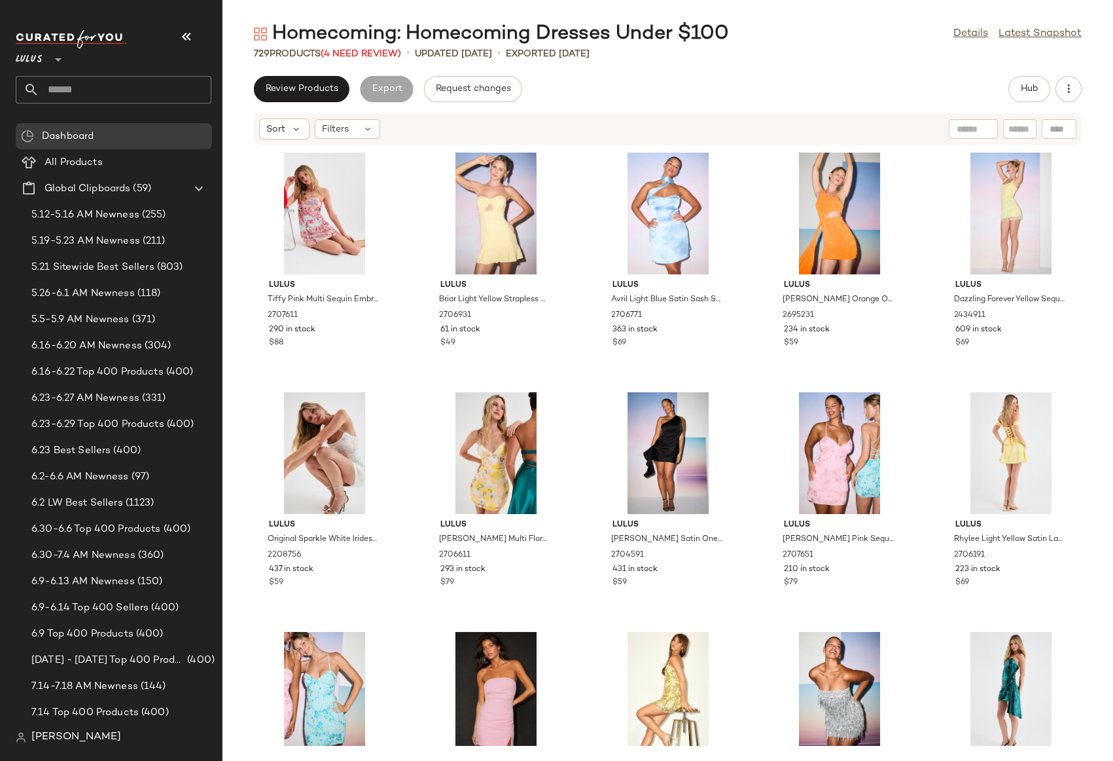
click at [1091, 269] on div "Lulus Tiffy Pink Multi Sequin Embroidered Strapless Mini Dress 2707611 290 in s…" at bounding box center [668, 445] width 891 height 600
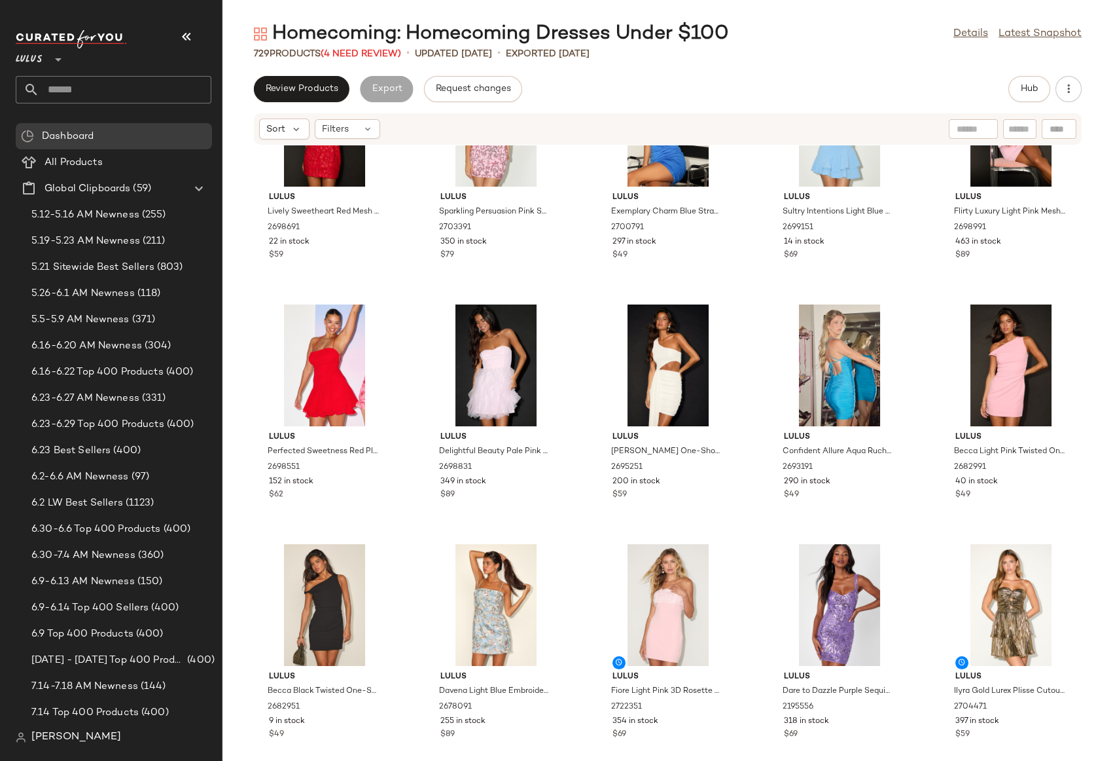
scroll to position [2173, 0]
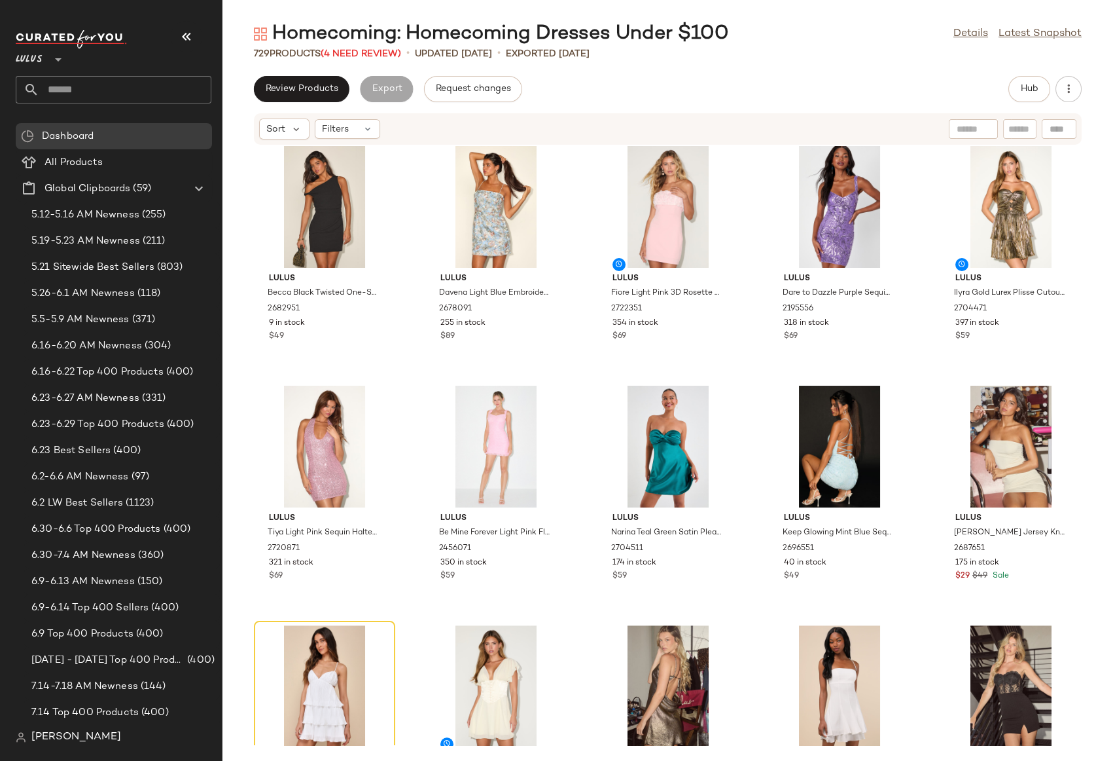
click at [1091, 269] on div "Lulus Perfected Sweetness Red Pleated Tiered Mini Dress 2698551 152 in stock $6…" at bounding box center [668, 445] width 891 height 600
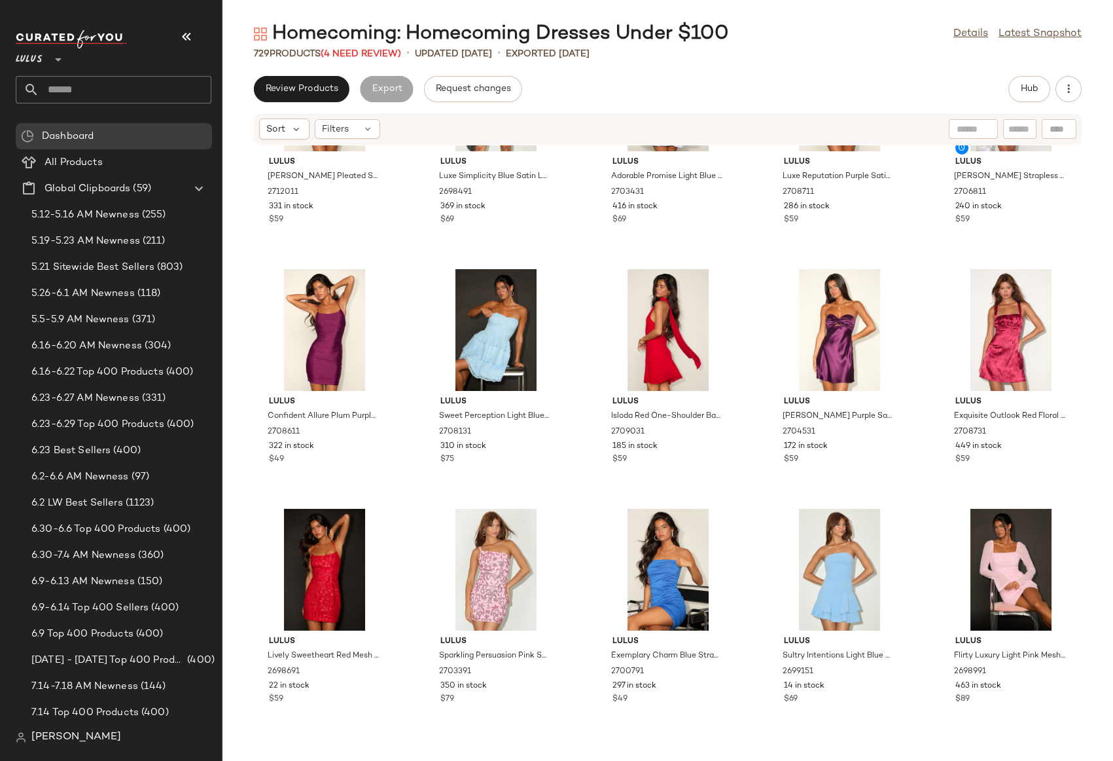
scroll to position [1331, 0]
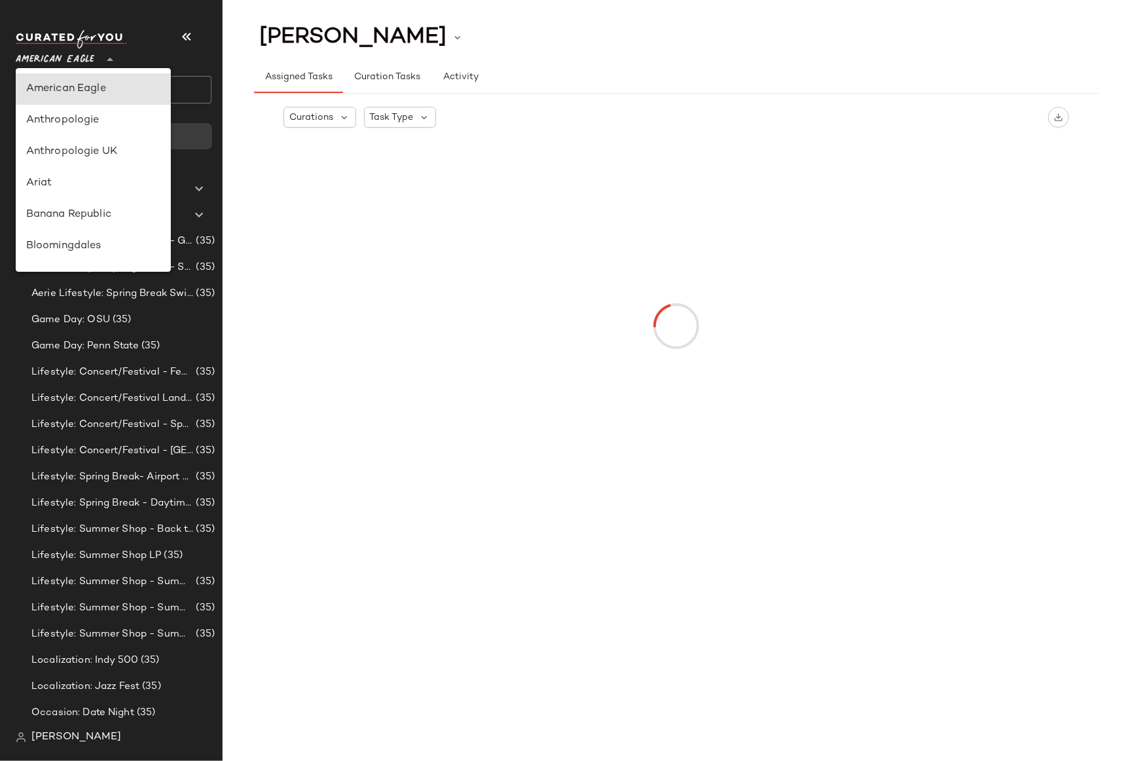
click at [52, 65] on span "American Eagle" at bounding box center [55, 57] width 79 height 24
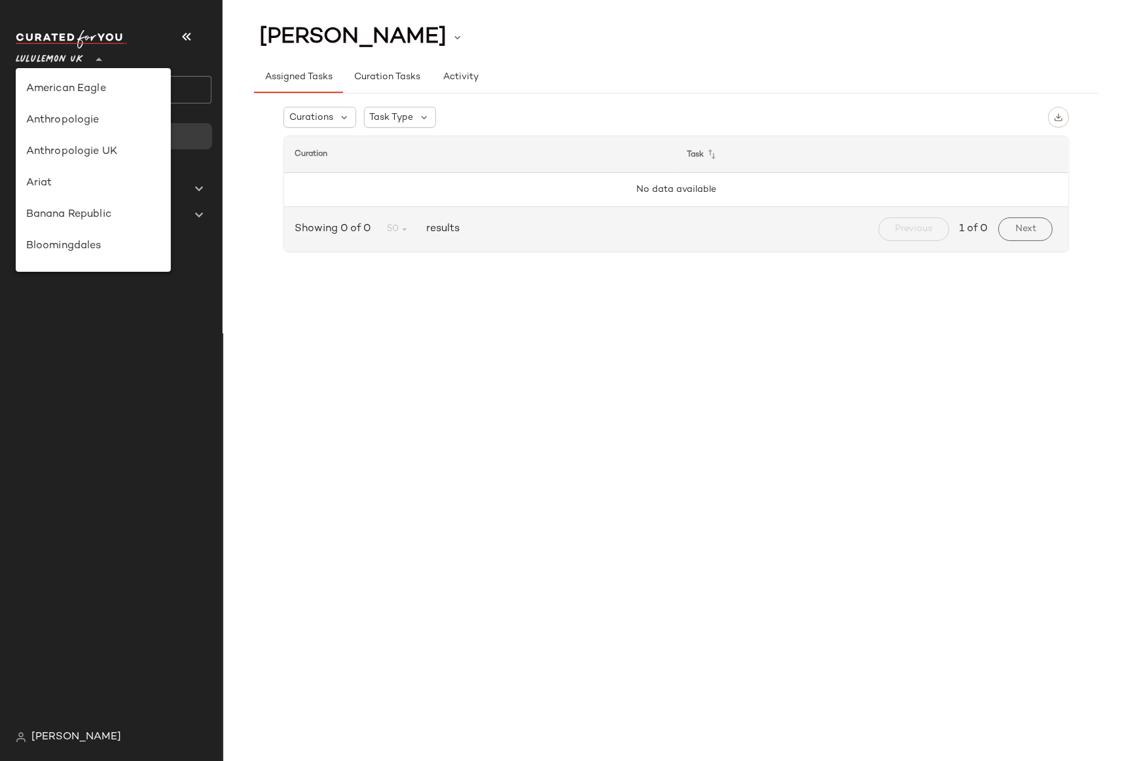
scroll to position [296, 0]
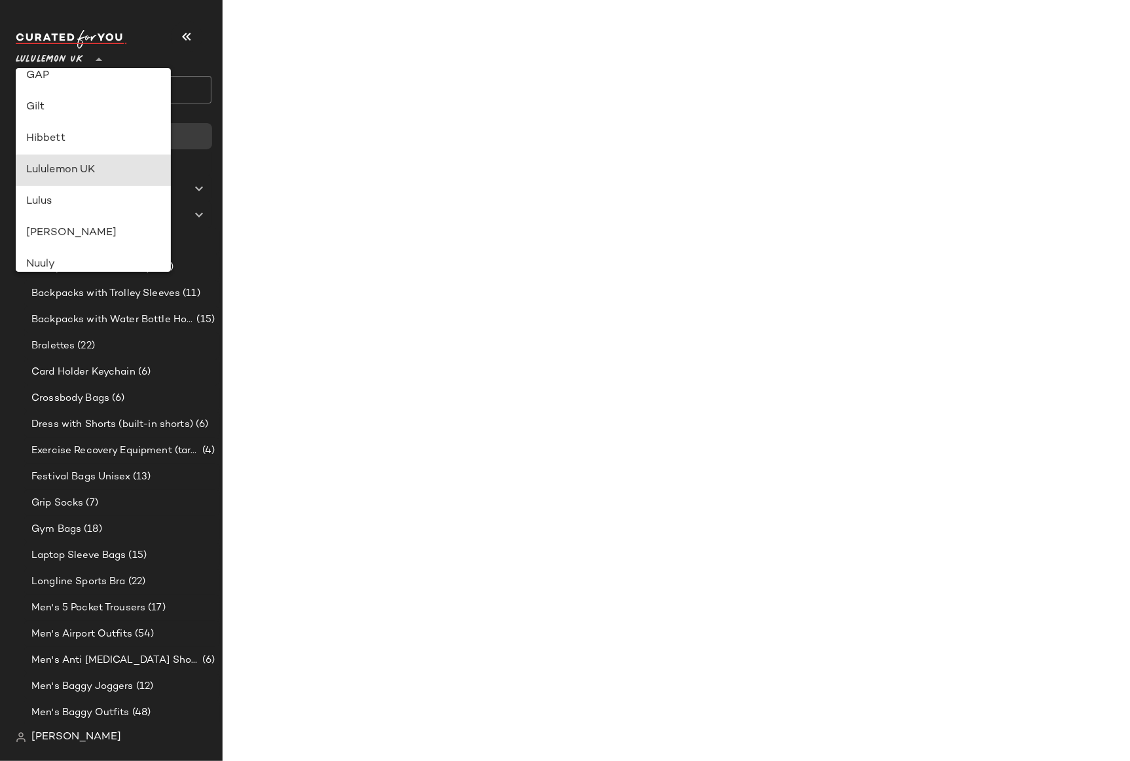
type input "**"
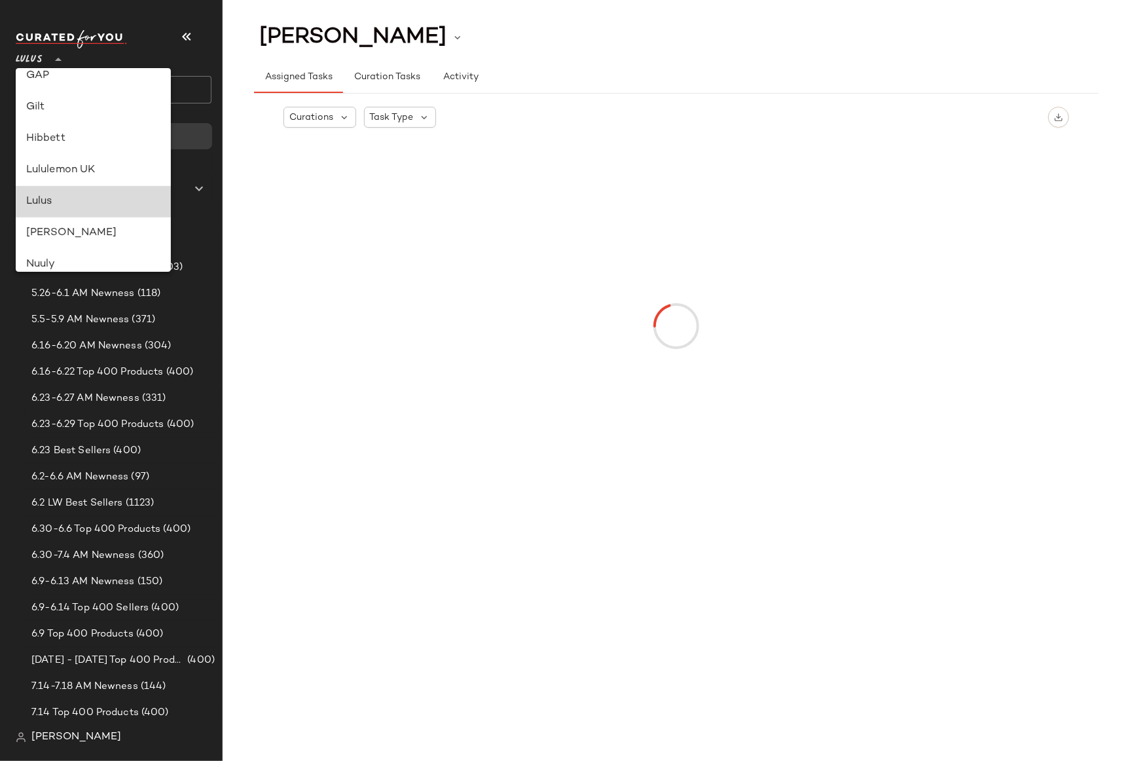
click at [43, 204] on div "Lulus" at bounding box center [93, 202] width 135 height 16
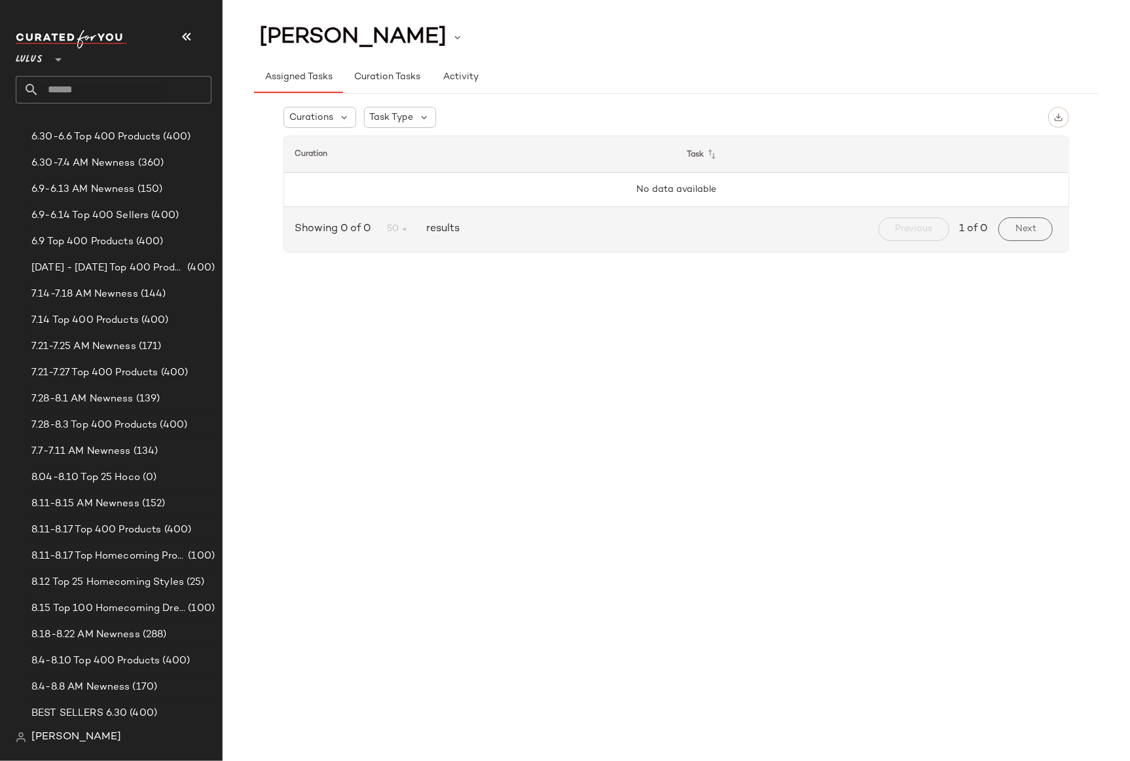
scroll to position [403, 0]
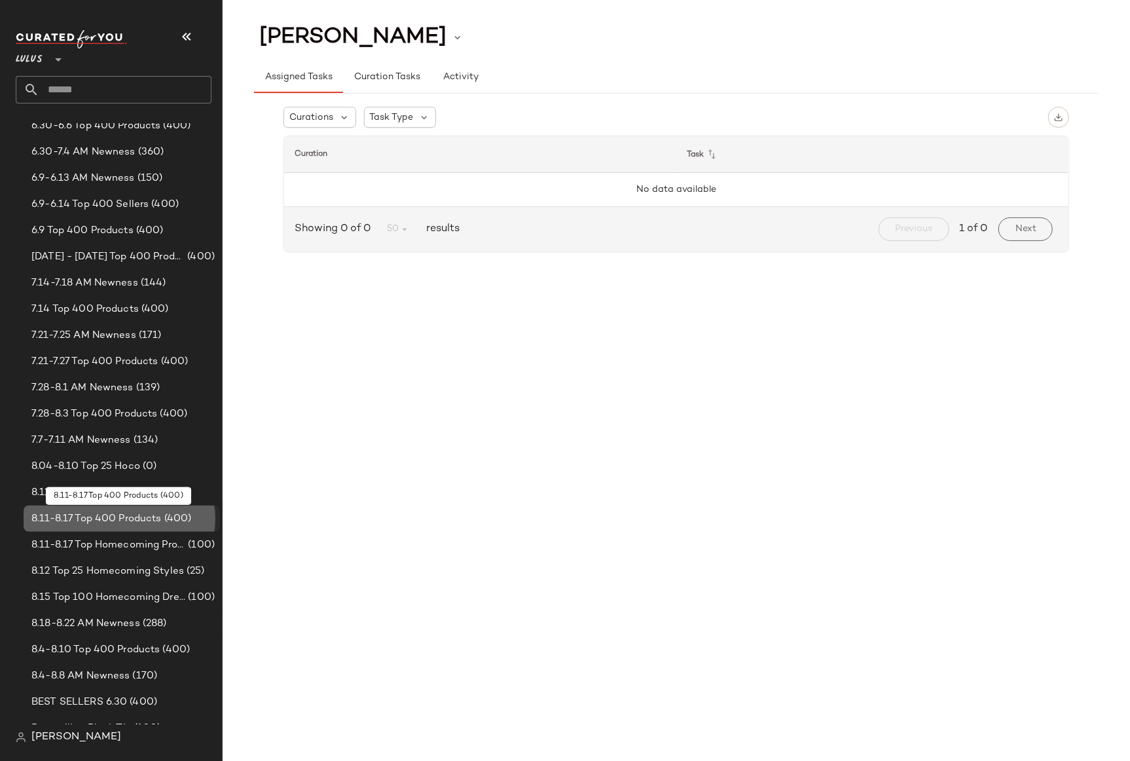
click at [87, 511] on span "8.11-8.17 Top 400 Products" at bounding box center [96, 518] width 130 height 15
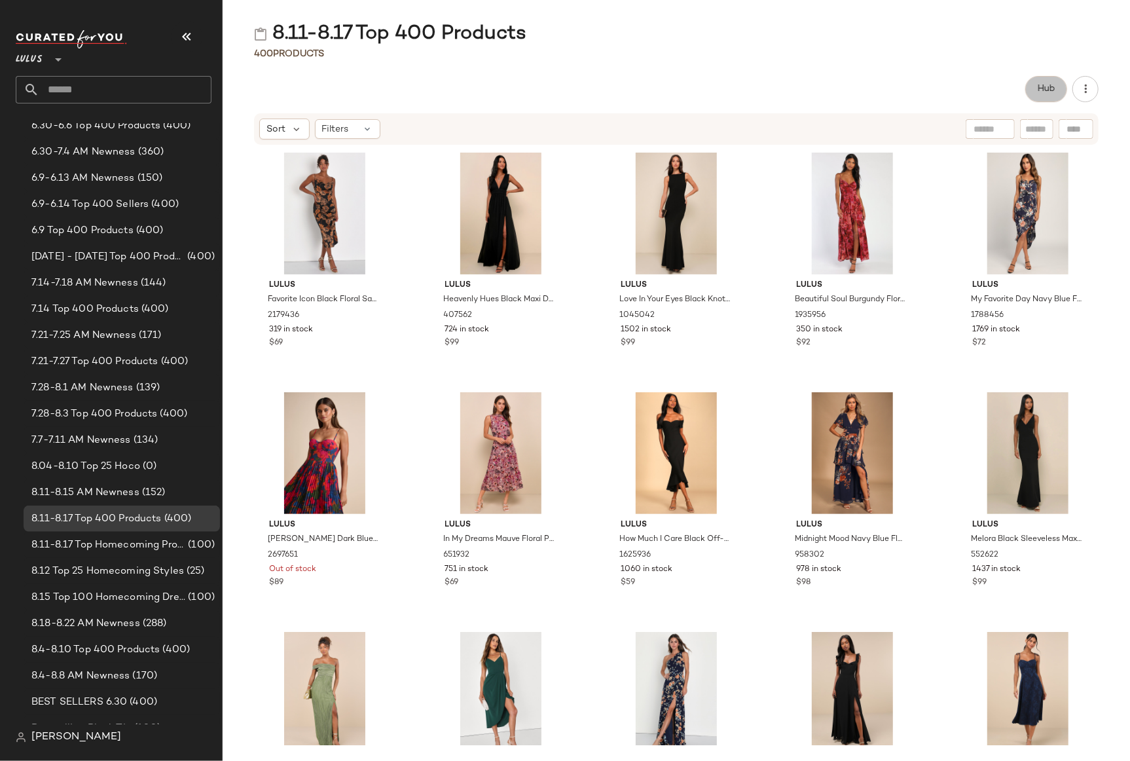
click at [1047, 90] on span "Hub" at bounding box center [1046, 89] width 18 height 10
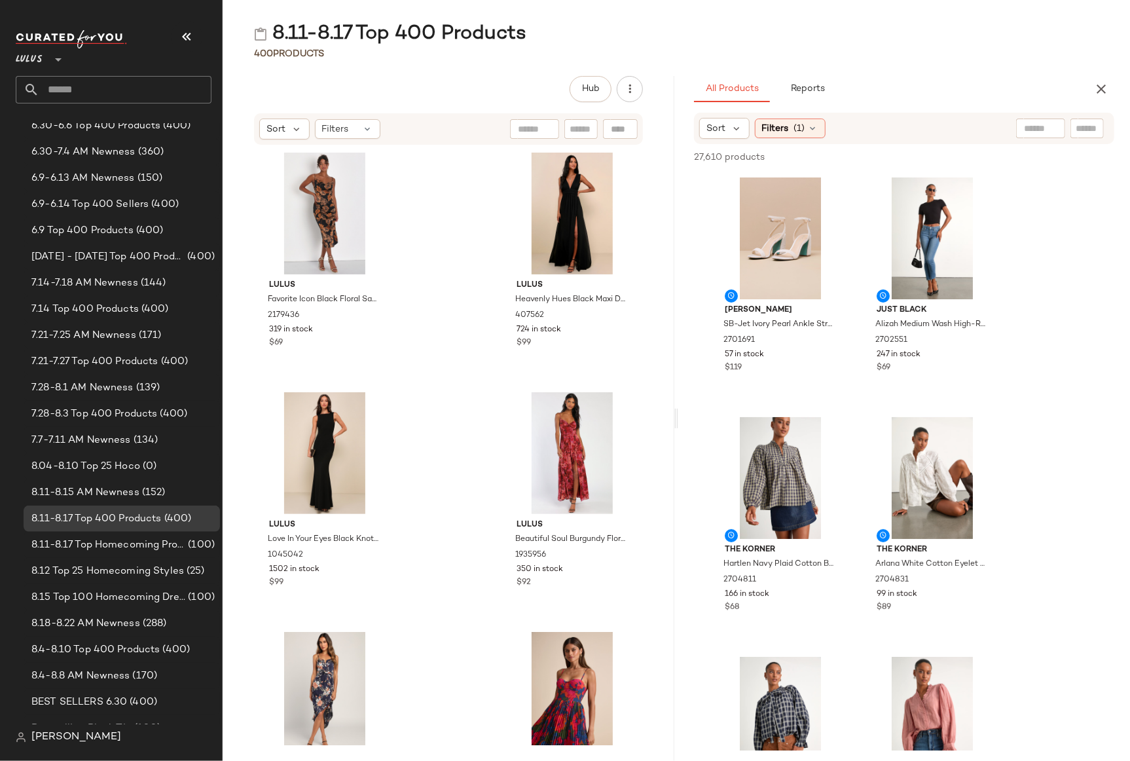
click at [472, 88] on div "Hub" at bounding box center [448, 89] width 389 height 26
click at [1102, 87] on icon "button" at bounding box center [1101, 89] width 16 height 16
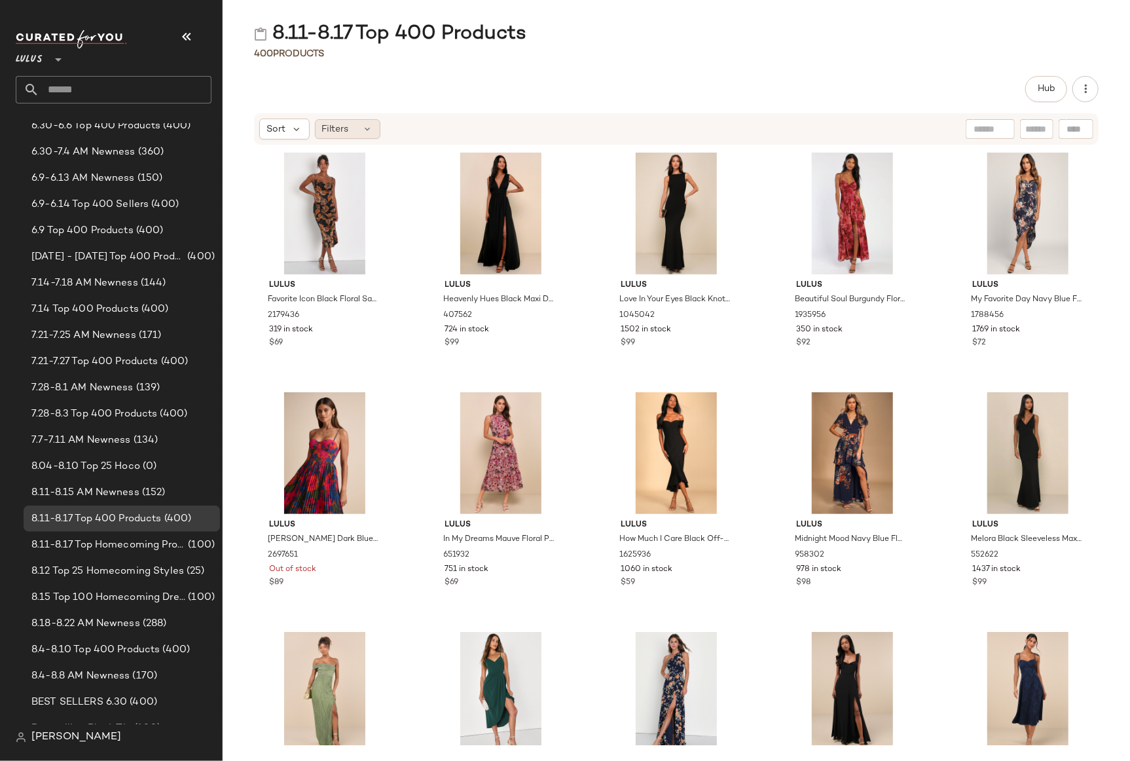
click at [357, 130] on div "Filters" at bounding box center [347, 129] width 65 height 20
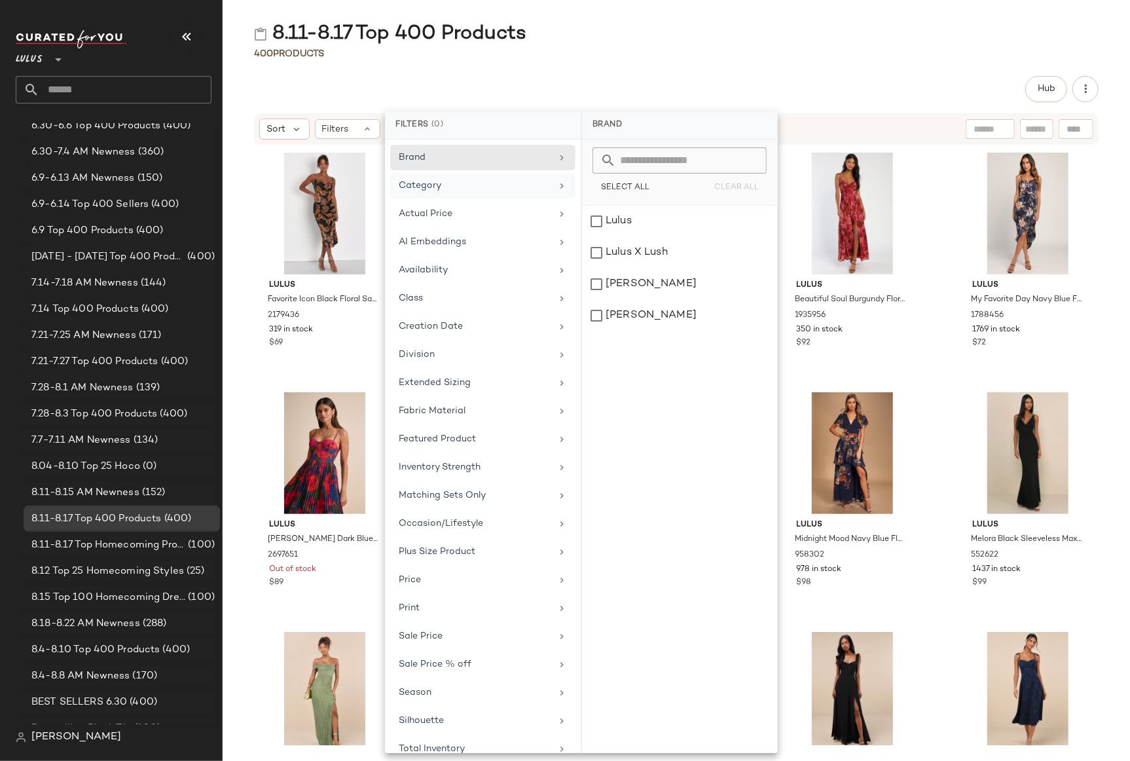
click at [448, 189] on div "Category" at bounding box center [475, 186] width 153 height 14
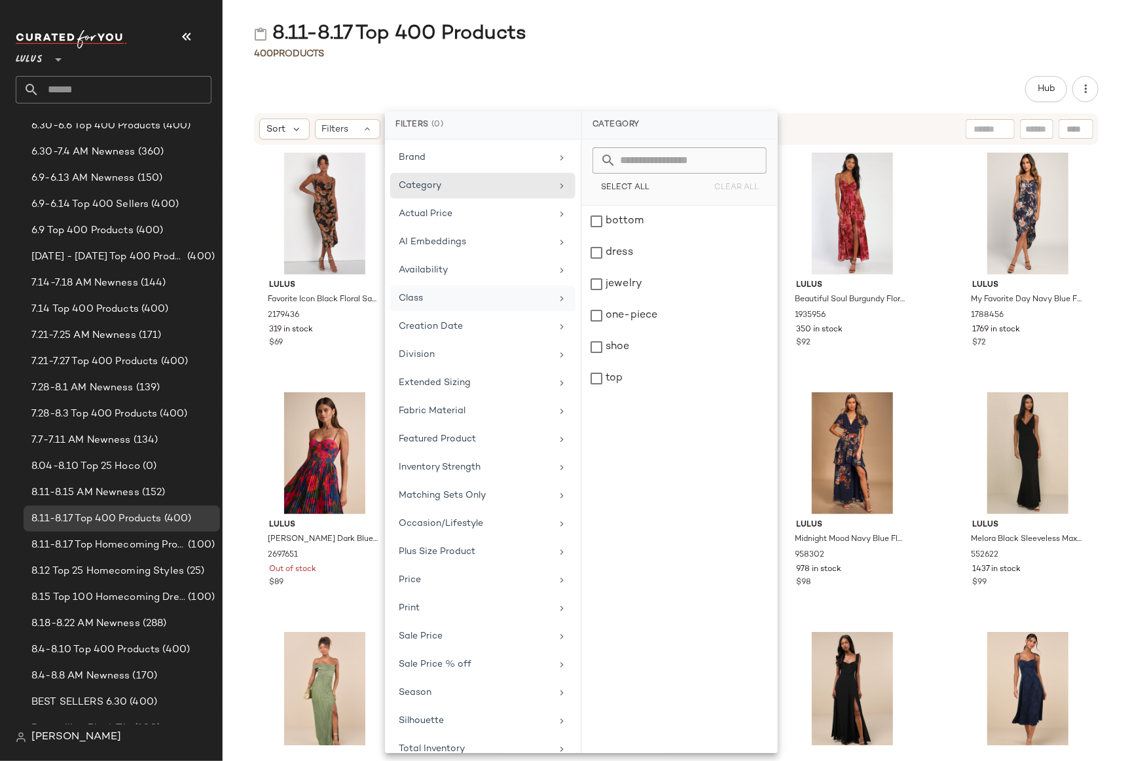
click at [439, 291] on div "Class" at bounding box center [475, 298] width 153 height 14
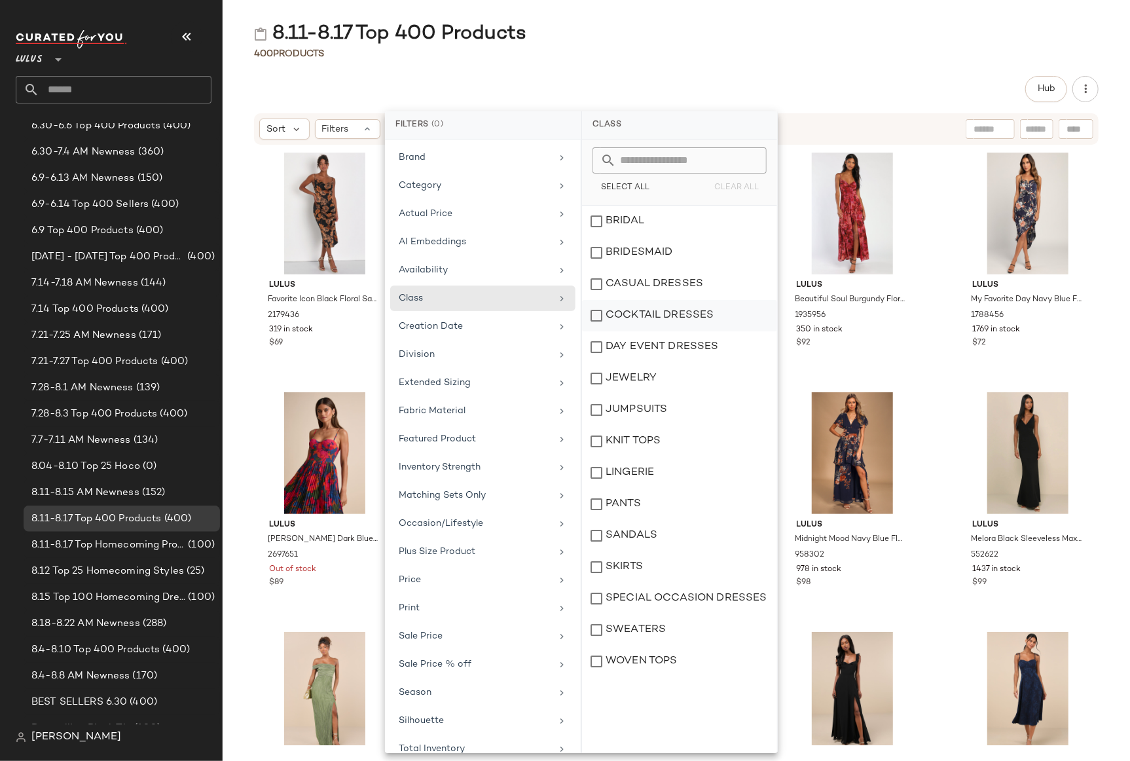
click at [652, 331] on div "COCKTAIL DRESSES" at bounding box center [679, 346] width 195 height 31
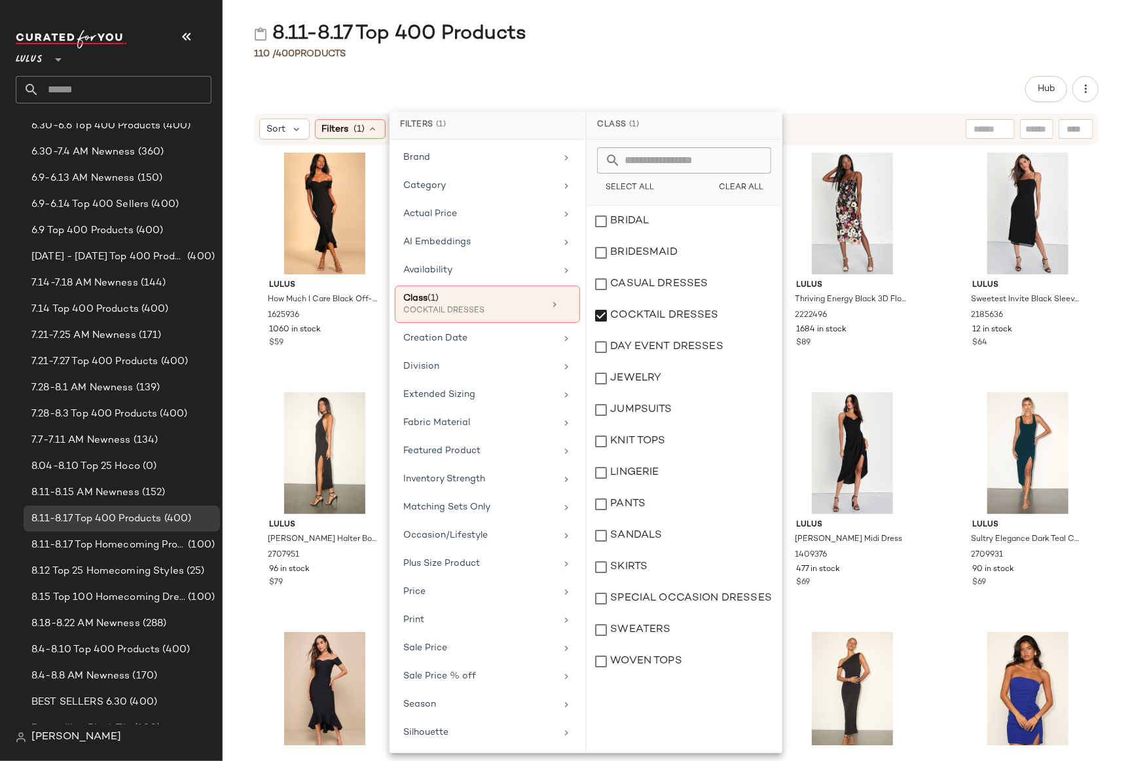
click at [819, 82] on div "Hub" at bounding box center [676, 89] width 844 height 26
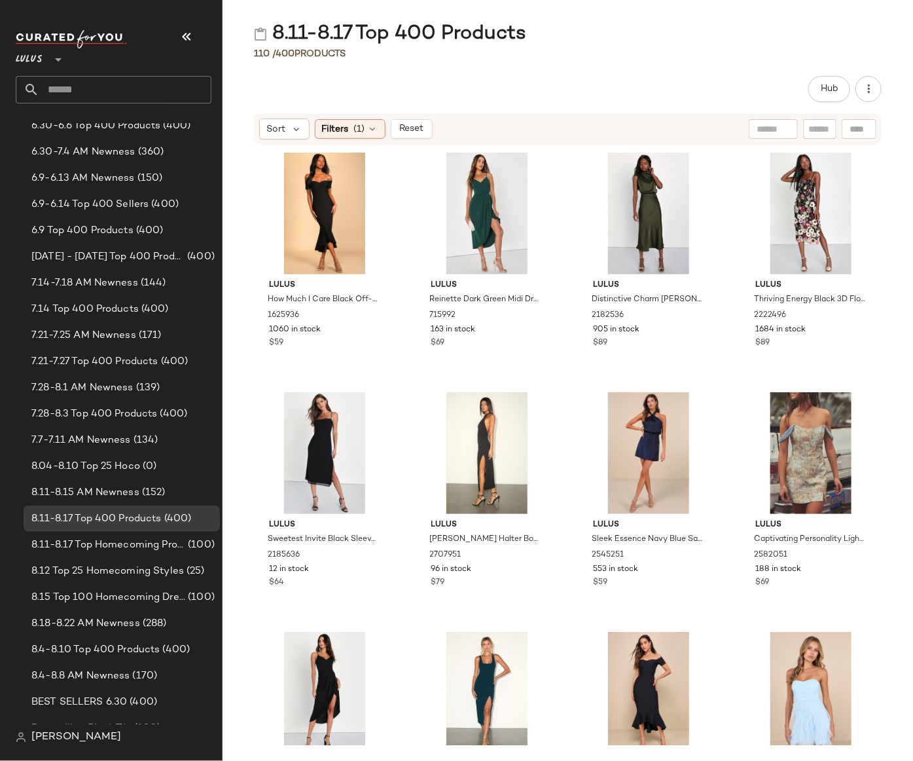
click at [886, 353] on div "Lulus How Much I Care Black Off-the-Shoulder Midi Dress 1625936 1060 in stock $…" at bounding box center [568, 445] width 691 height 600
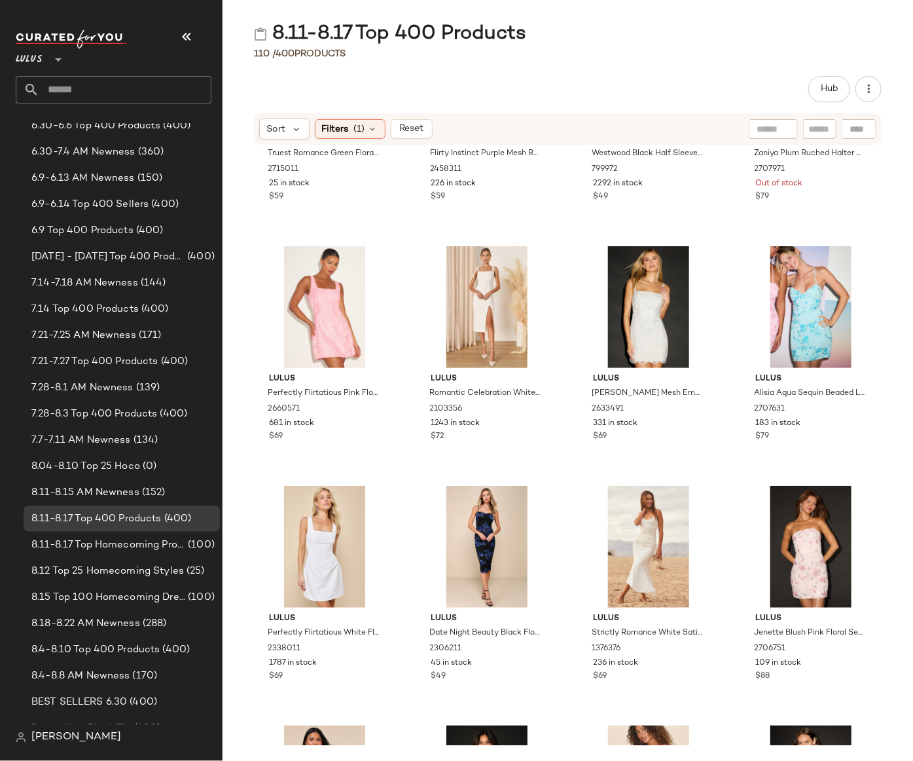
scroll to position [2528, 0]
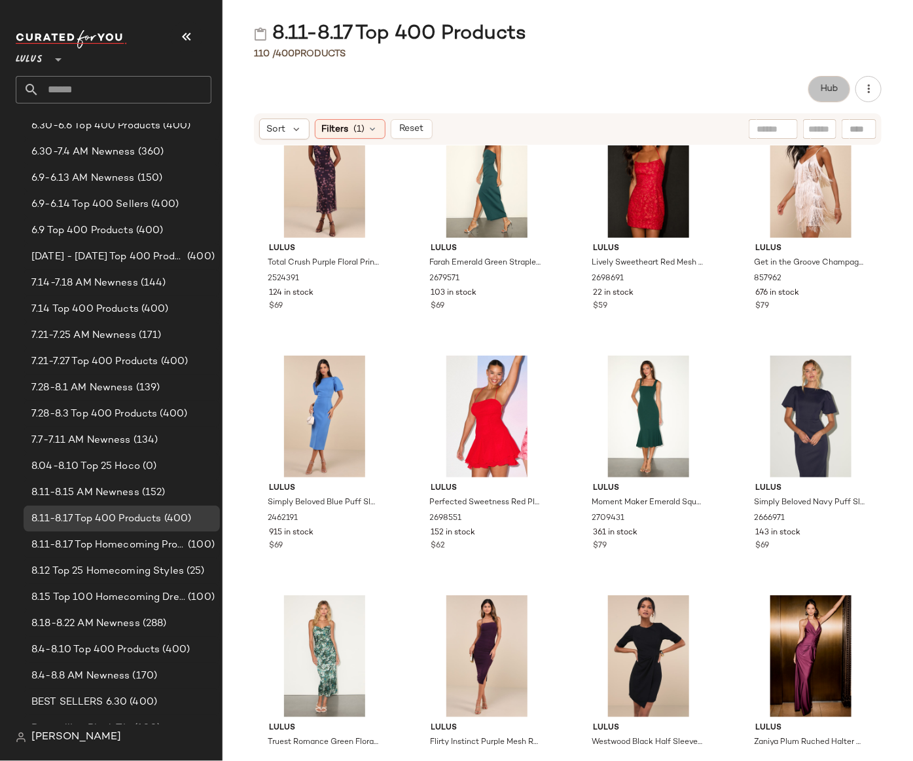
click at [838, 85] on span "Hub" at bounding box center [829, 89] width 18 height 10
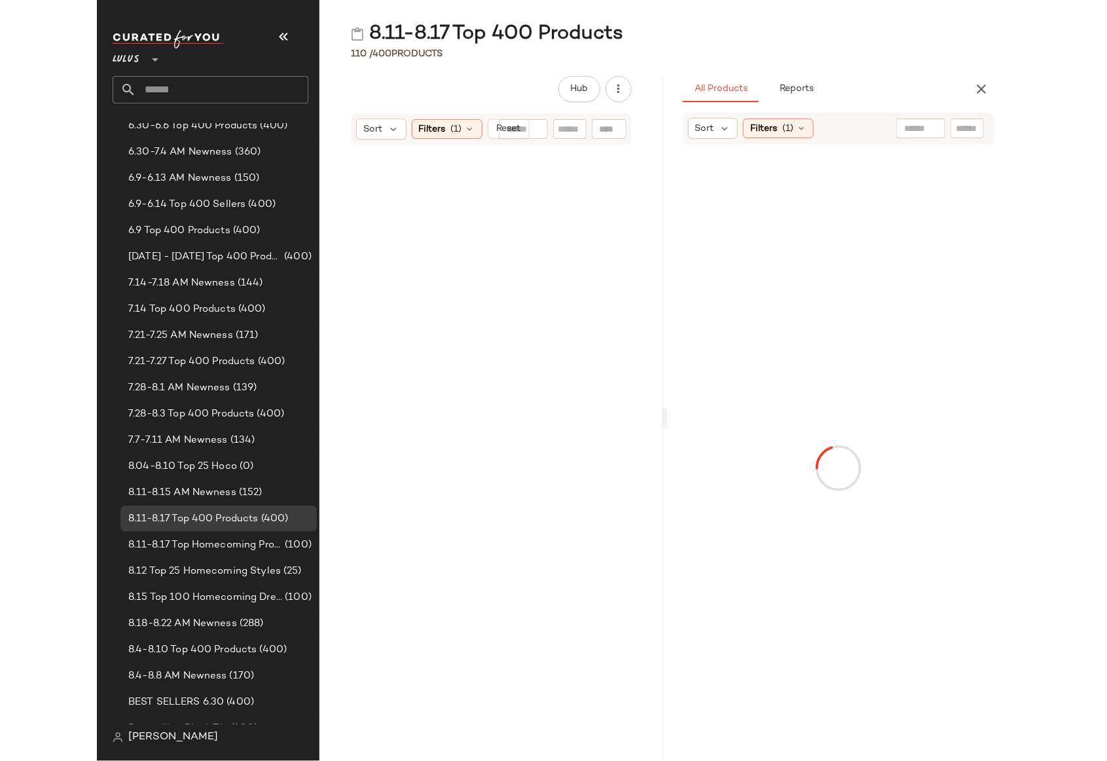
scroll to position [7427, 0]
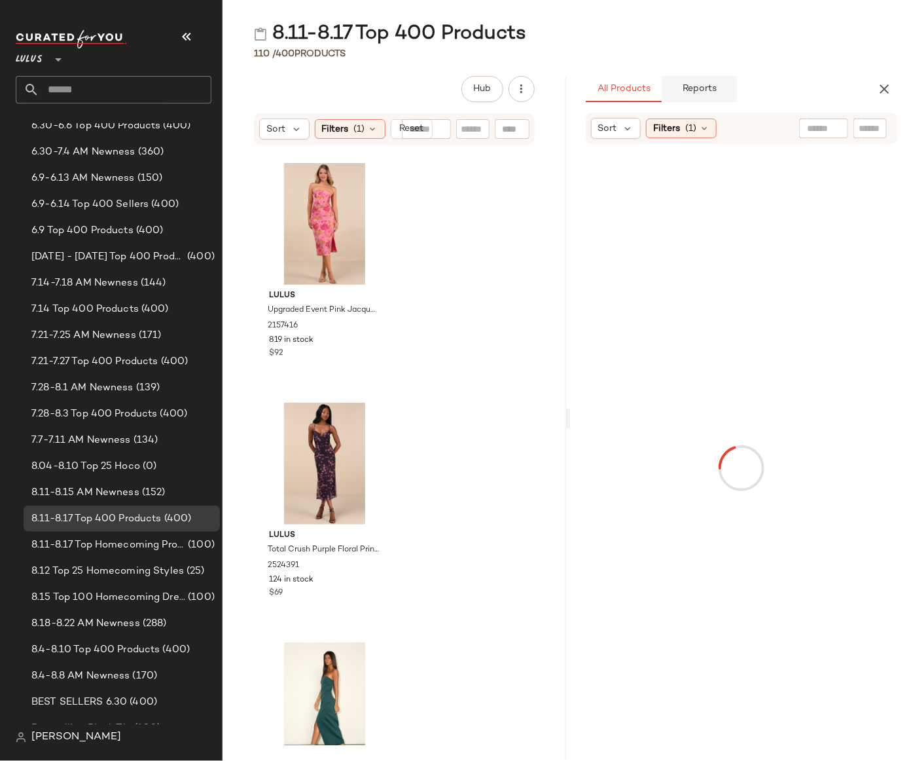
click at [708, 88] on span "Reports" at bounding box center [699, 89] width 35 height 10
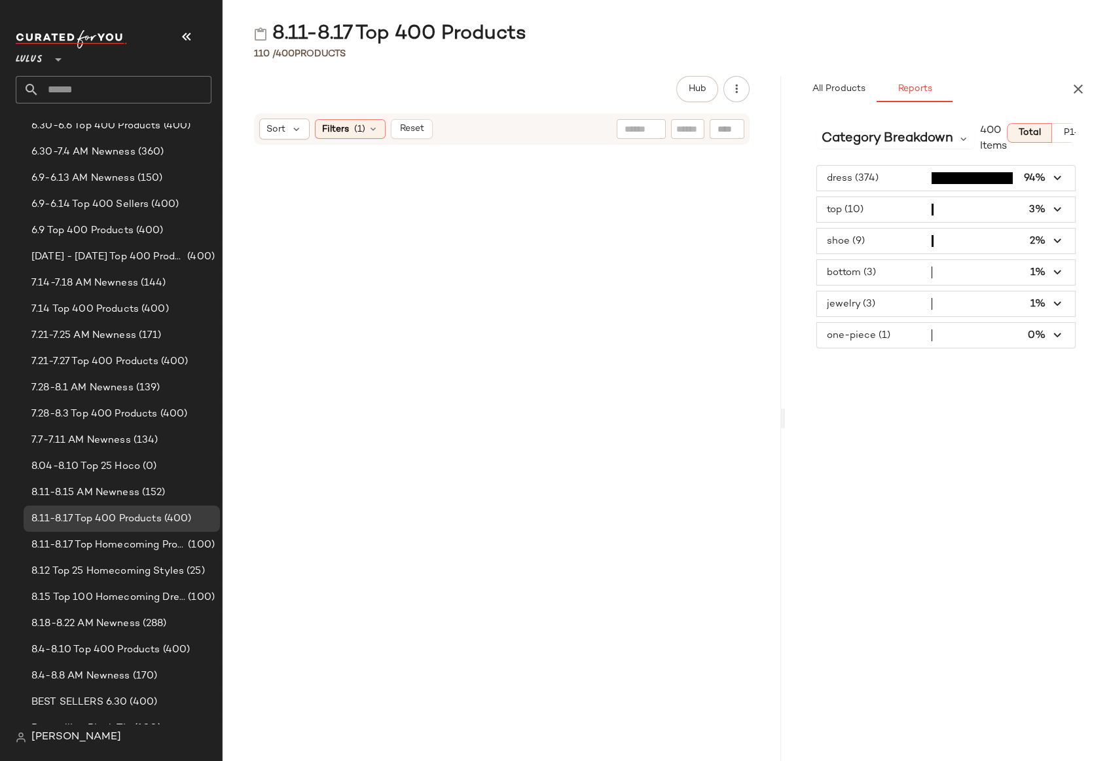
scroll to position [1917, 0]
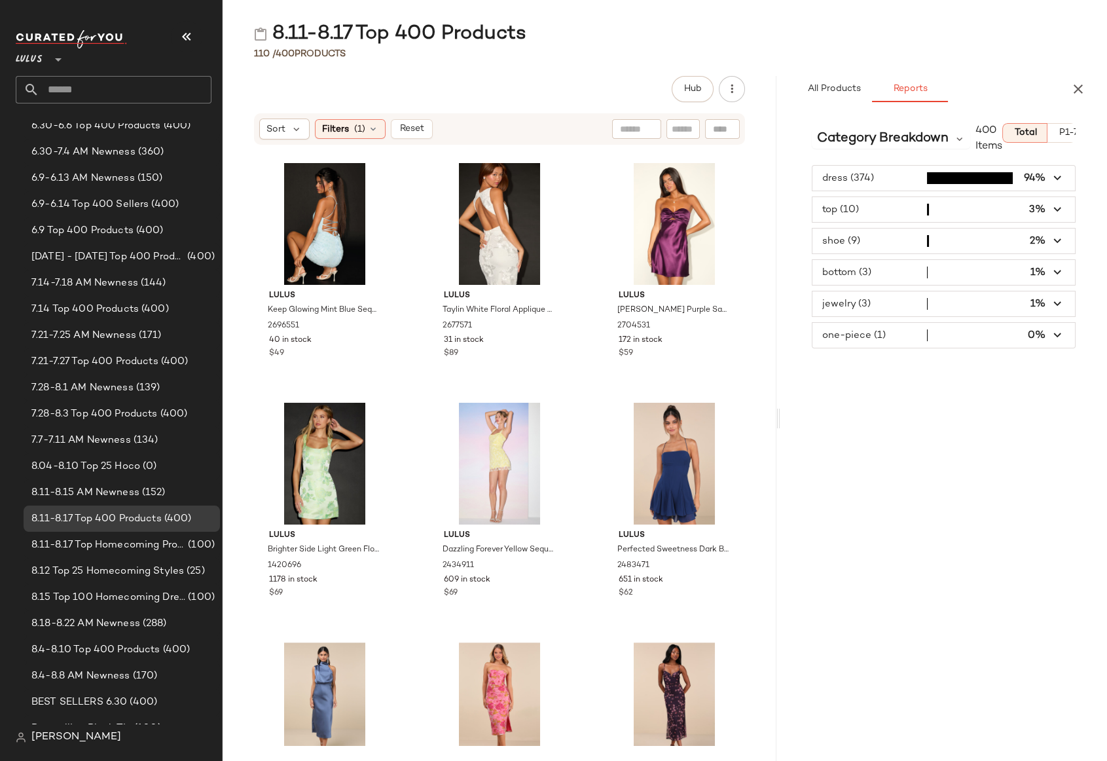
drag, startPoint x: 662, startPoint y: 280, endPoint x: 779, endPoint y: 280, distance: 116.5
click at [779, 280] on div "8.11-8.17 Top 400 Products 110 / 400 Products Hub Sort Filters (1) Reset Lulus …" at bounding box center [665, 391] width 884 height 740
click at [1066, 177] on span "button" at bounding box center [943, 178] width 262 height 25
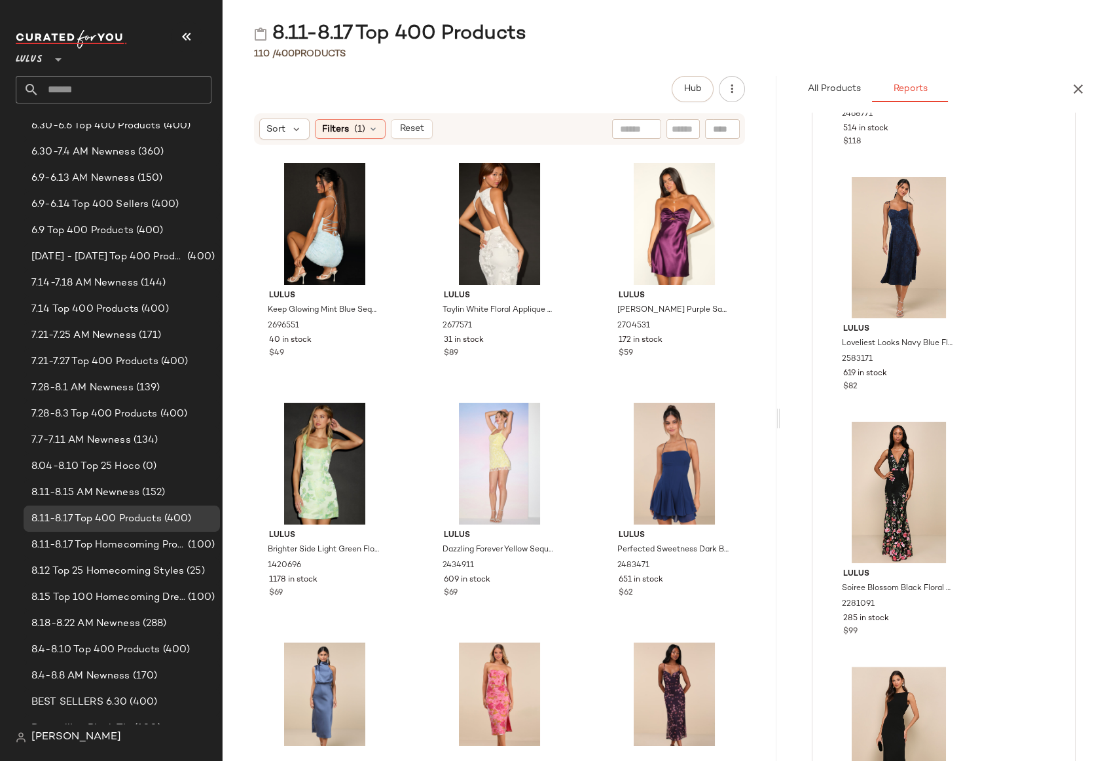
scroll to position [3773, 0]
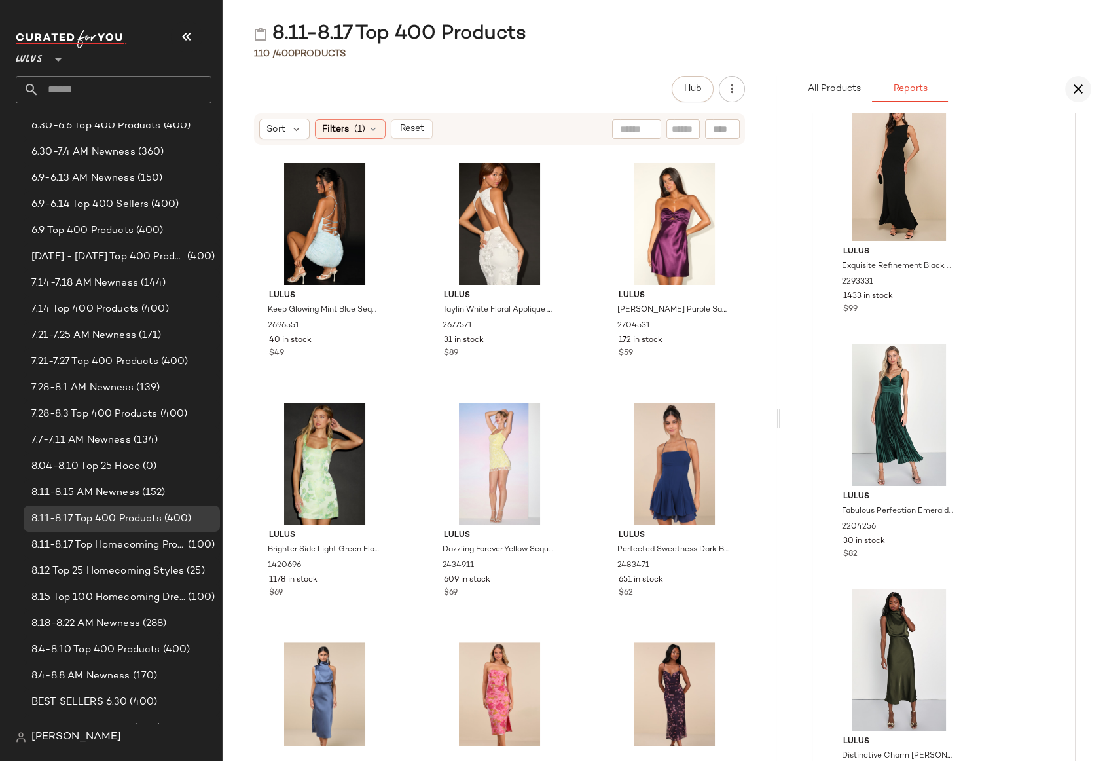
click at [1078, 91] on icon "button" at bounding box center [1078, 89] width 16 height 16
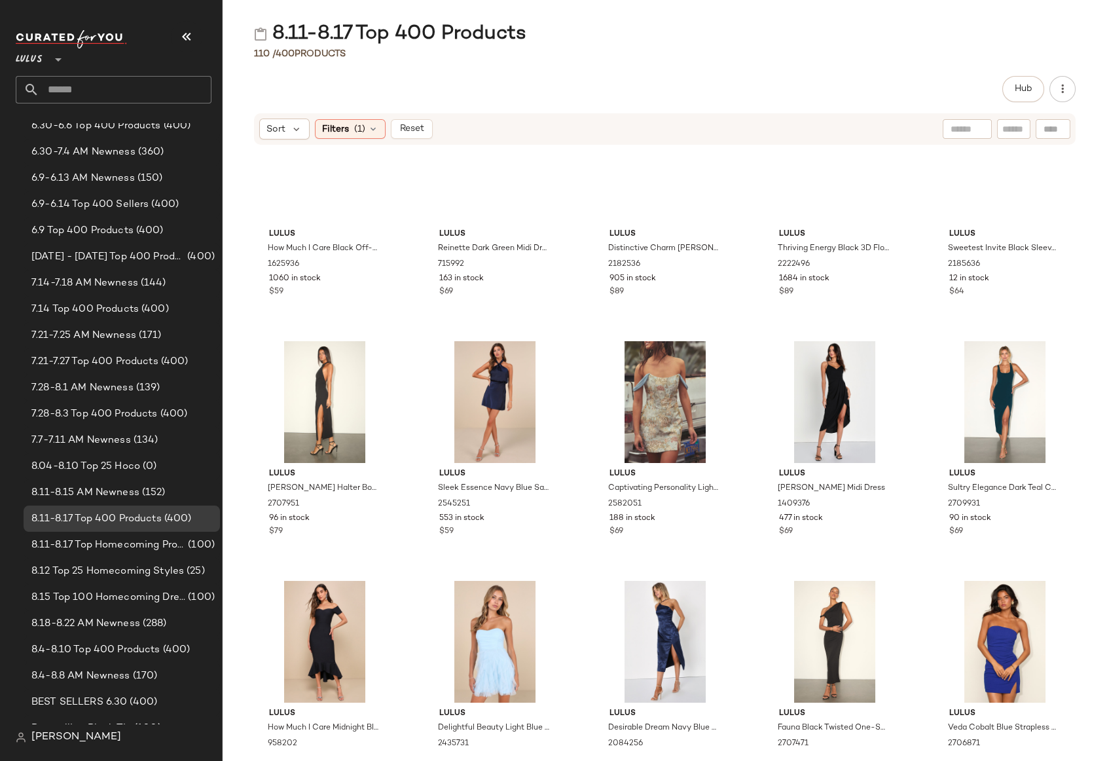
scroll to position [0, 0]
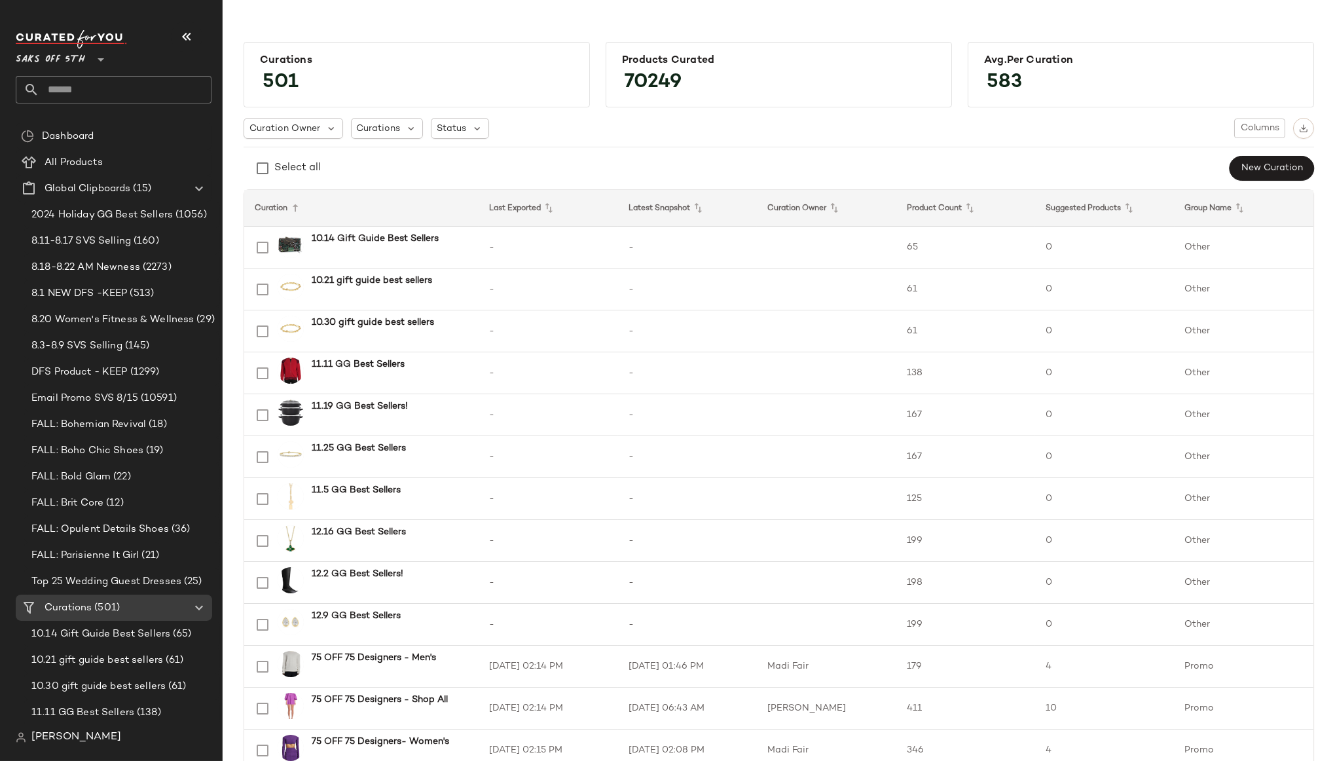
click at [1113, 30] on div "Curations 501 Products Curated 70249 Avg.per Curation 583 Curation Owner Curati…" at bounding box center [779, 391] width 1112 height 740
